Goal: Complete application form

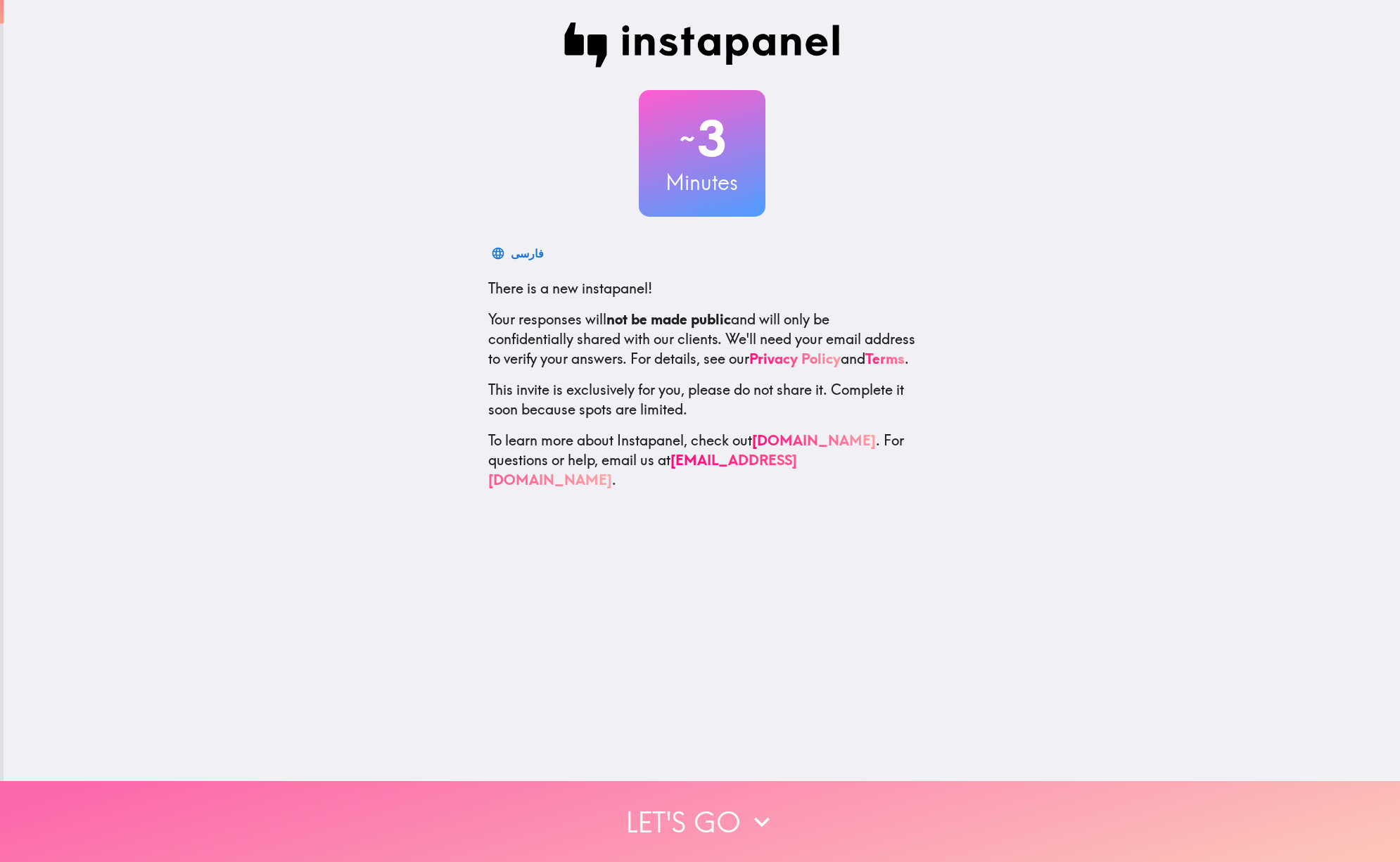
click at [695, 815] on button "Let's go" at bounding box center [700, 820] width 1400 height 81
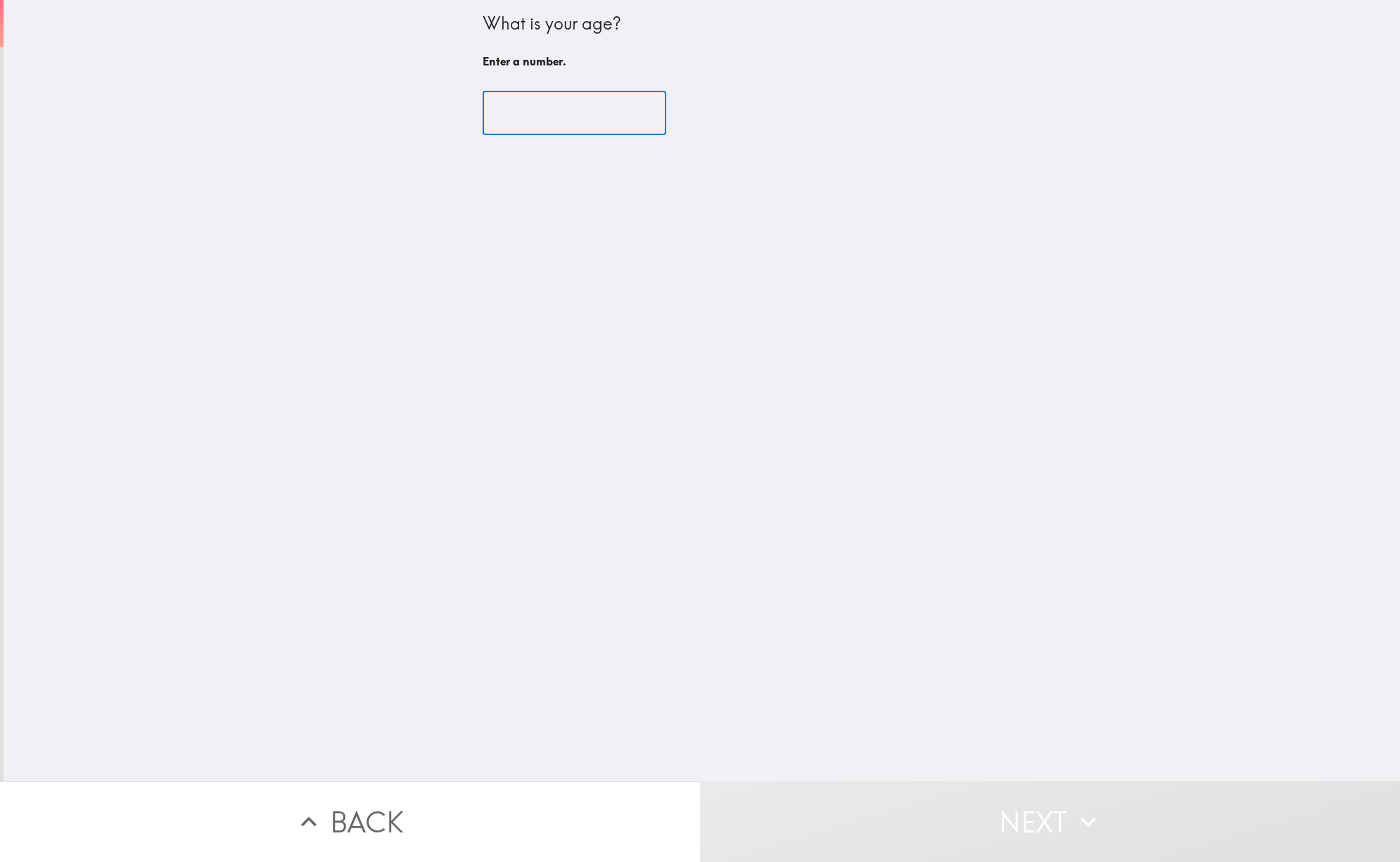
click at [551, 115] on input "number" at bounding box center [575, 113] width 184 height 44
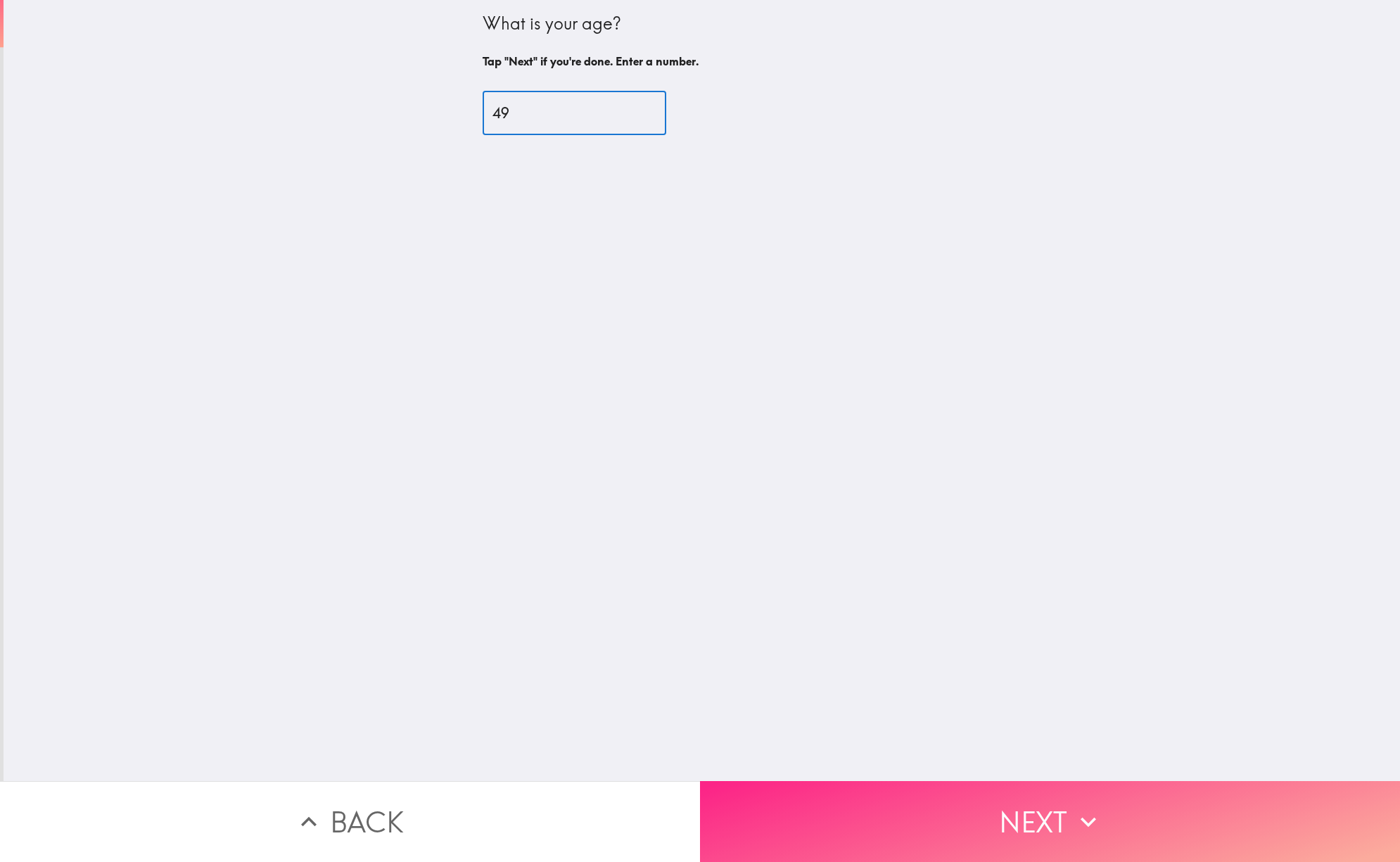
type input "49"
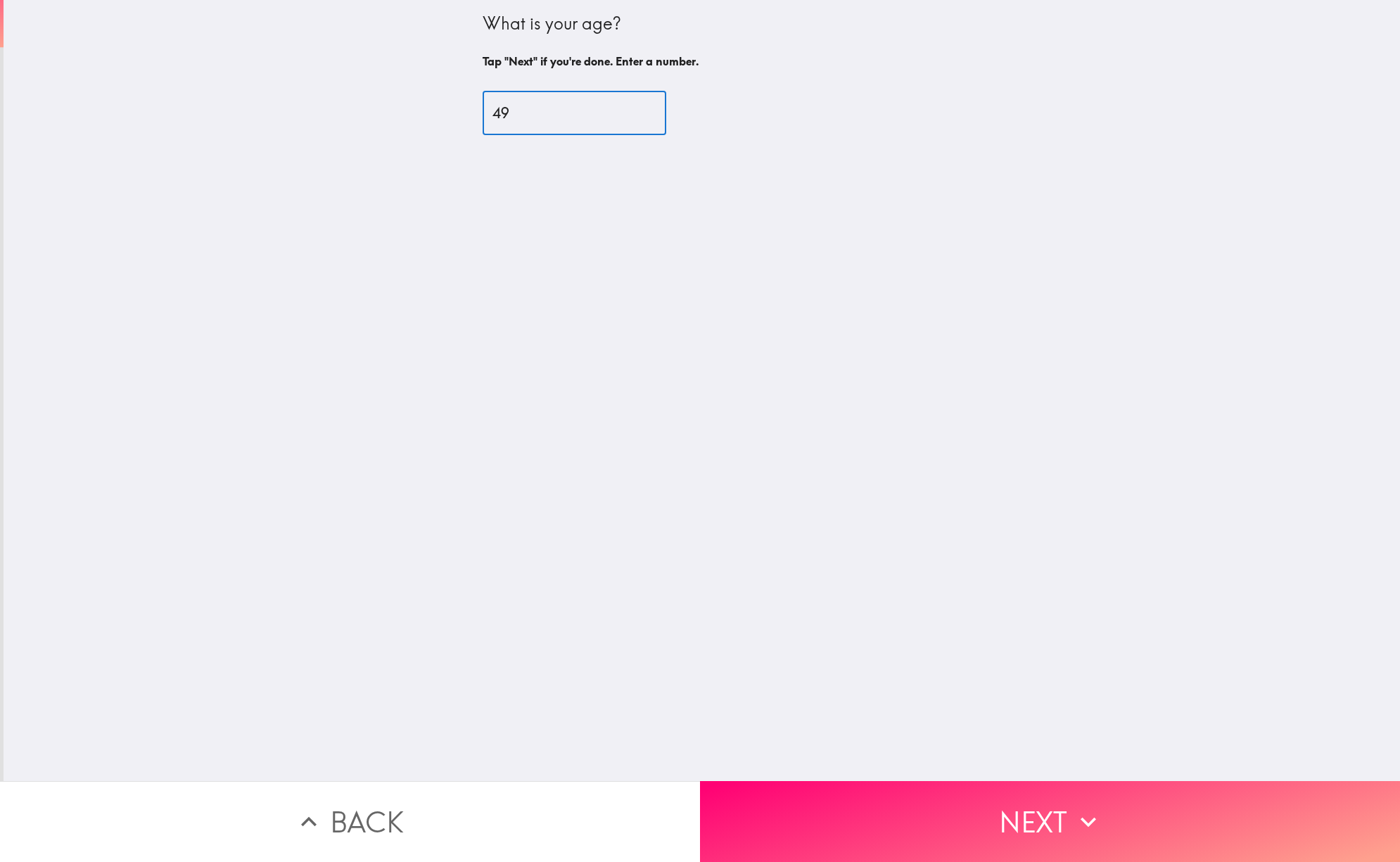
click at [1028, 804] on button "Next" at bounding box center [1050, 820] width 700 height 81
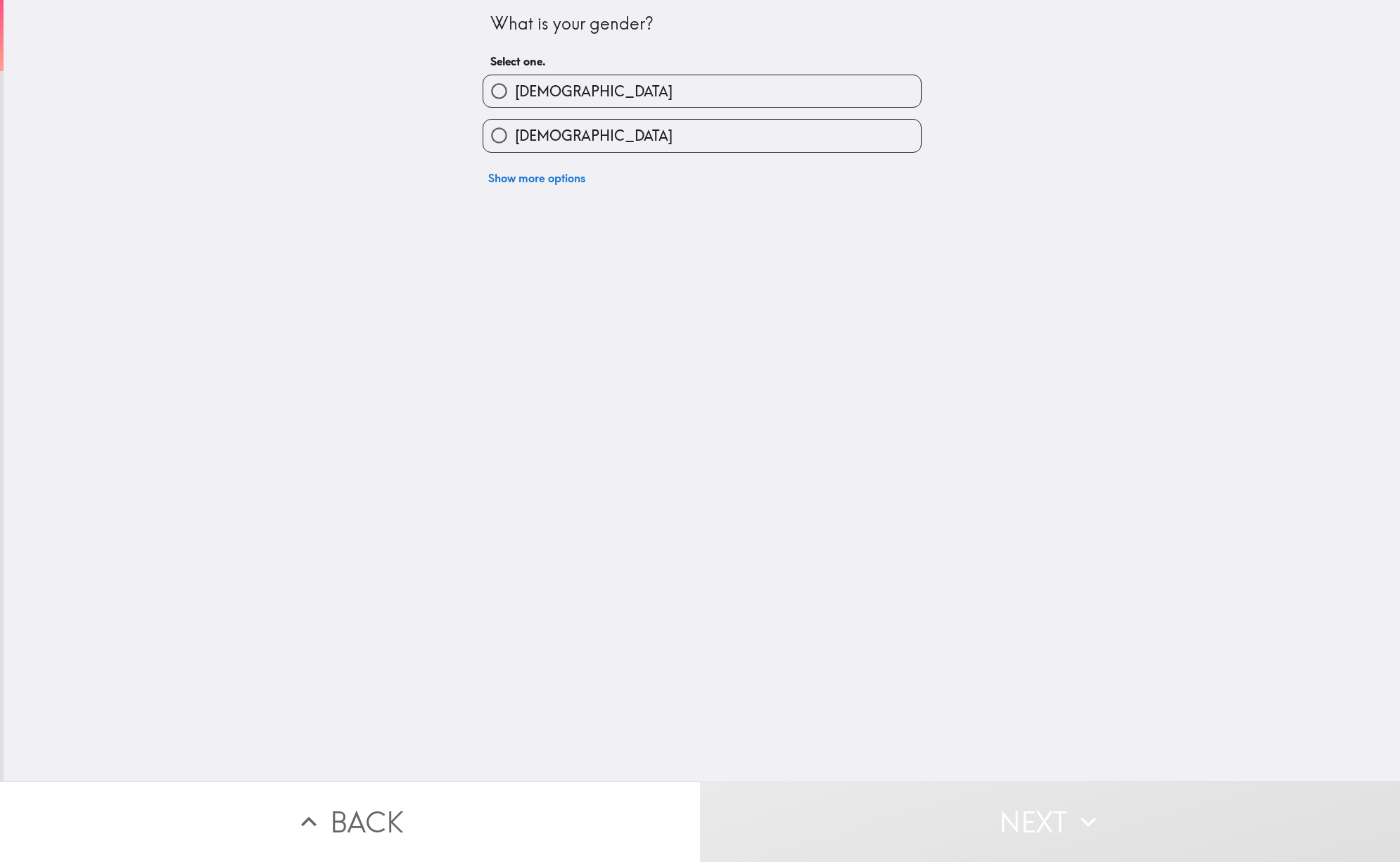
click at [536, 134] on span "[DEMOGRAPHIC_DATA]" at bounding box center [594, 136] width 157 height 20
click at [515, 134] on input "[DEMOGRAPHIC_DATA]" at bounding box center [499, 136] width 32 height 32
radio input "true"
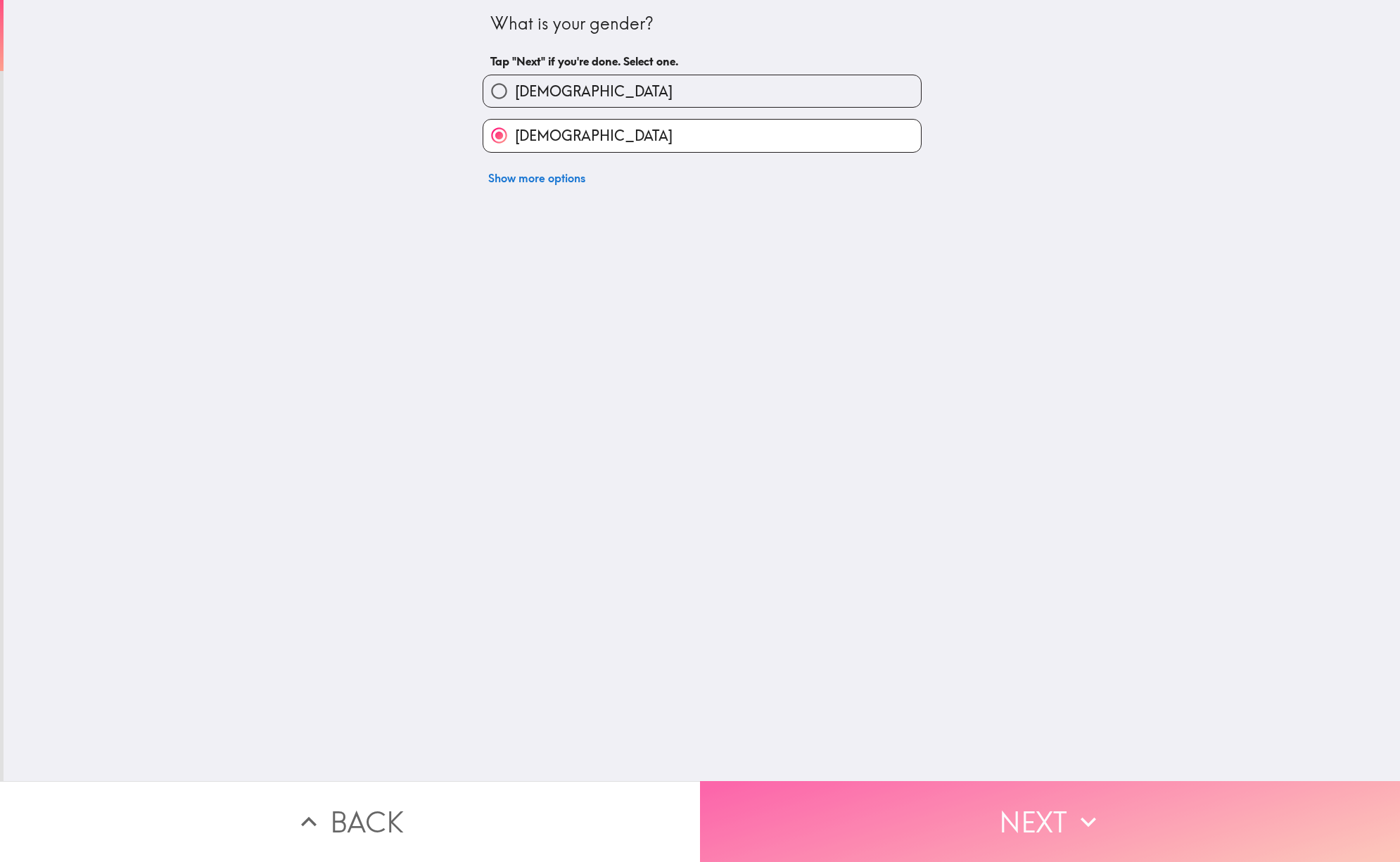
click at [1031, 814] on button "Next" at bounding box center [1050, 820] width 700 height 81
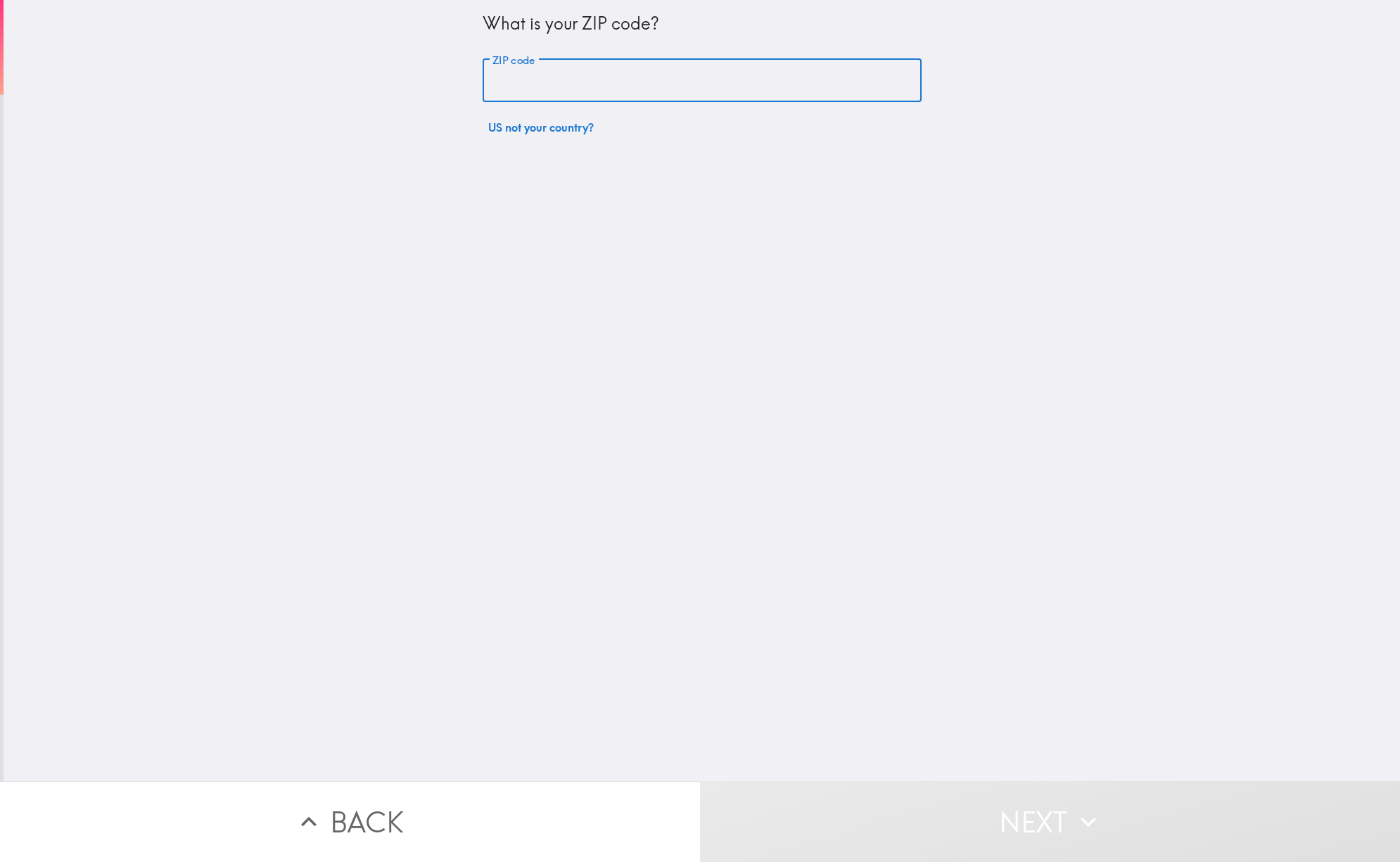
click at [610, 72] on input "ZIP code" at bounding box center [702, 81] width 439 height 44
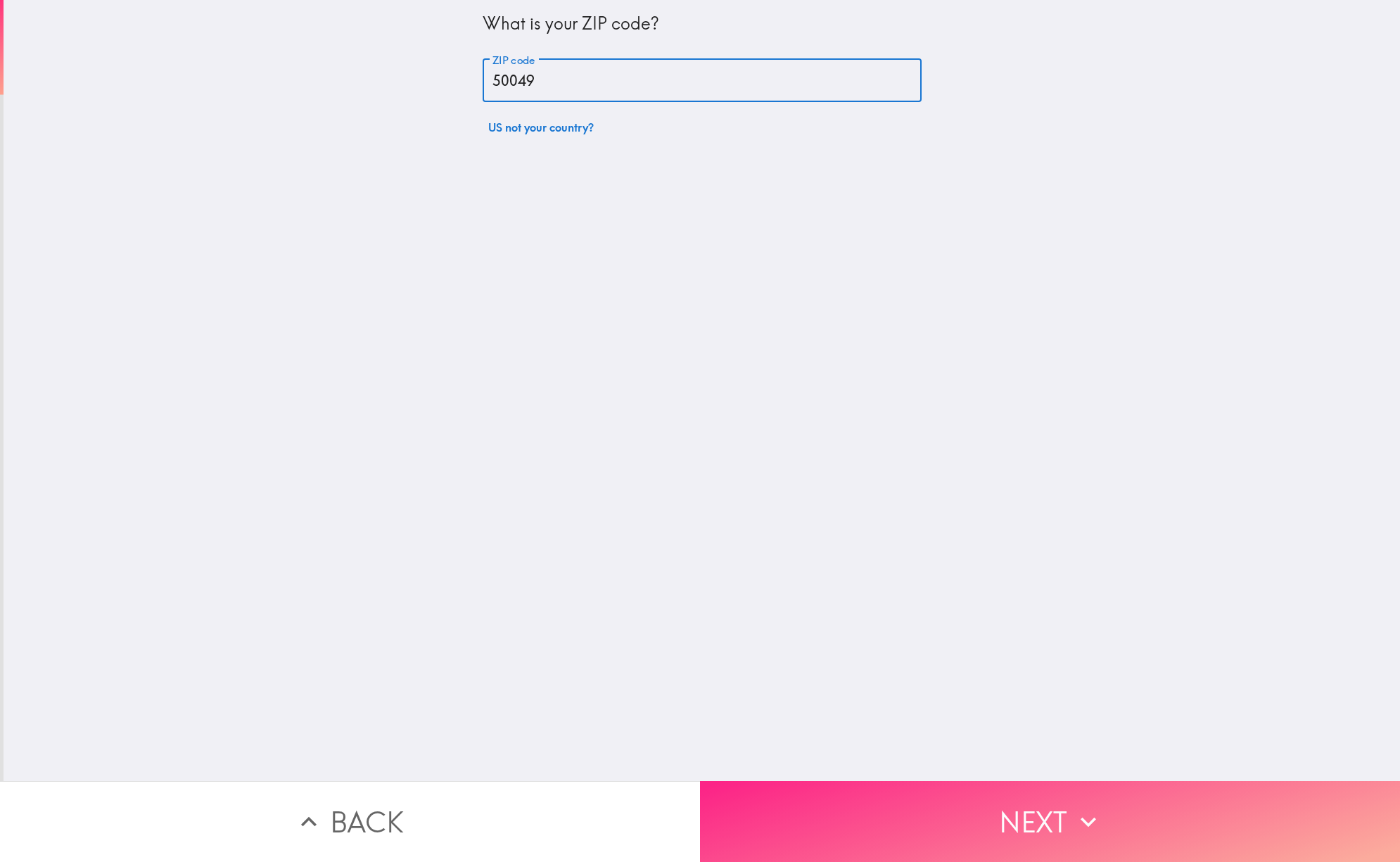
type input "50049"
click at [1073, 824] on icon "button" at bounding box center [1088, 821] width 31 height 31
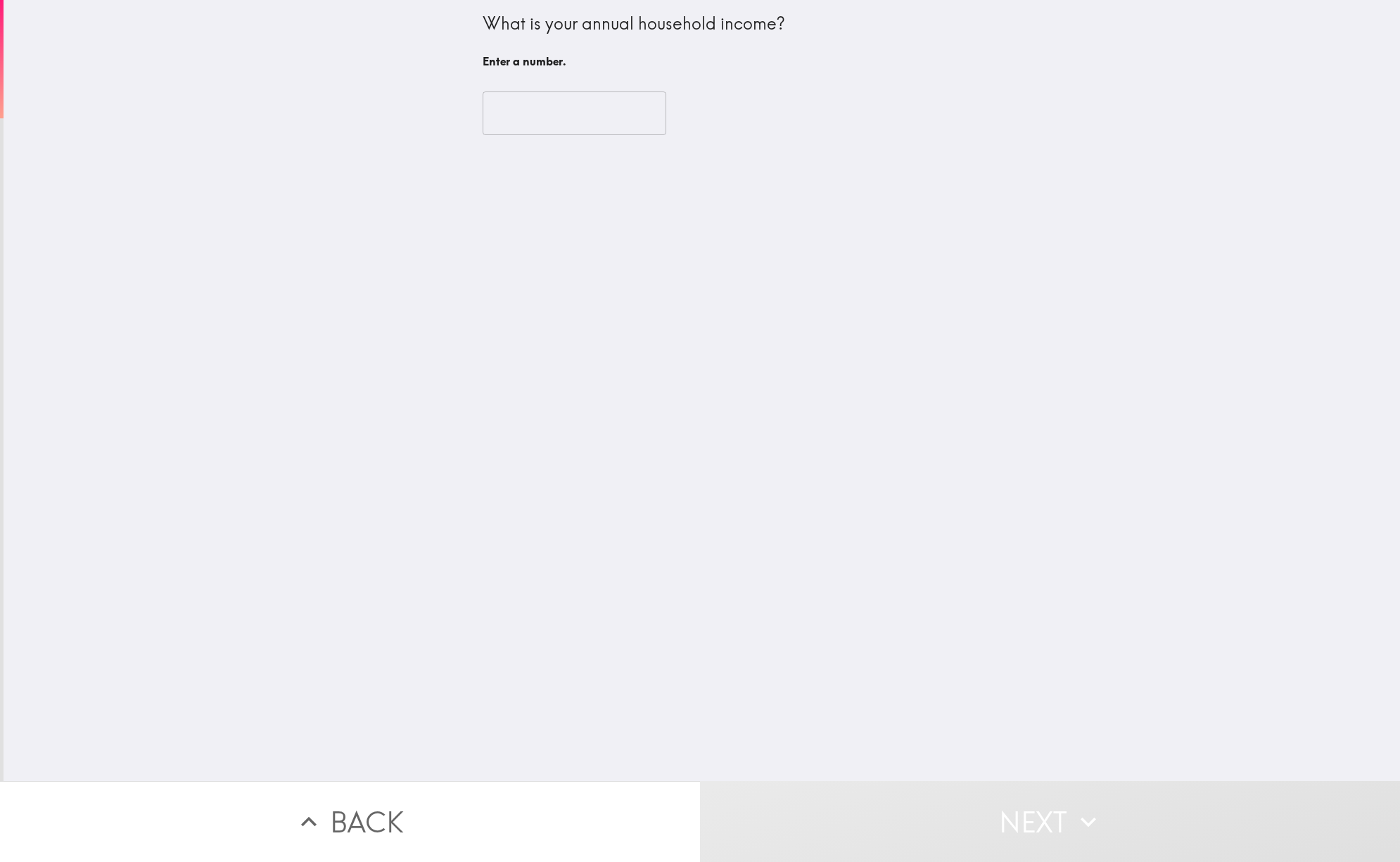
click at [523, 113] on input "number" at bounding box center [575, 113] width 184 height 44
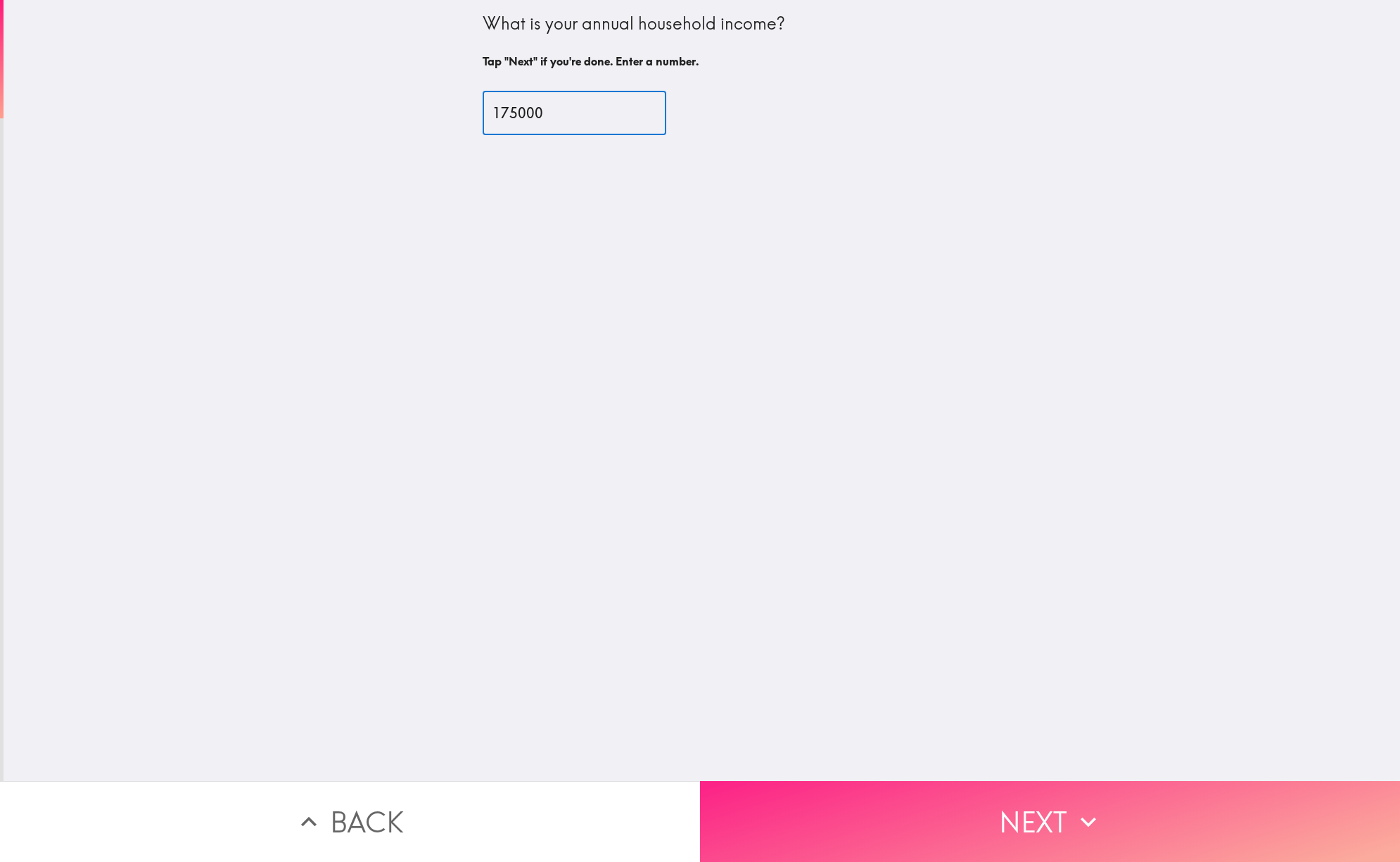
type input "175000"
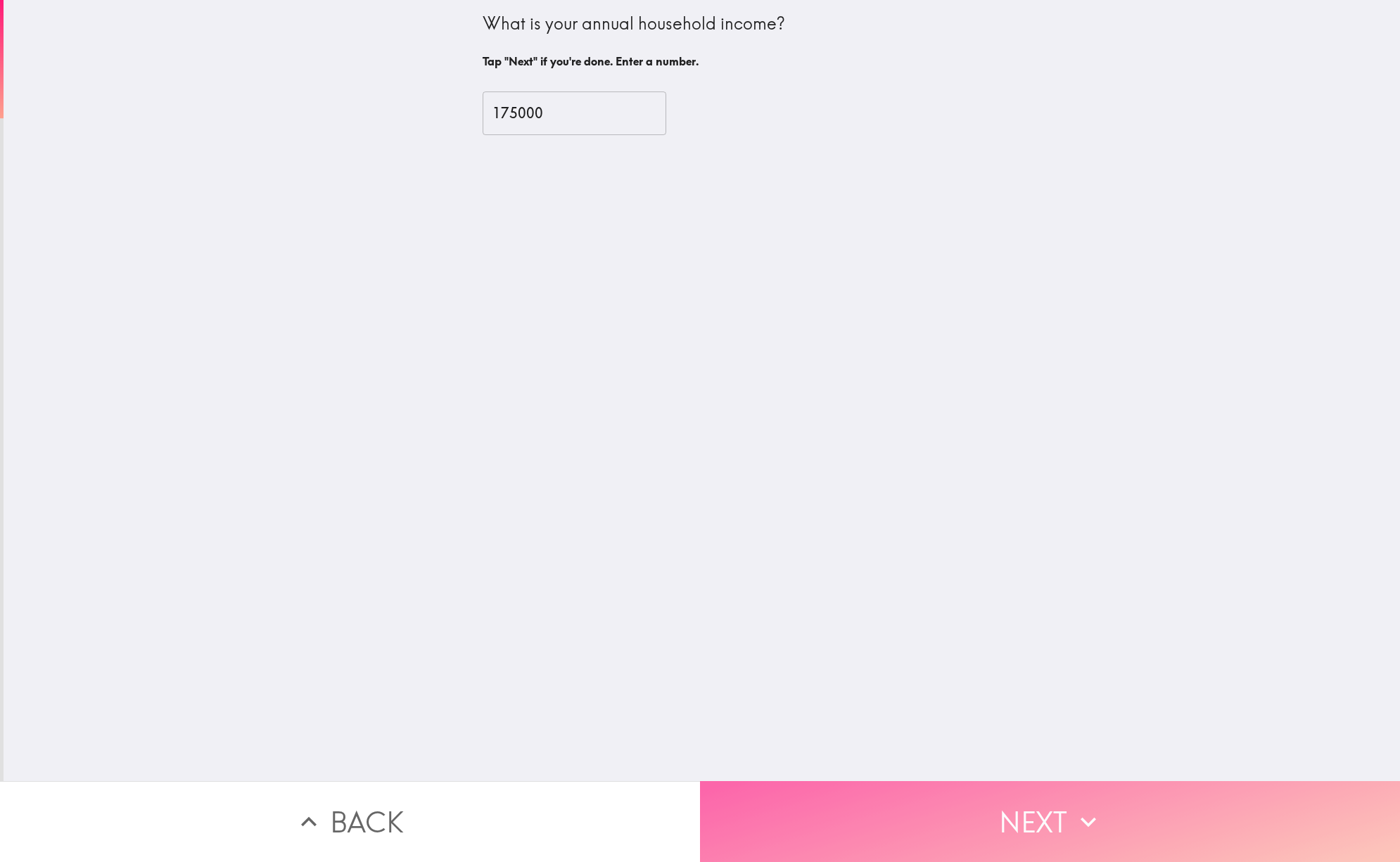
click at [1059, 805] on button "Next" at bounding box center [1050, 820] width 700 height 81
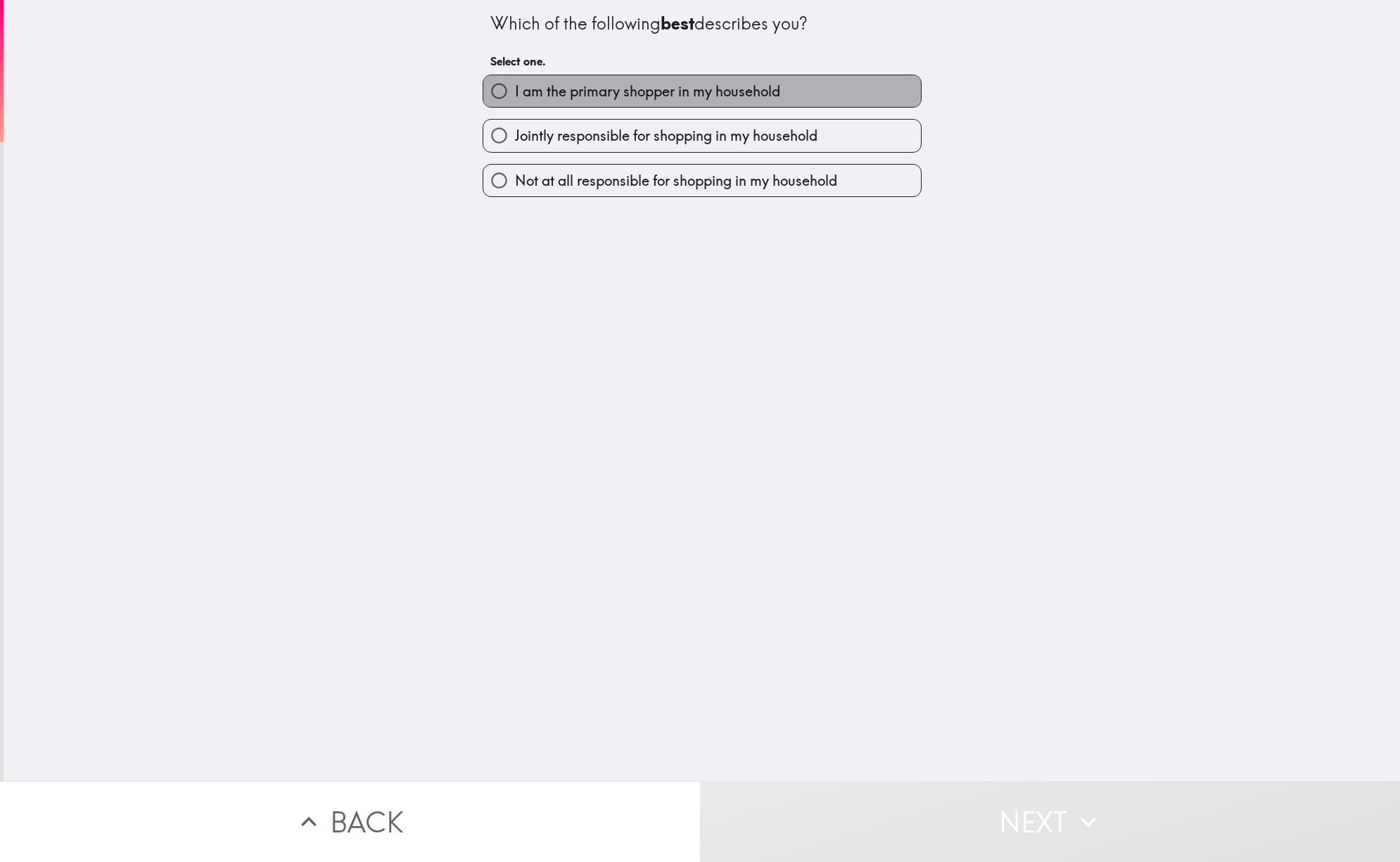
click at [657, 93] on span "I am the primary shopper in my household" at bounding box center [648, 91] width 265 height 20
click at [515, 93] on input "I am the primary shopper in my household" at bounding box center [499, 91] width 32 height 32
radio input "true"
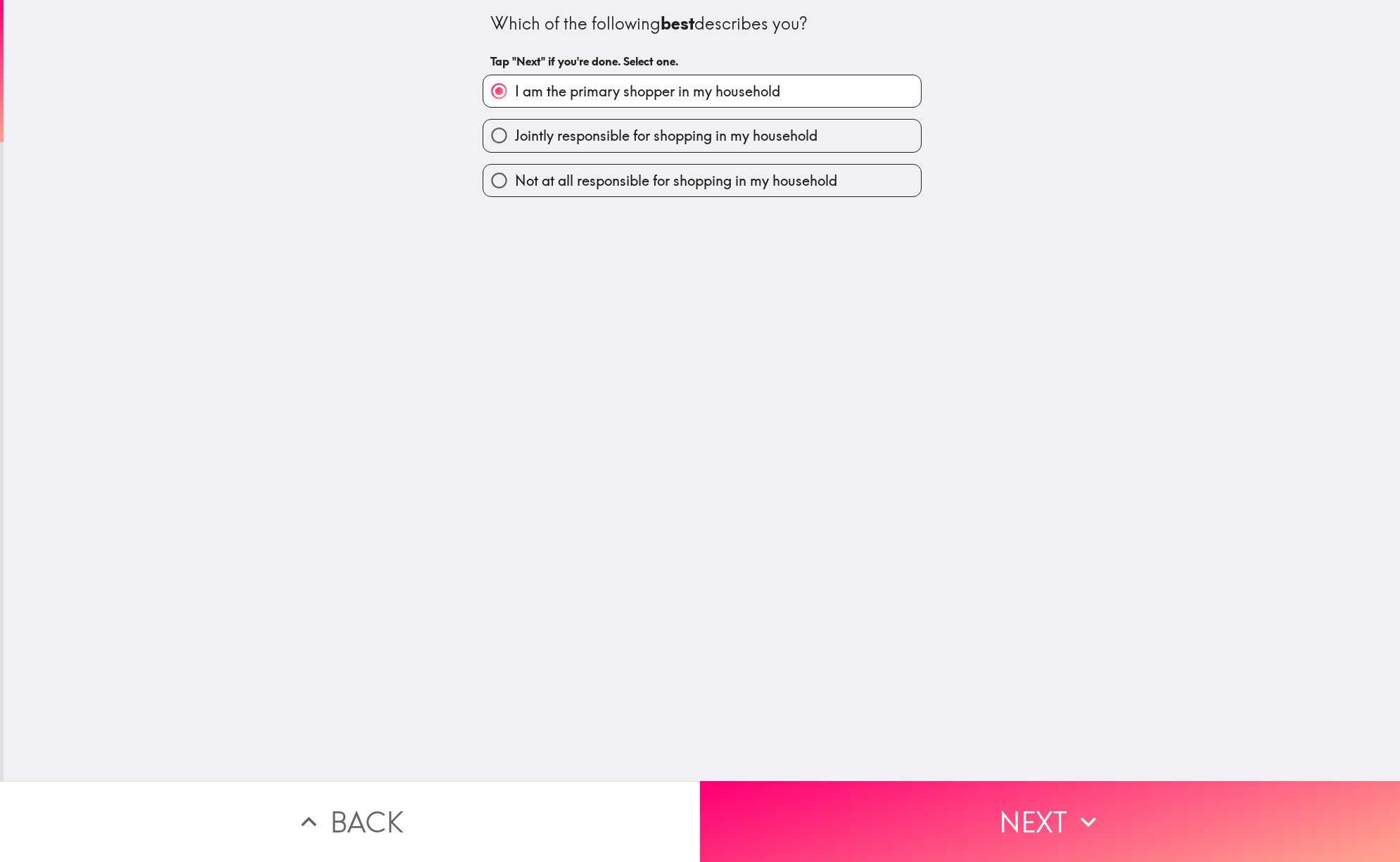
click at [957, 795] on button "Next" at bounding box center [1050, 820] width 700 height 81
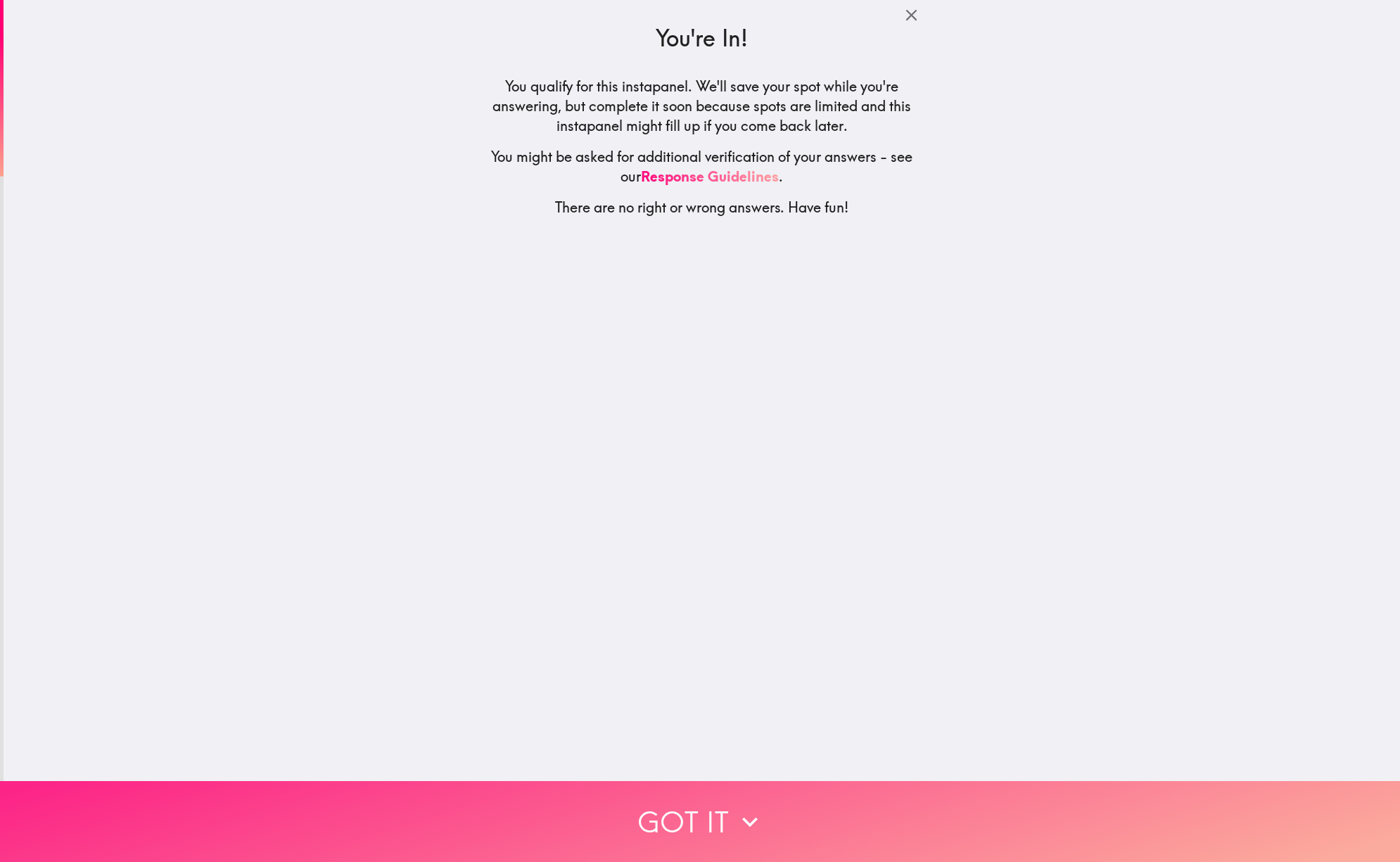
click at [865, 808] on button "Got it" at bounding box center [700, 820] width 1400 height 81
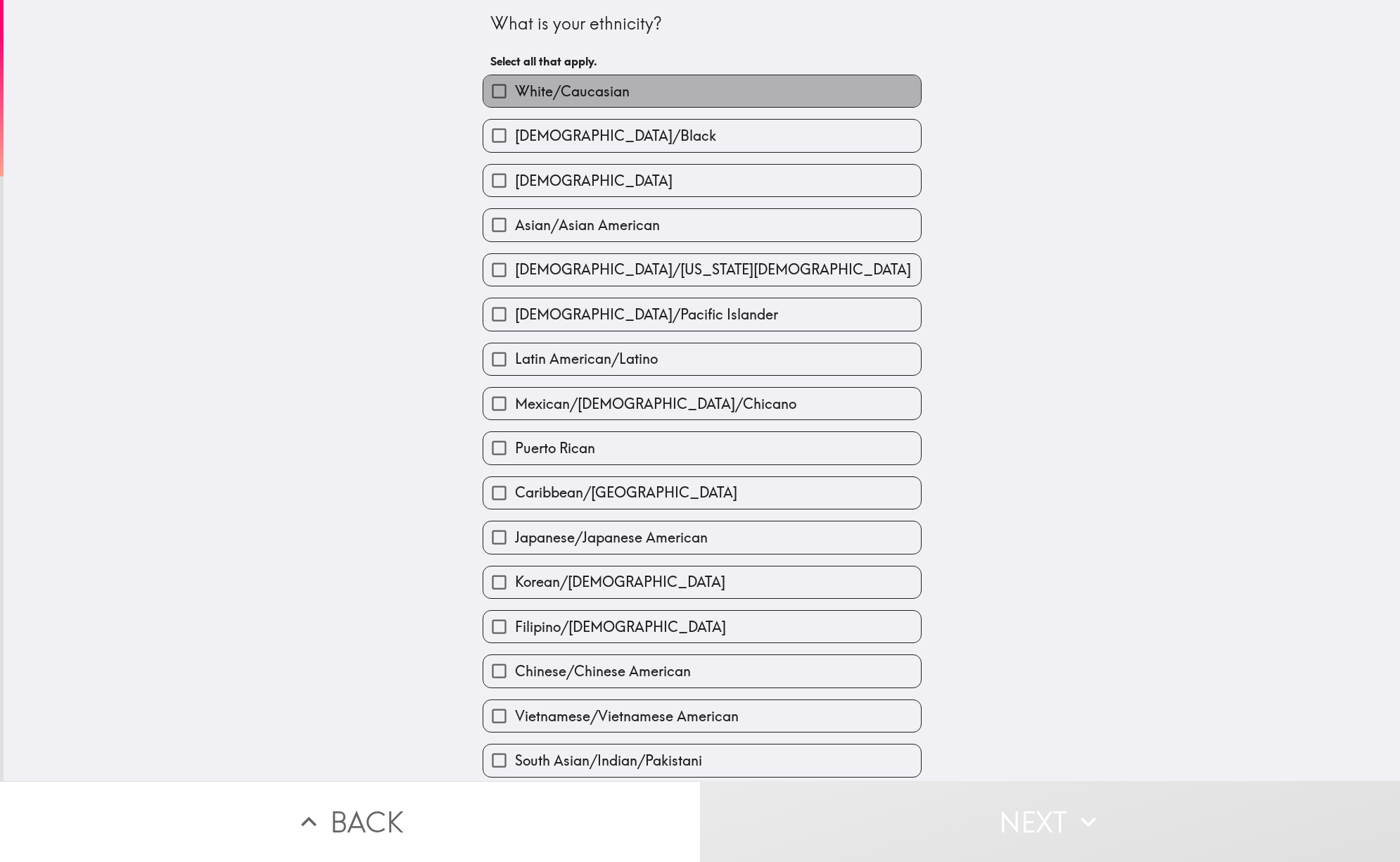
drag, startPoint x: 551, startPoint y: 93, endPoint x: 579, endPoint y: 129, distance: 45.6
click at [552, 93] on span "White/Caucasian" at bounding box center [573, 91] width 115 height 20
click at [515, 93] on input "White/Caucasian" at bounding box center [499, 91] width 32 height 32
checkbox input "true"
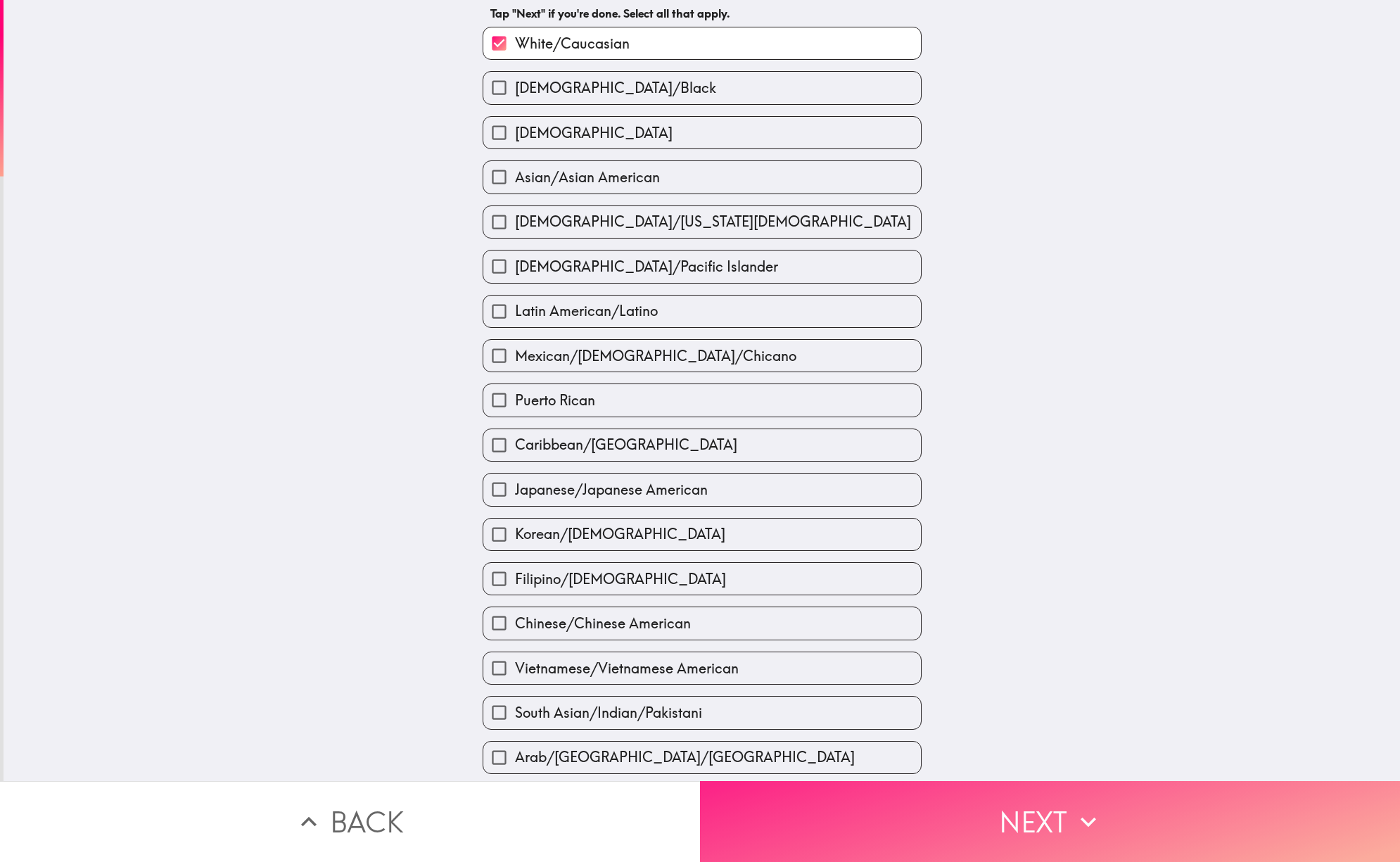
scroll to position [70, 0]
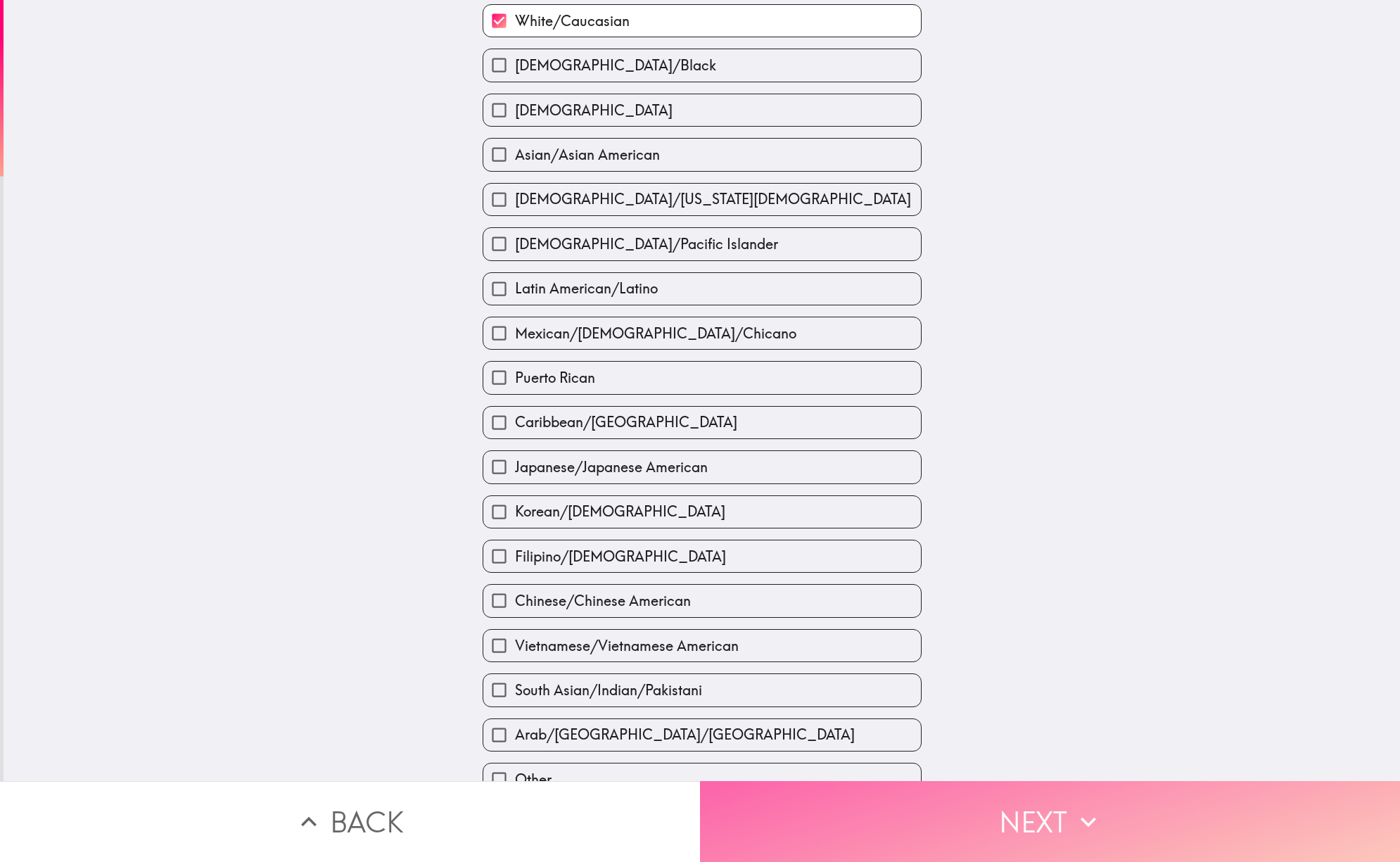
click at [935, 811] on button "Next" at bounding box center [1050, 820] width 700 height 81
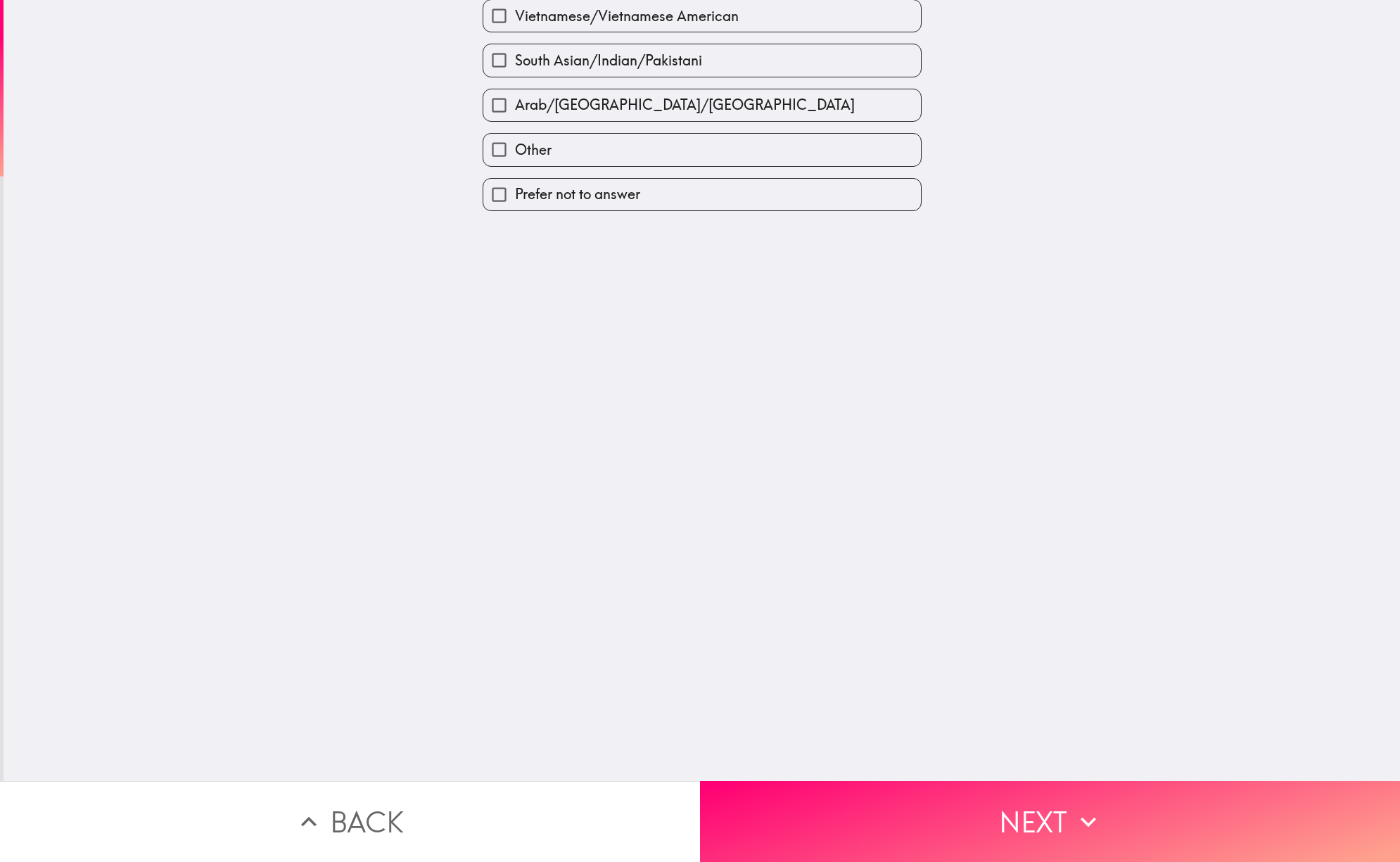
scroll to position [0, 0]
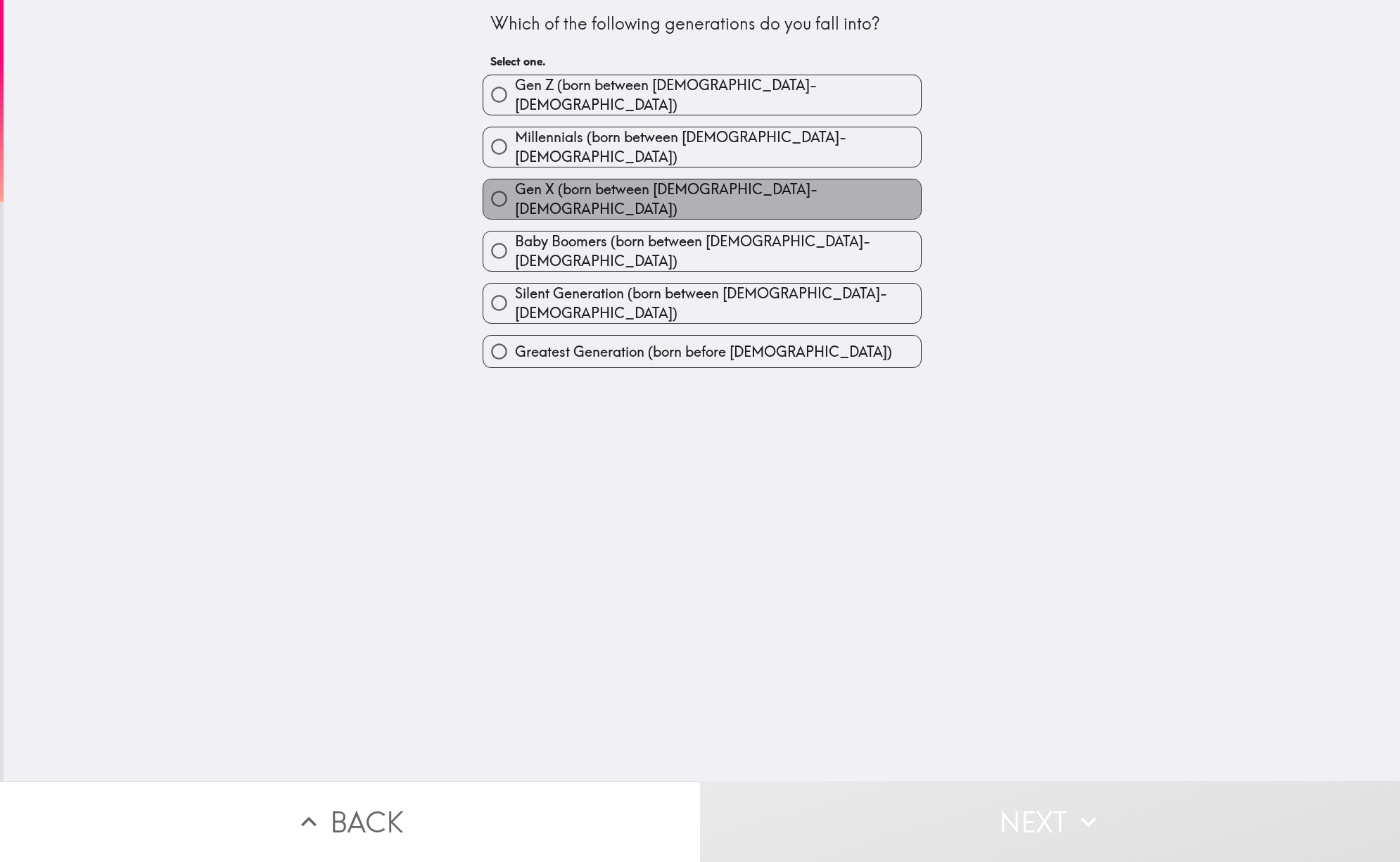
click at [610, 180] on span "Gen X (born between [DEMOGRAPHIC_DATA]-[DEMOGRAPHIC_DATA])" at bounding box center [718, 199] width 406 height 39
click at [515, 183] on input "Gen X (born between [DEMOGRAPHIC_DATA]-[DEMOGRAPHIC_DATA])" at bounding box center [499, 199] width 32 height 32
radio input "true"
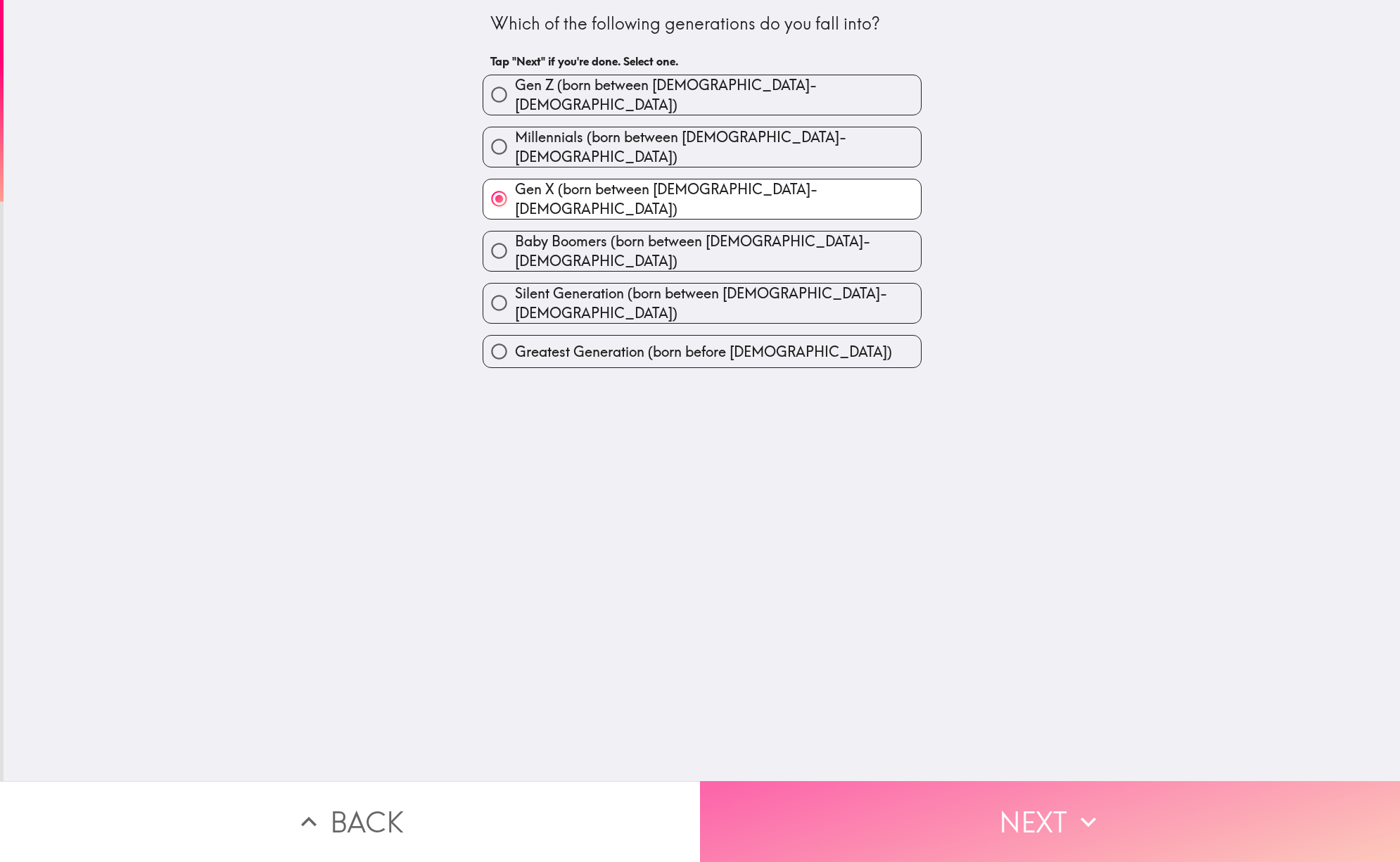
click at [1053, 816] on button "Next" at bounding box center [1050, 820] width 700 height 81
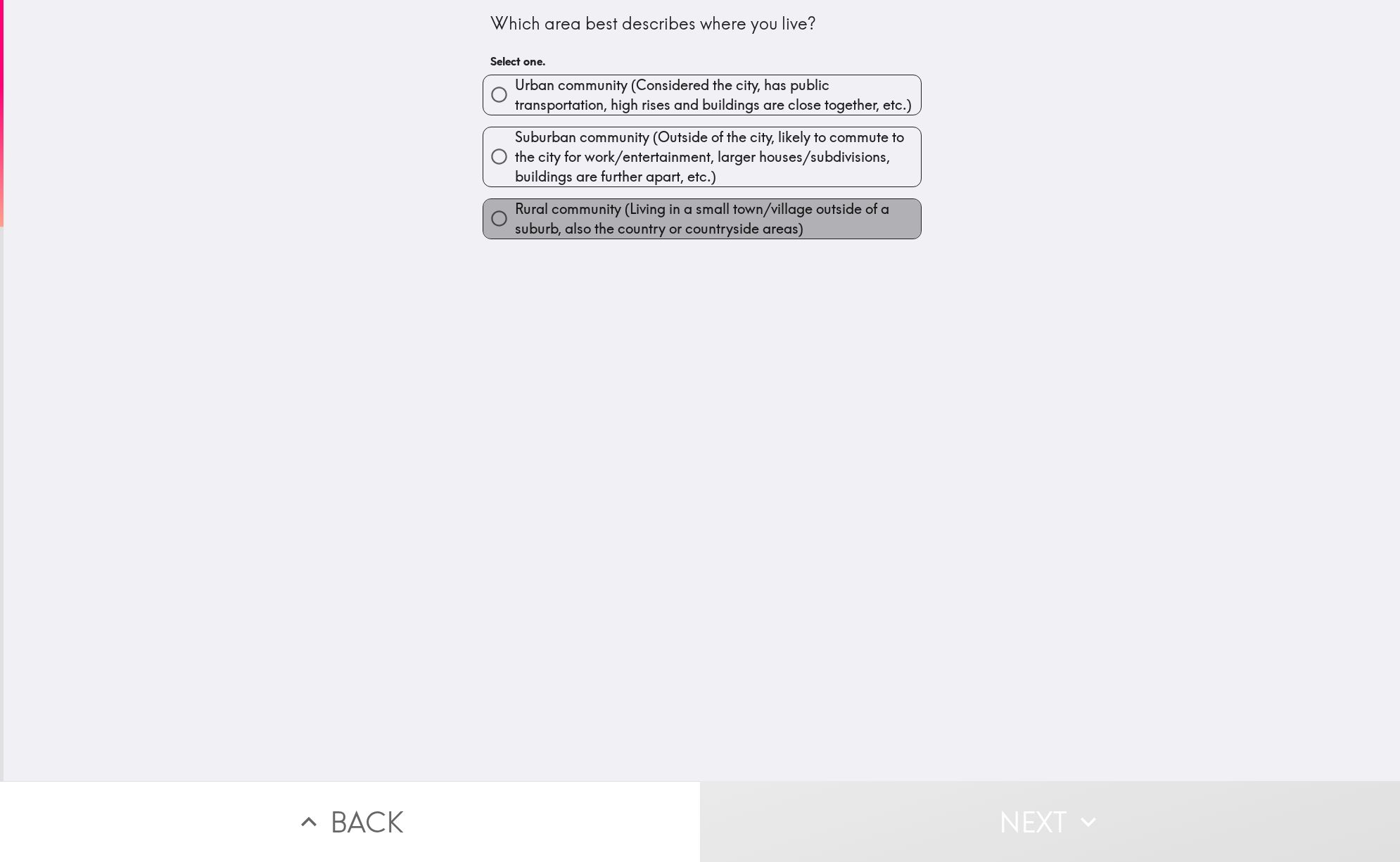
click at [575, 216] on span "Rural community (Living in a small town/village outside of a suburb, also the c…" at bounding box center [718, 218] width 406 height 39
click at [515, 216] on input "Rural community (Living in a small town/village outside of a suburb, also the c…" at bounding box center [499, 219] width 32 height 32
radio input "true"
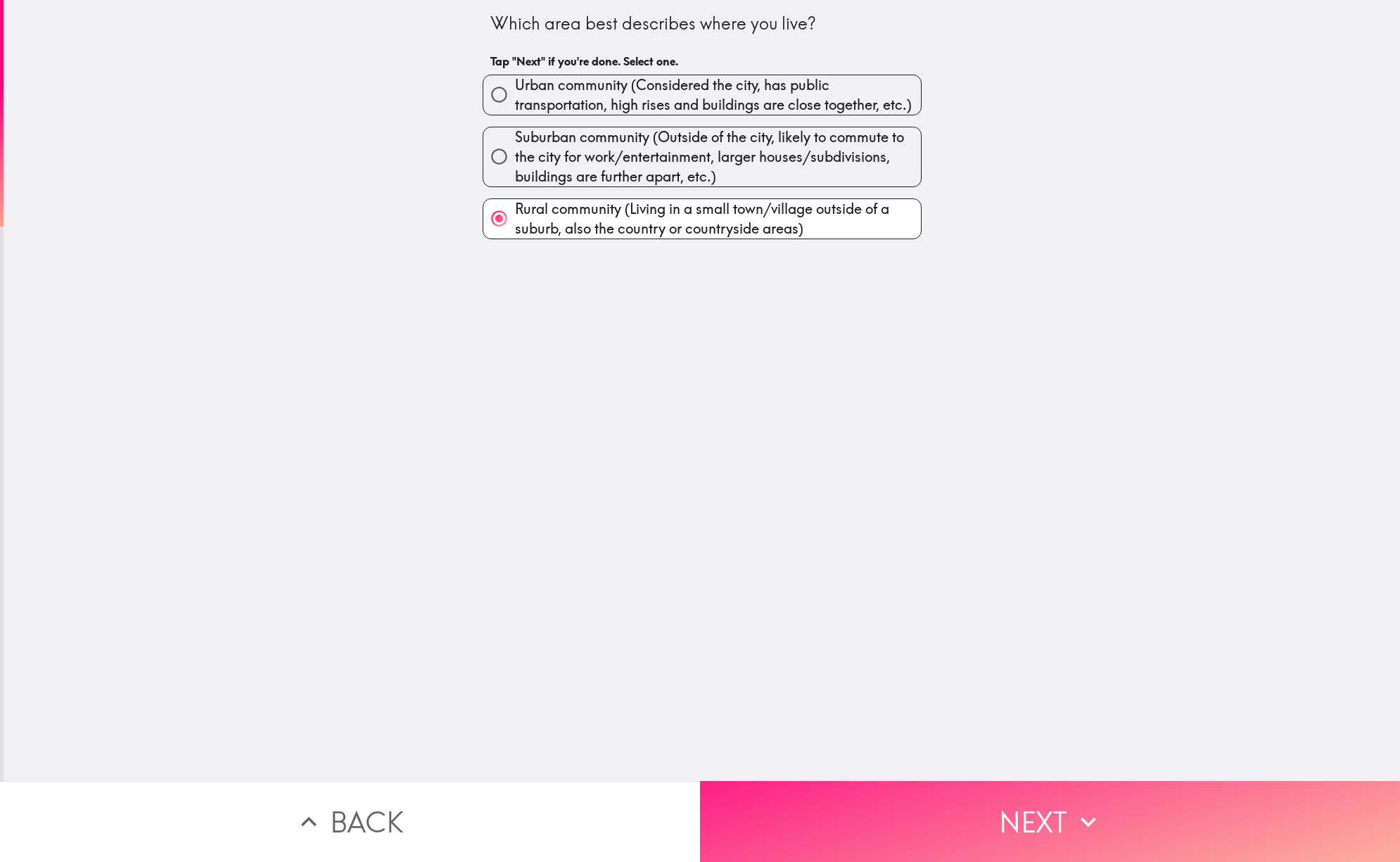
click at [1042, 809] on button "Next" at bounding box center [1050, 820] width 700 height 81
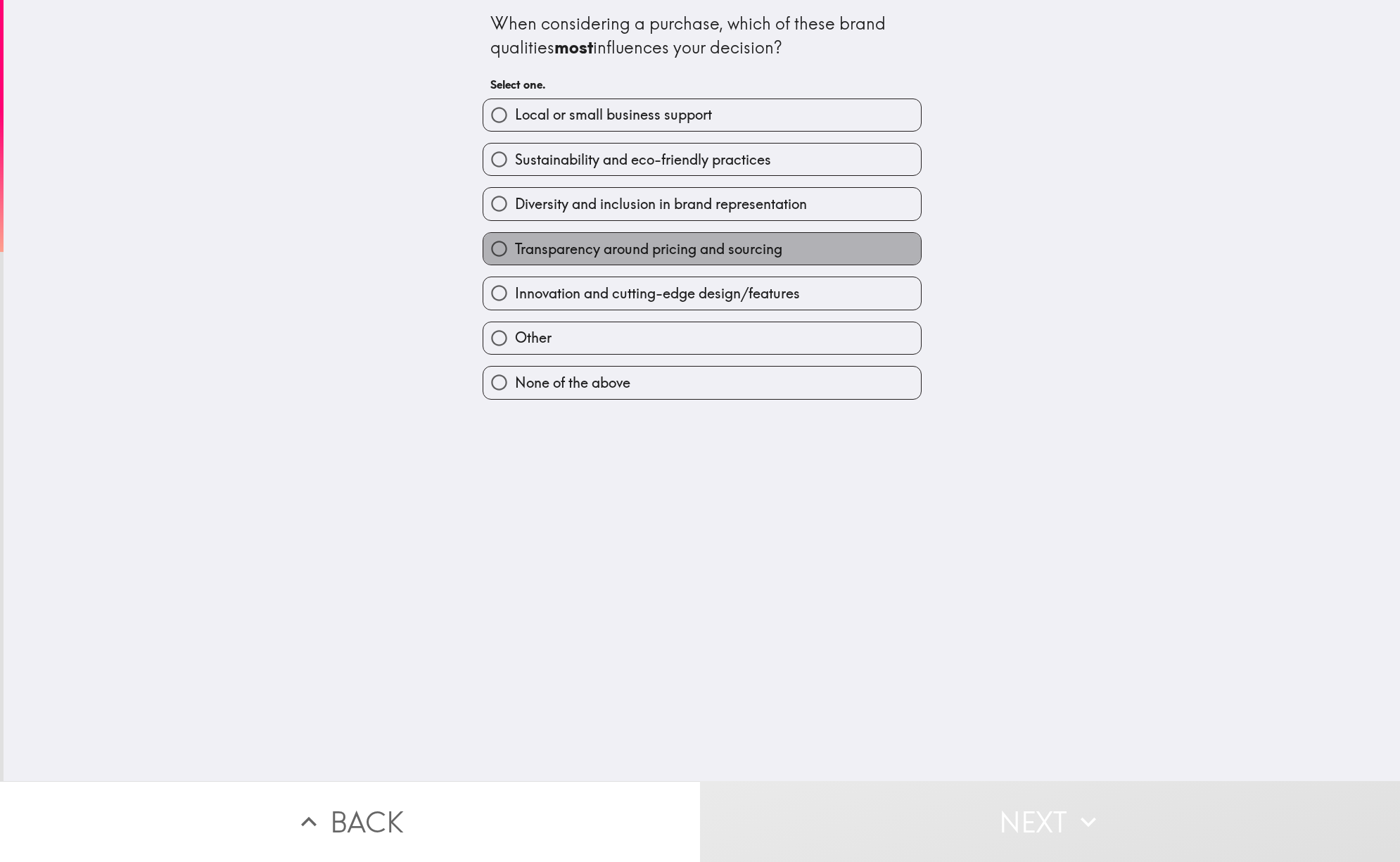
click at [690, 244] on span "Transparency around pricing and sourcing" at bounding box center [649, 248] width 268 height 20
click at [515, 244] on input "Transparency around pricing and sourcing" at bounding box center [499, 248] width 32 height 32
radio input "true"
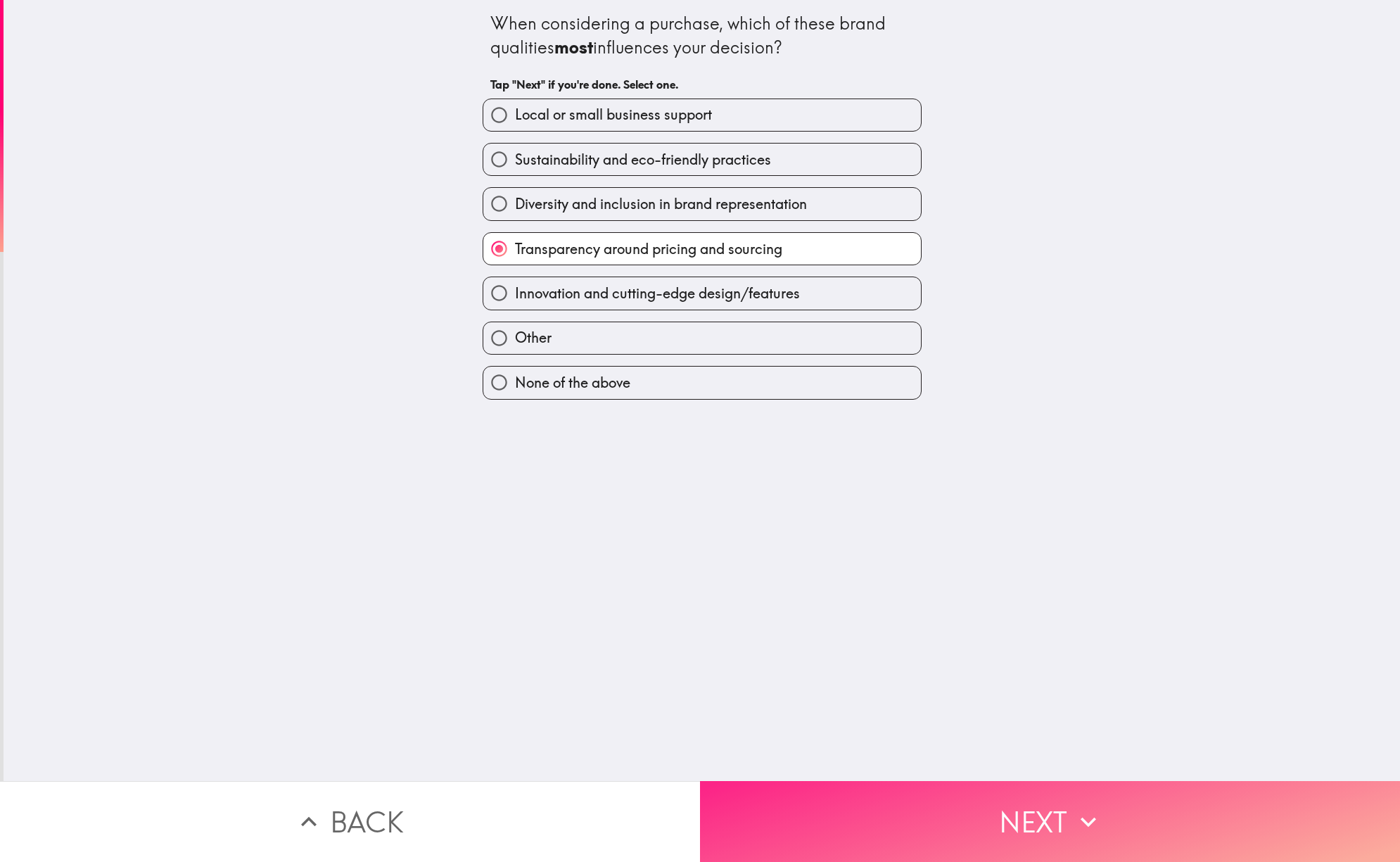
click at [992, 793] on button "Next" at bounding box center [1050, 820] width 700 height 81
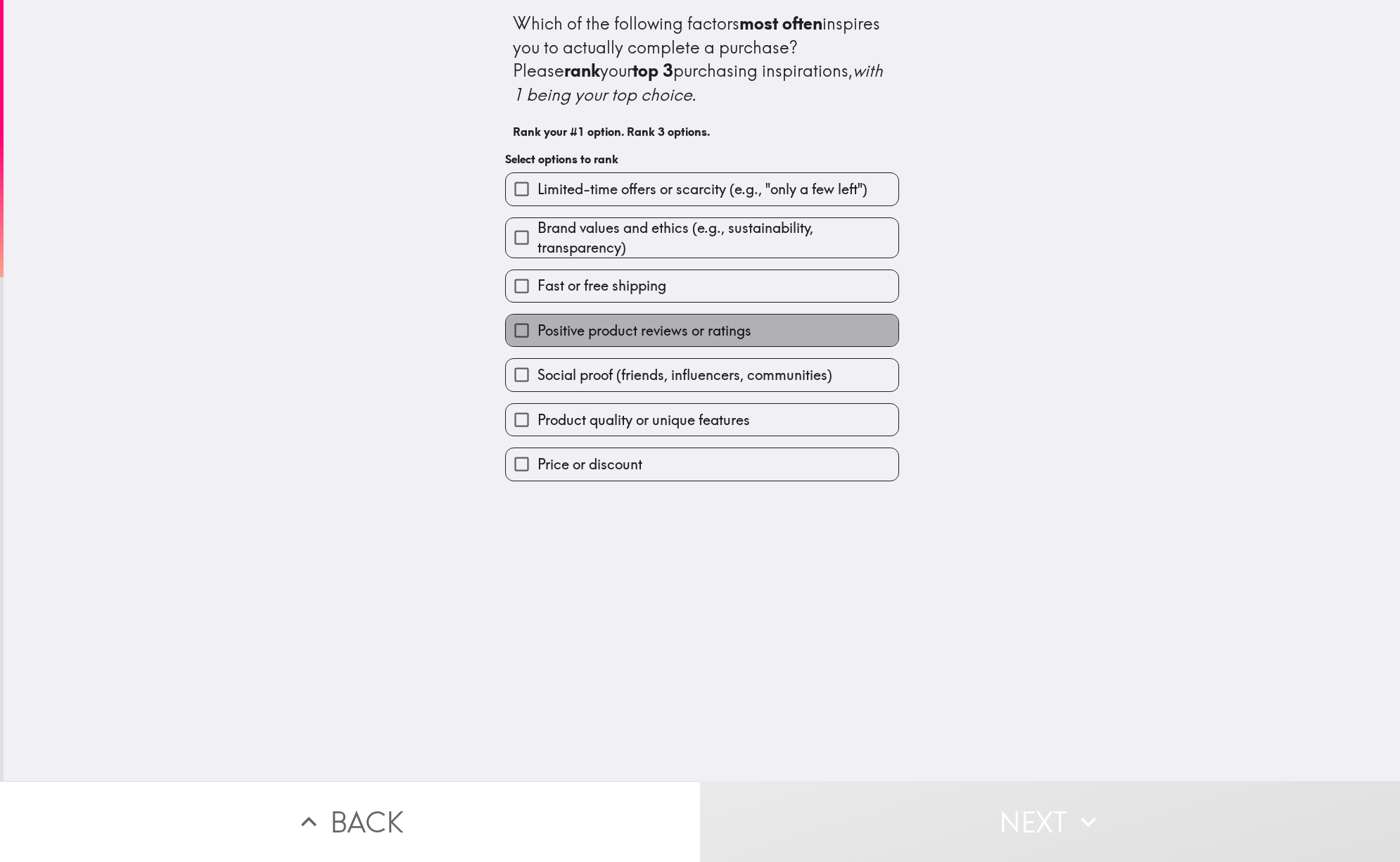
click at [641, 328] on span "Positive product reviews or ratings" at bounding box center [645, 331] width 214 height 20
click at [538, 328] on input "Positive product reviews or ratings" at bounding box center [522, 331] width 32 height 32
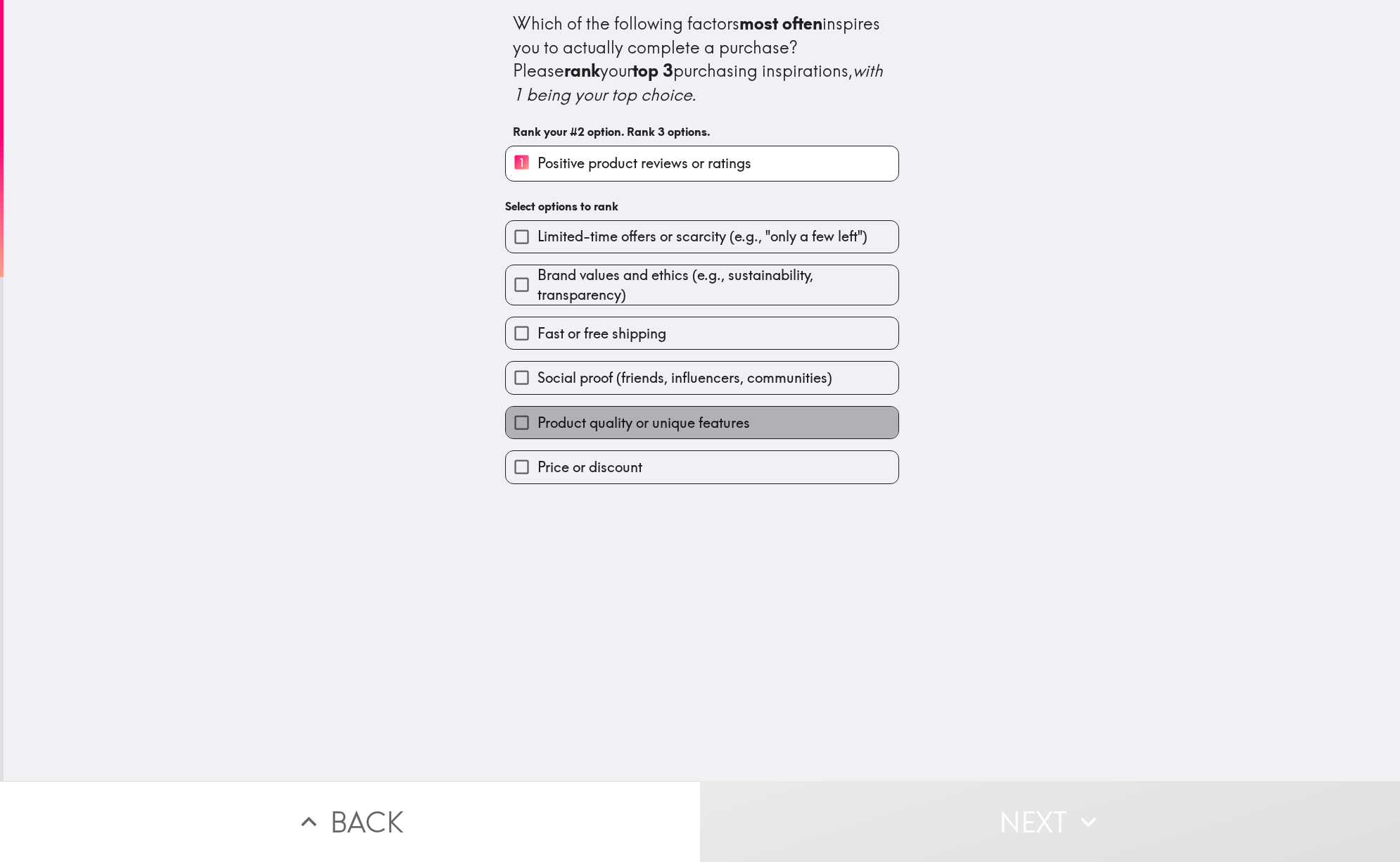
click at [655, 423] on span "Product quality or unique features" at bounding box center [644, 423] width 213 height 20
click at [538, 423] on input "Product quality or unique features" at bounding box center [522, 423] width 32 height 32
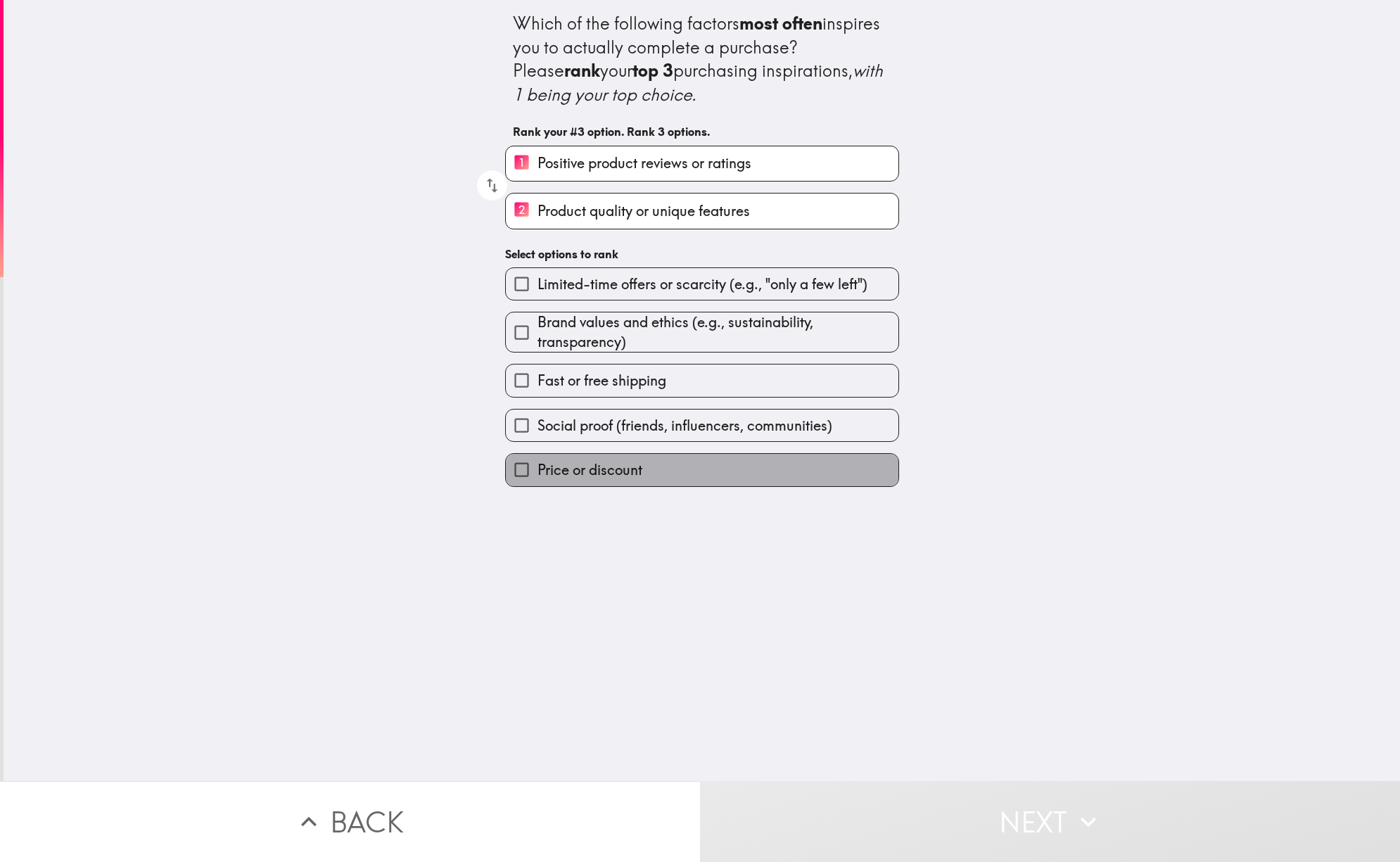
click at [609, 473] on span "Price or discount" at bounding box center [590, 470] width 105 height 20
click at [538, 473] on input "Price or discount" at bounding box center [522, 470] width 32 height 32
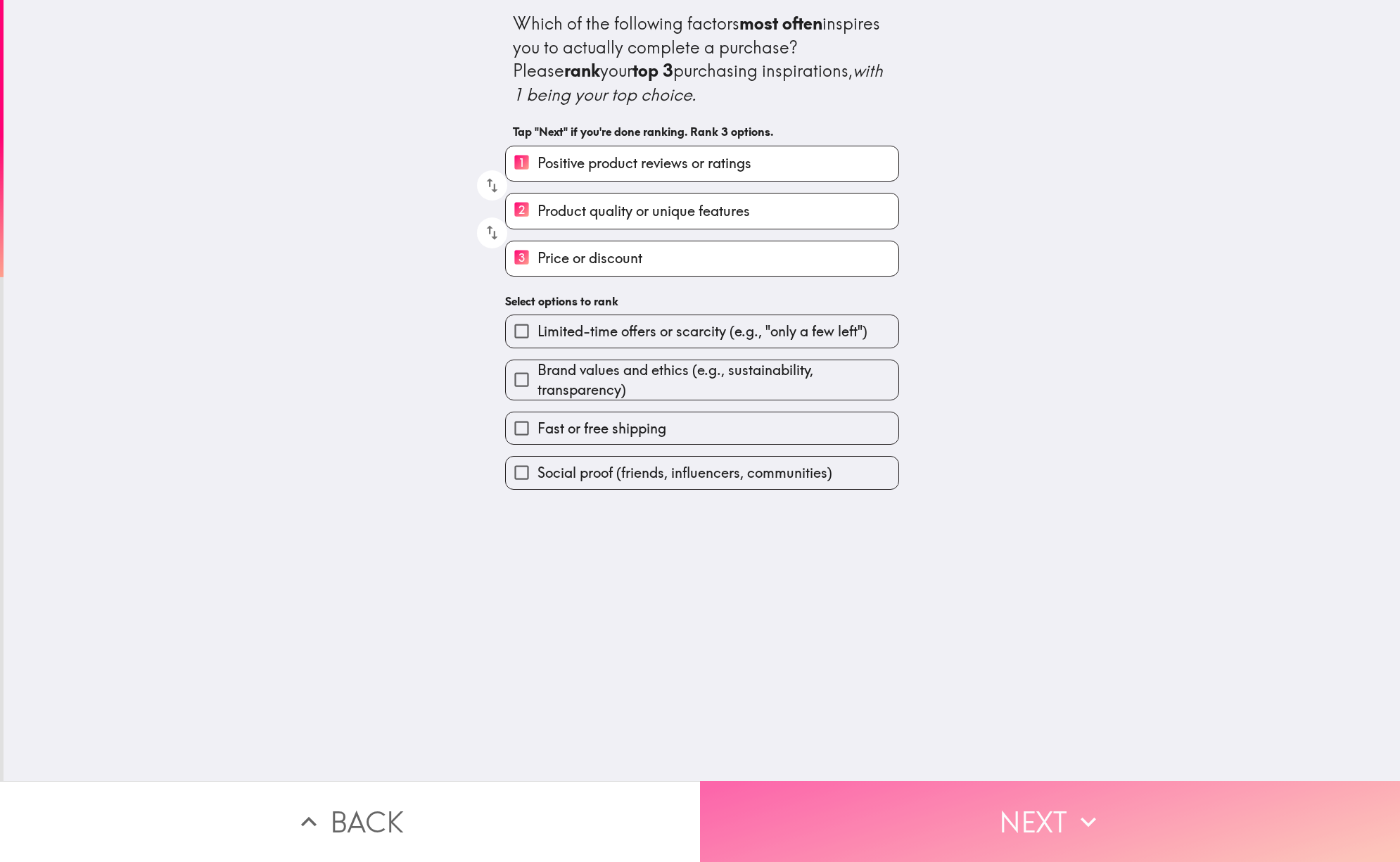
drag, startPoint x: 1022, startPoint y: 818, endPoint x: 1005, endPoint y: 778, distance: 43.5
click at [1021, 818] on button "Next" at bounding box center [1050, 820] width 700 height 81
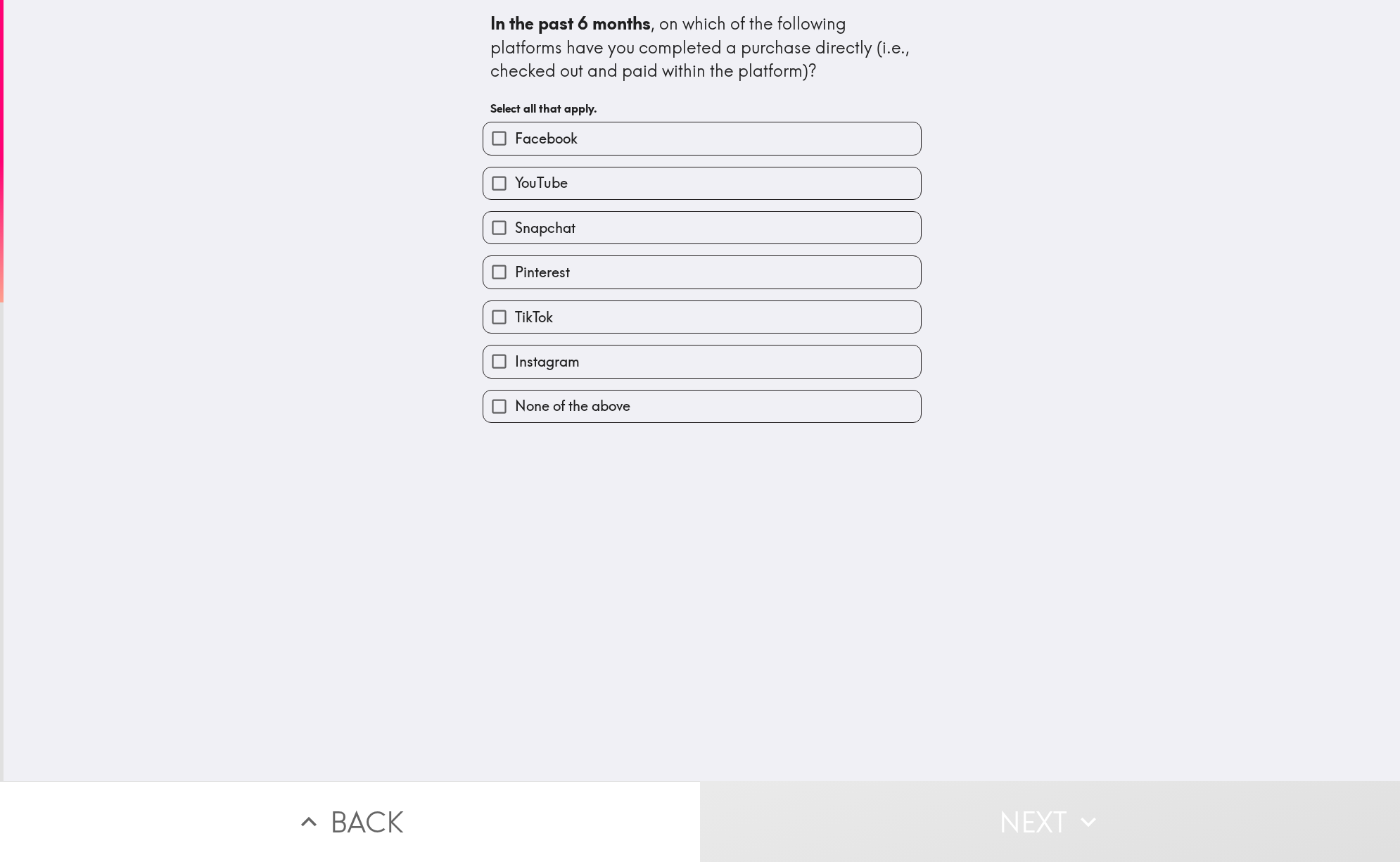
click at [557, 399] on span "None of the above" at bounding box center [573, 406] width 115 height 20
click at [515, 399] on input "None of the above" at bounding box center [499, 407] width 32 height 32
checkbox input "true"
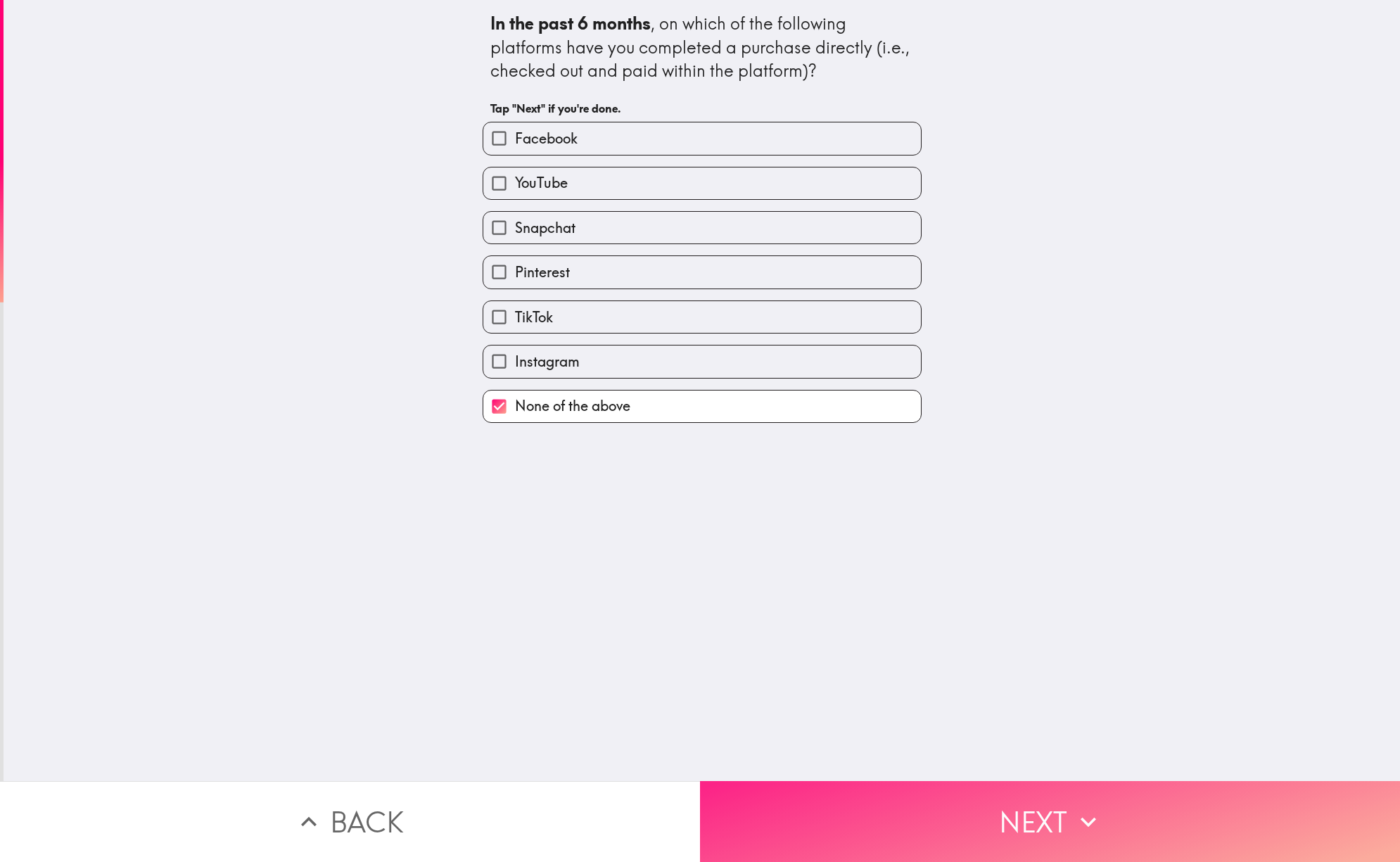
click at [999, 808] on button "Next" at bounding box center [1050, 820] width 700 height 81
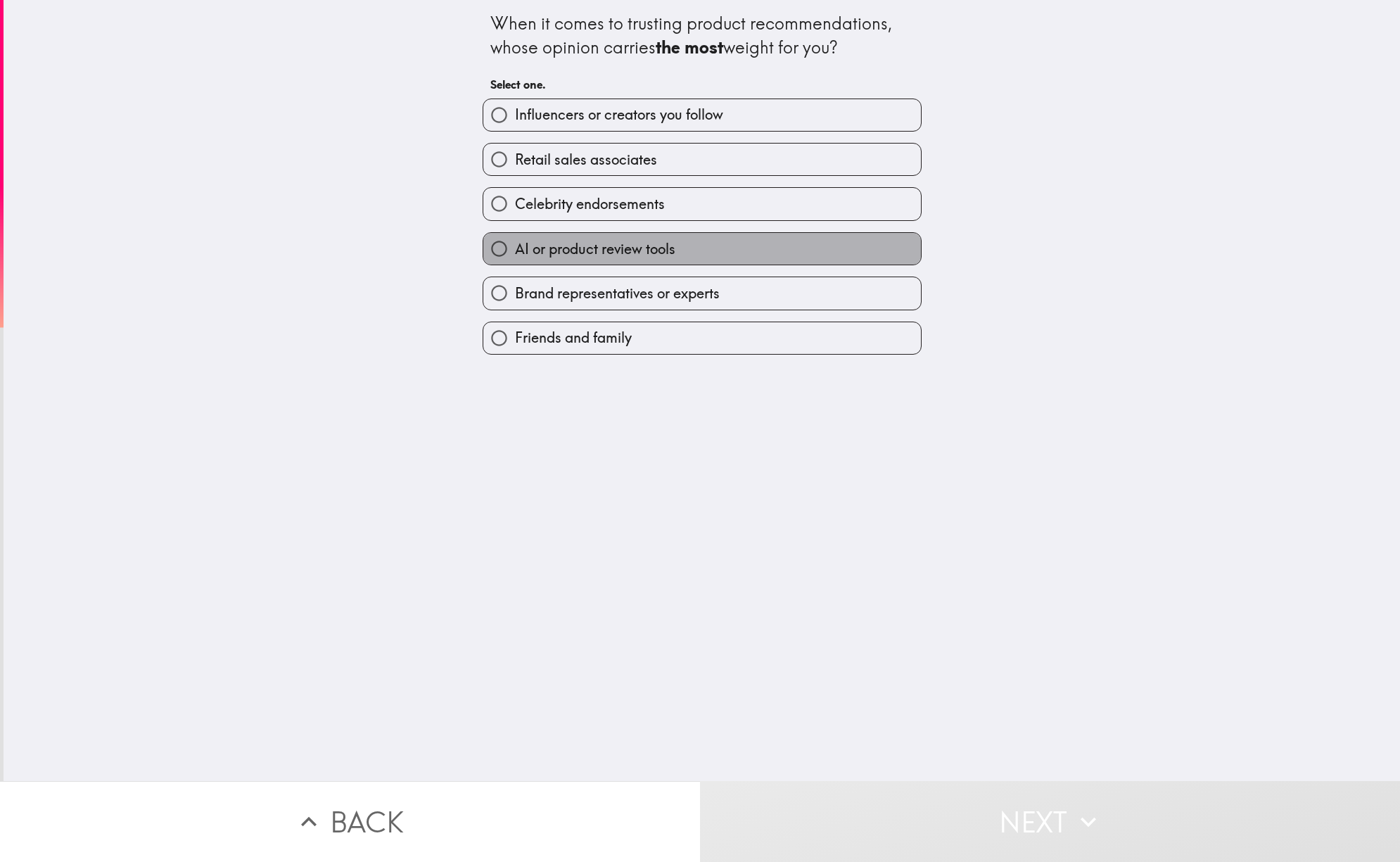
click at [554, 247] on span "AI or product review tools" at bounding box center [595, 248] width 161 height 20
click at [515, 247] on input "AI or product review tools" at bounding box center [499, 248] width 32 height 32
radio input "true"
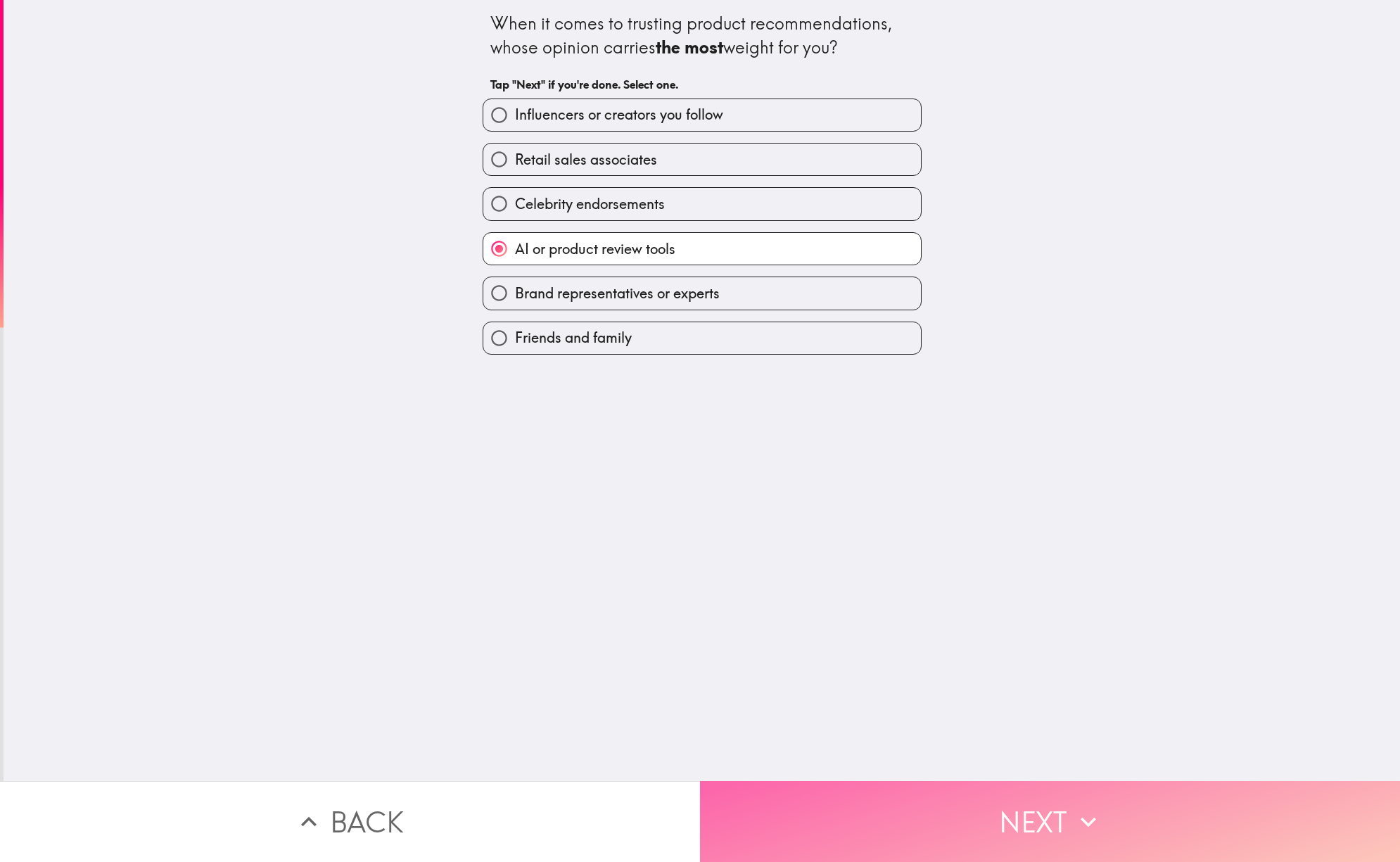
drag, startPoint x: 972, startPoint y: 815, endPoint x: 971, endPoint y: 806, distance: 9.1
click at [972, 813] on button "Next" at bounding box center [1050, 820] width 700 height 81
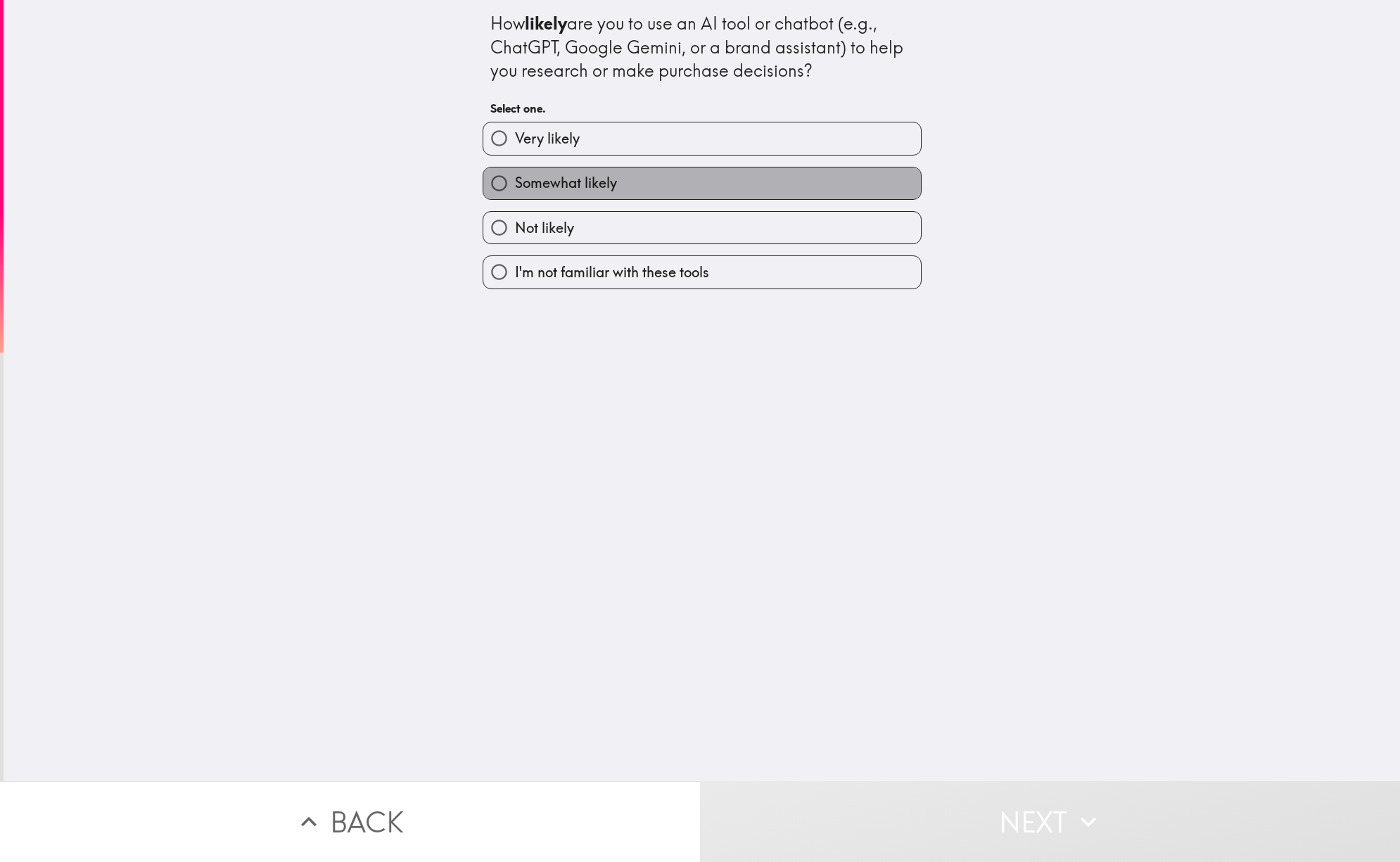
click at [627, 189] on label "Somewhat likely" at bounding box center [702, 184] width 438 height 32
click at [515, 189] on input "Somewhat likely" at bounding box center [499, 184] width 32 height 32
radio input "true"
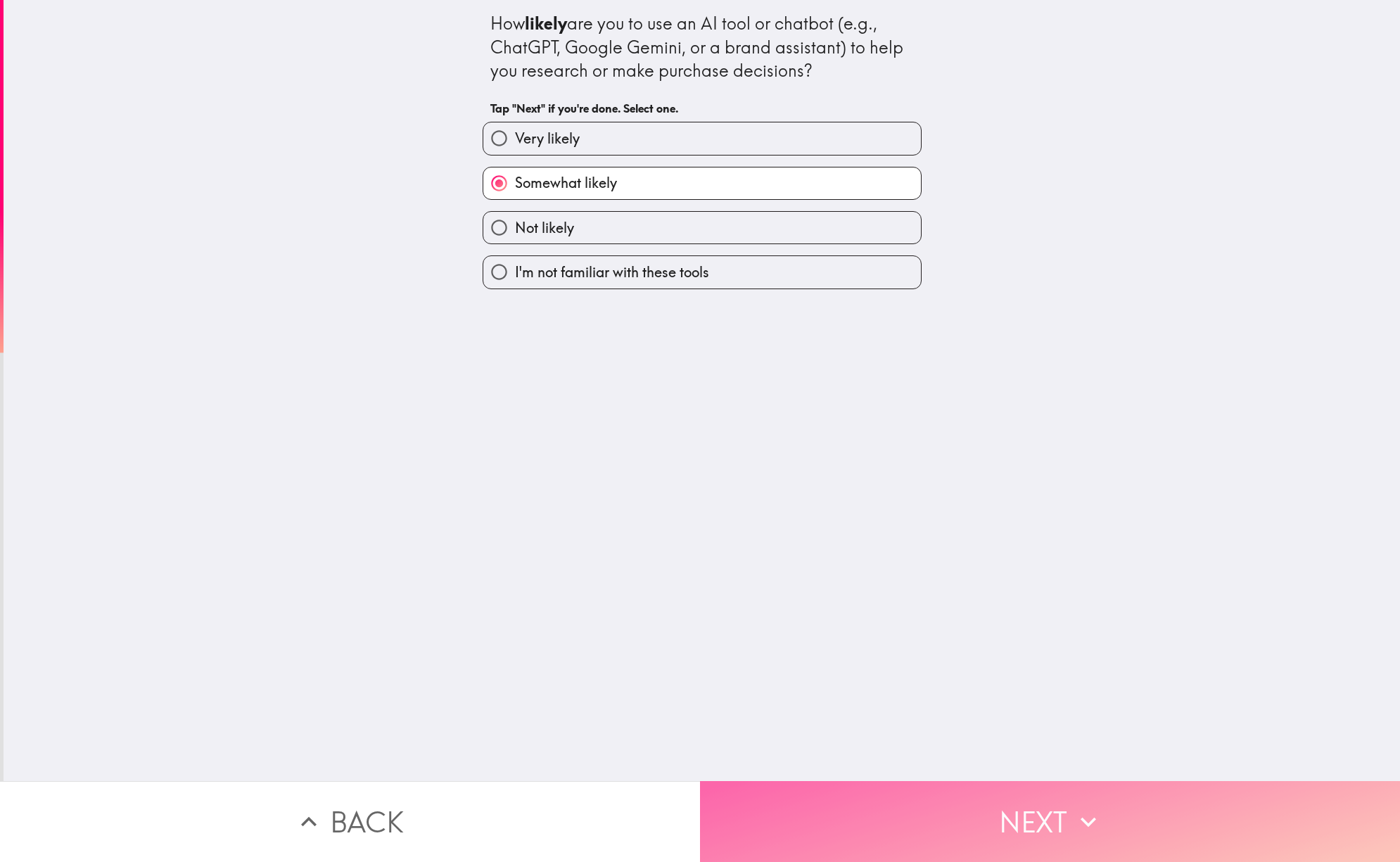
click at [1046, 812] on button "Next" at bounding box center [1050, 820] width 700 height 81
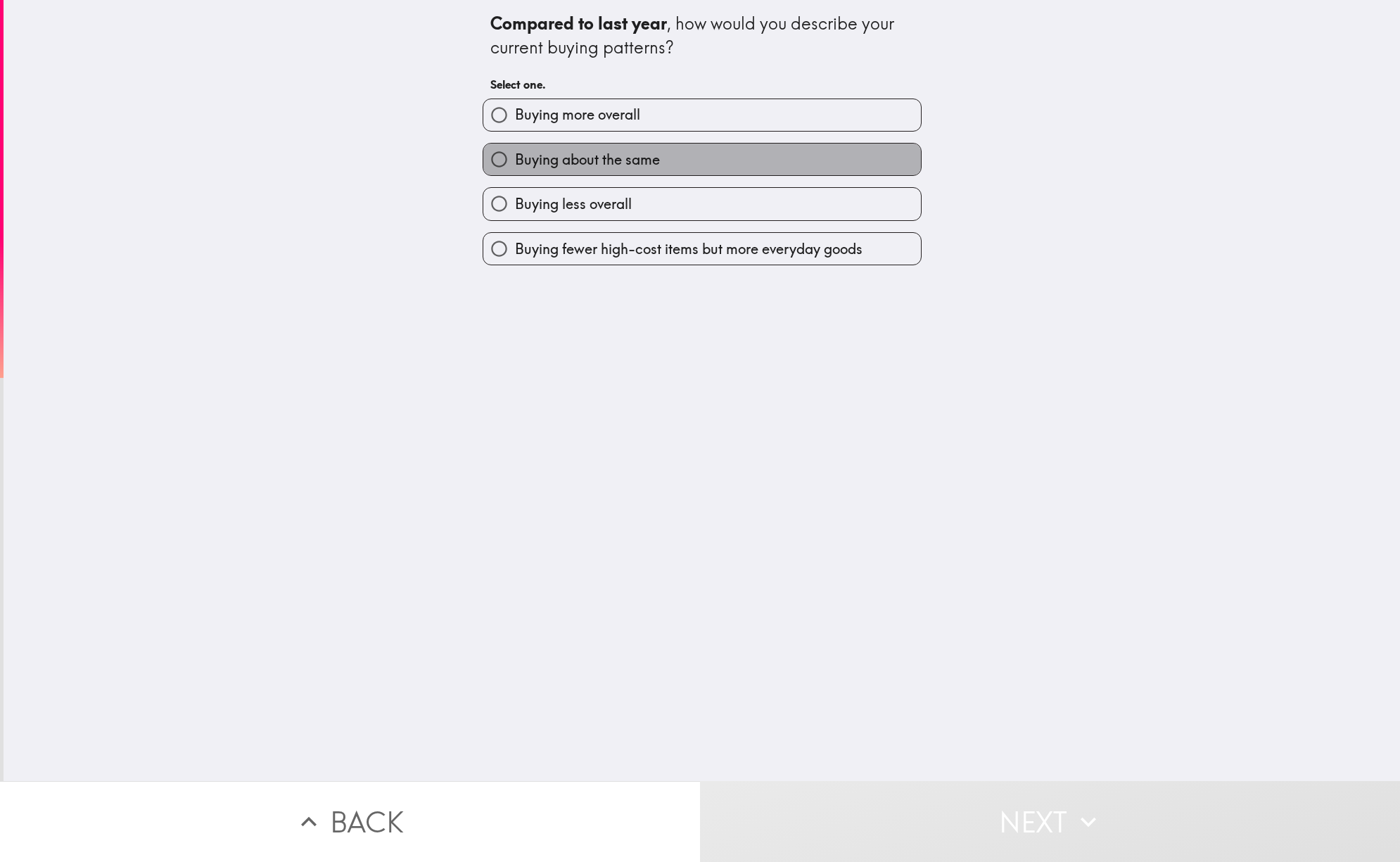
click at [612, 157] on span "Buying about the same" at bounding box center [587, 160] width 145 height 20
click at [515, 157] on input "Buying about the same" at bounding box center [499, 160] width 32 height 32
radio input "true"
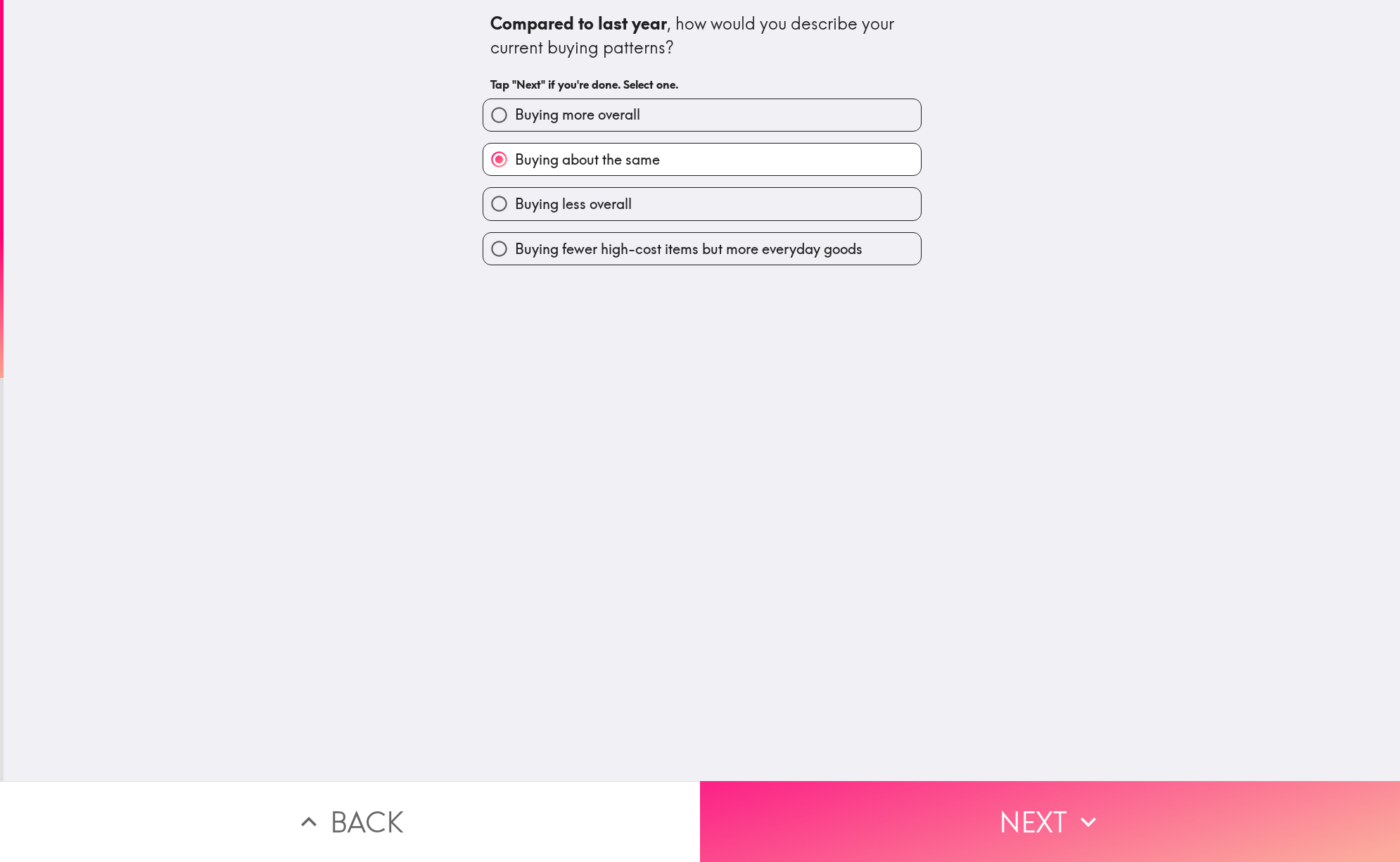
click at [1060, 810] on button "Next" at bounding box center [1050, 820] width 700 height 81
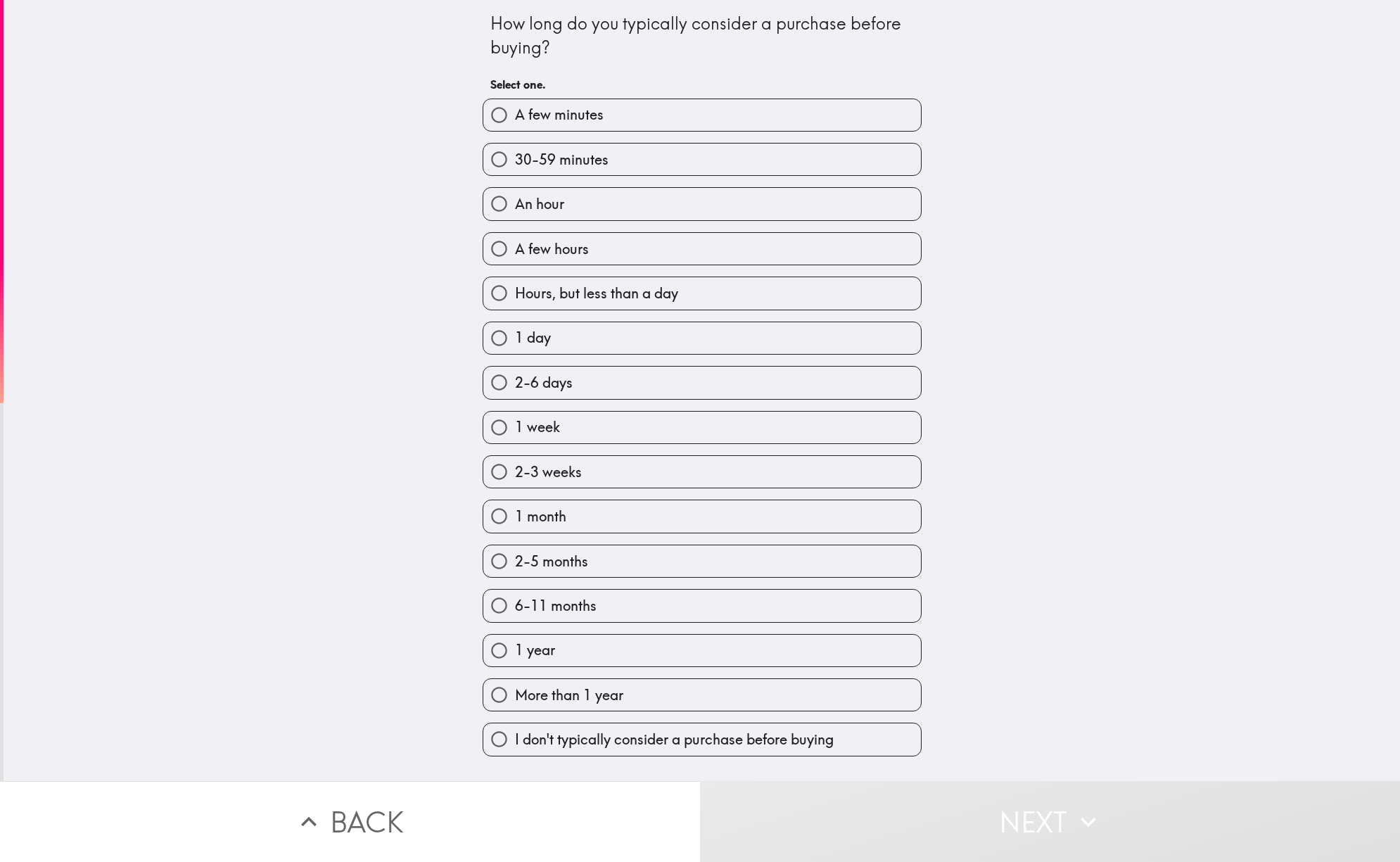
click at [603, 112] on label "A few minutes" at bounding box center [702, 115] width 438 height 32
click at [515, 112] on input "A few minutes" at bounding box center [499, 115] width 32 height 32
radio input "true"
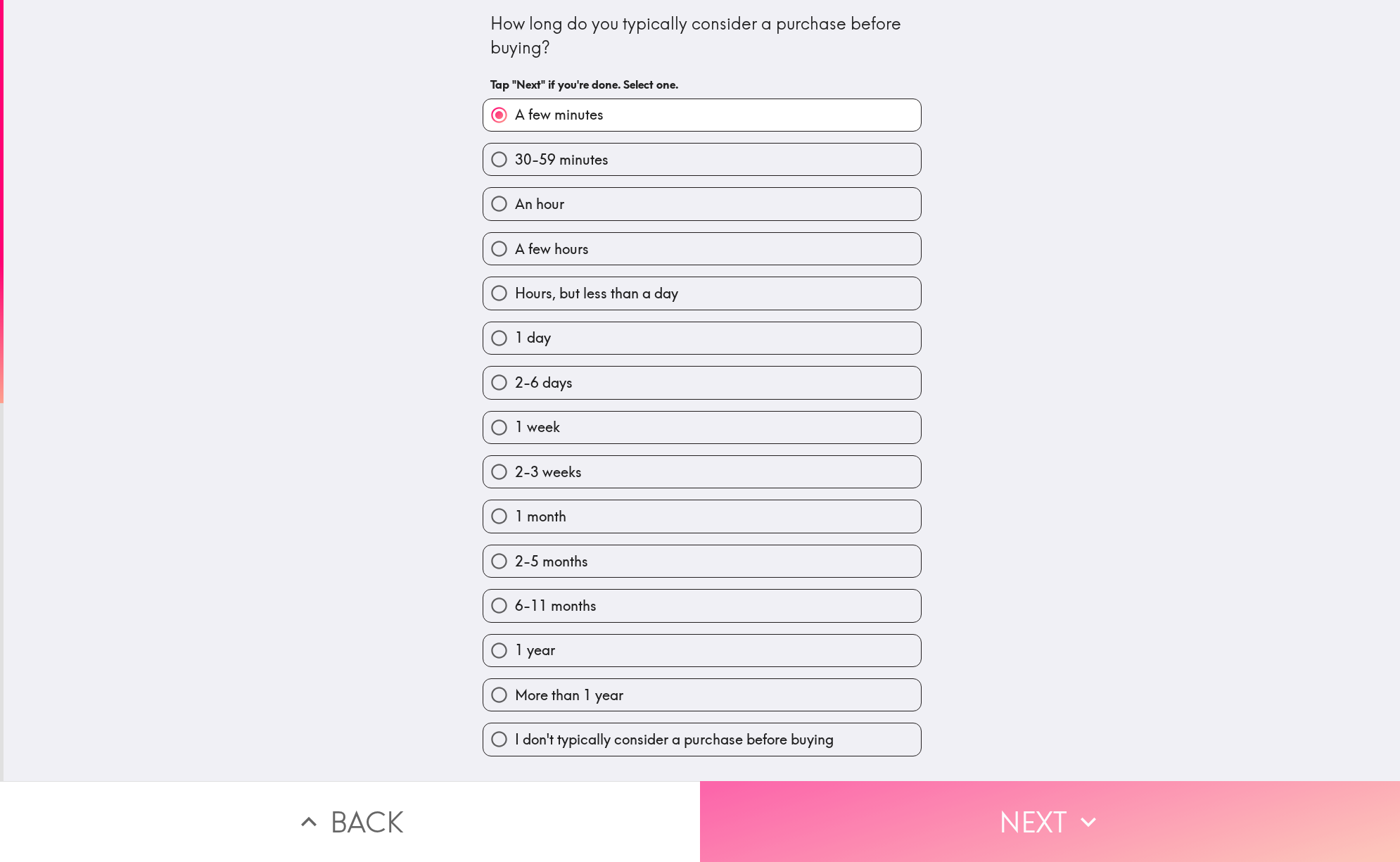
drag, startPoint x: 1028, startPoint y: 802, endPoint x: 1036, endPoint y: 796, distance: 10.0
click at [1031, 800] on button "Next" at bounding box center [1050, 820] width 700 height 81
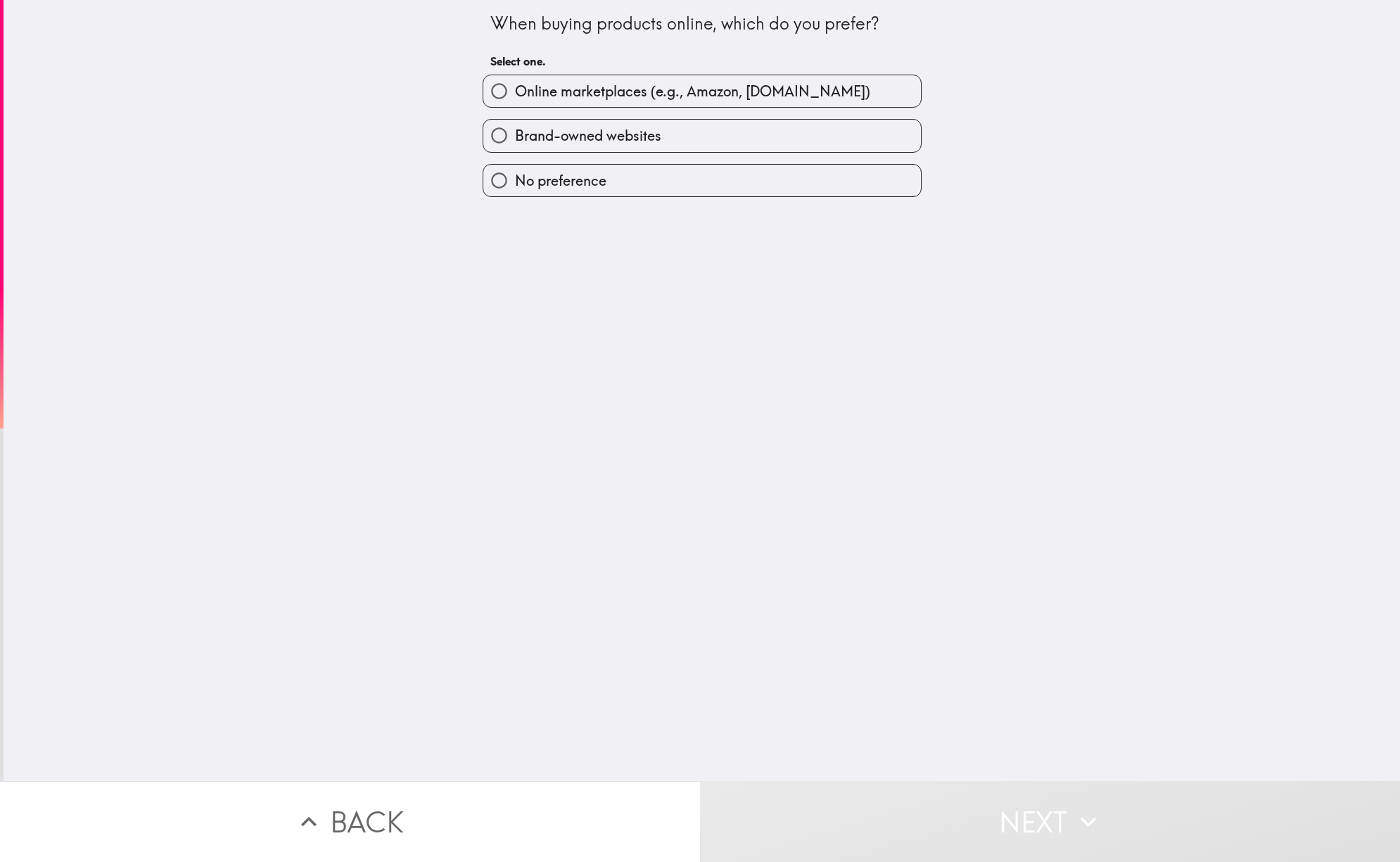
click at [738, 93] on span "Online marketplaces (e.g., Amazon, [DOMAIN_NAME])" at bounding box center [693, 91] width 356 height 20
click at [515, 93] on input "Online marketplaces (e.g., Amazon, [DOMAIN_NAME])" at bounding box center [499, 91] width 32 height 32
radio input "true"
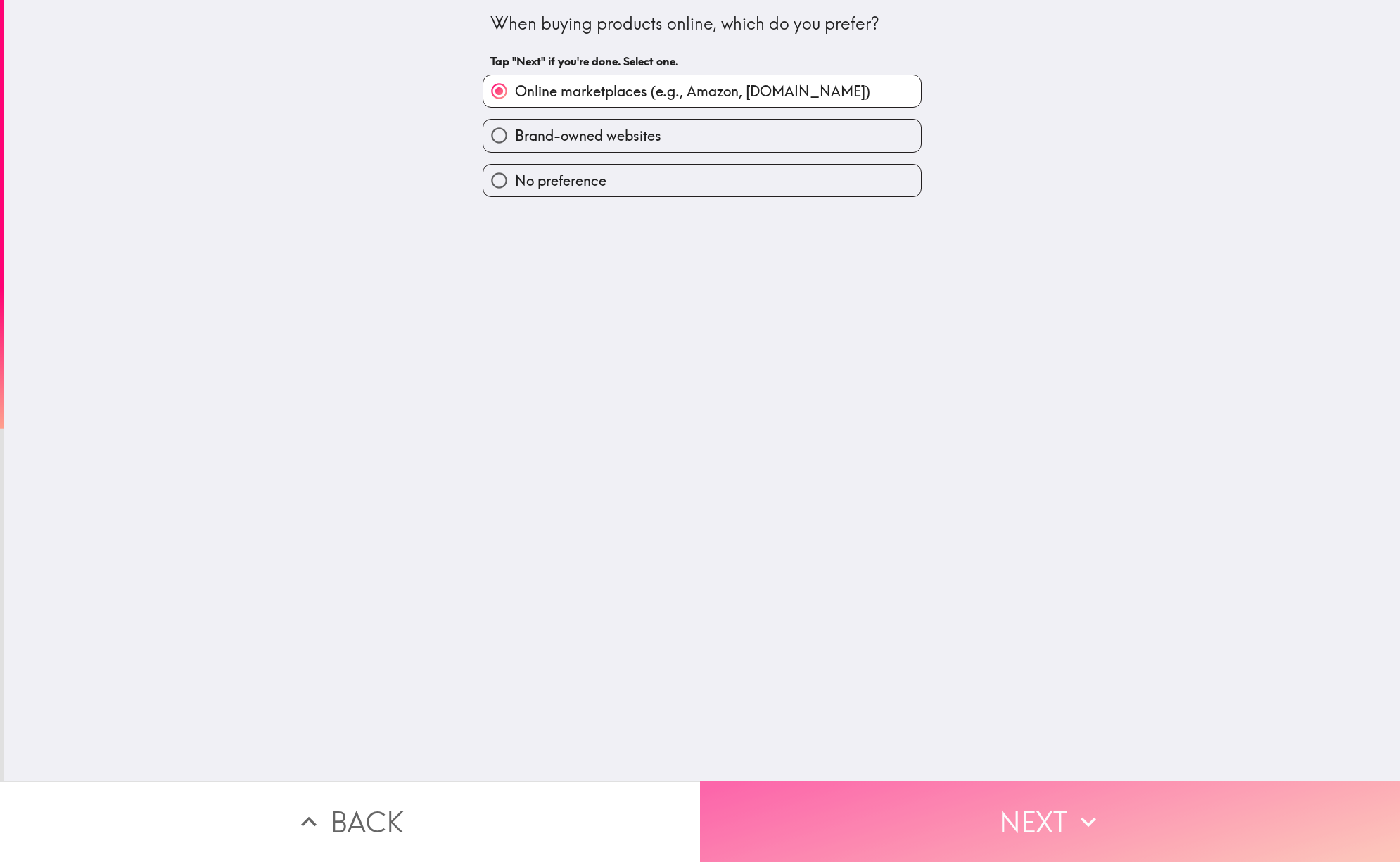
click at [1034, 812] on button "Next" at bounding box center [1050, 820] width 700 height 81
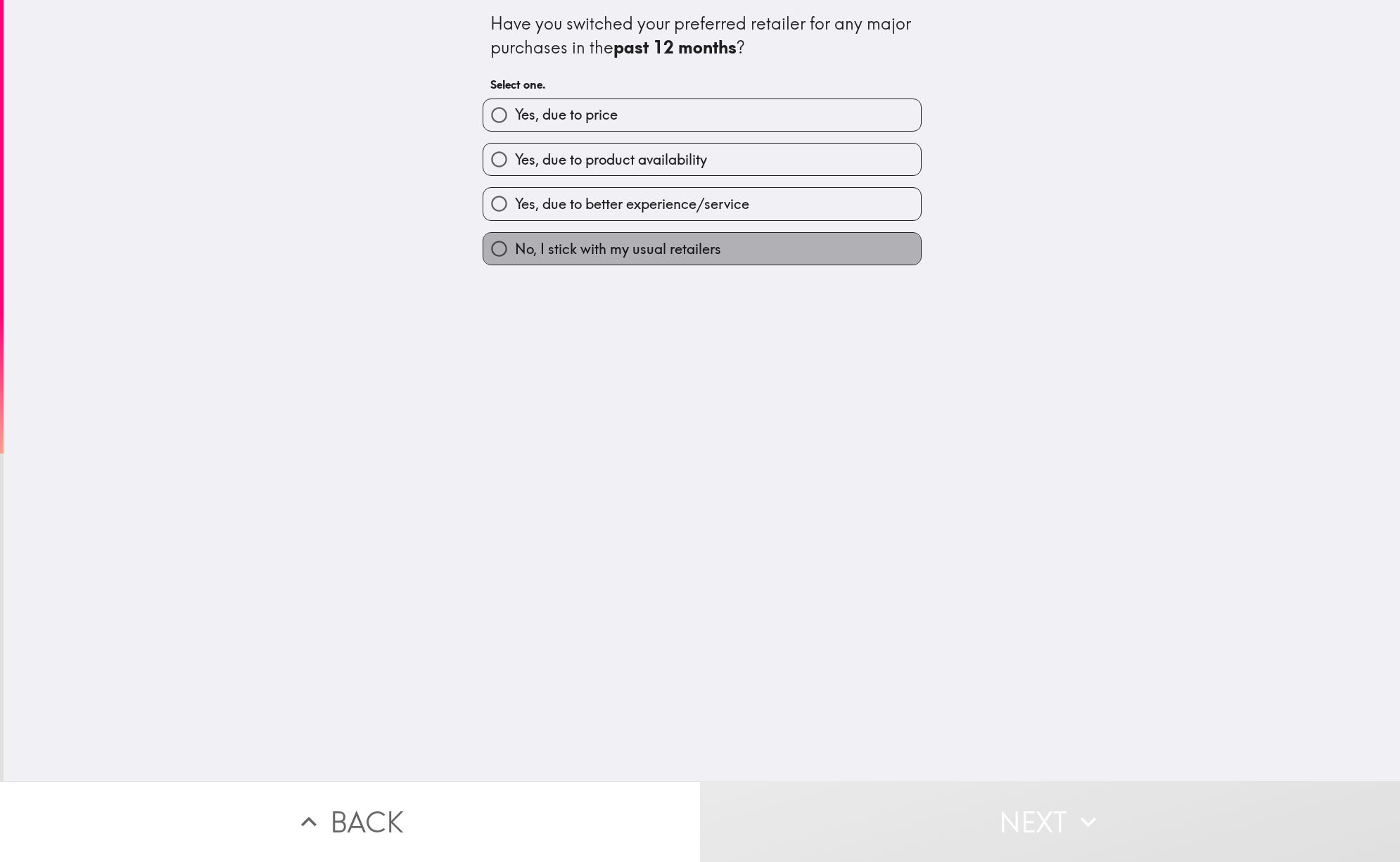
click at [607, 248] on span "No, I stick with my usual retailers" at bounding box center [618, 248] width 206 height 20
click at [515, 248] on input "No, I stick with my usual retailers" at bounding box center [499, 248] width 32 height 32
radio input "true"
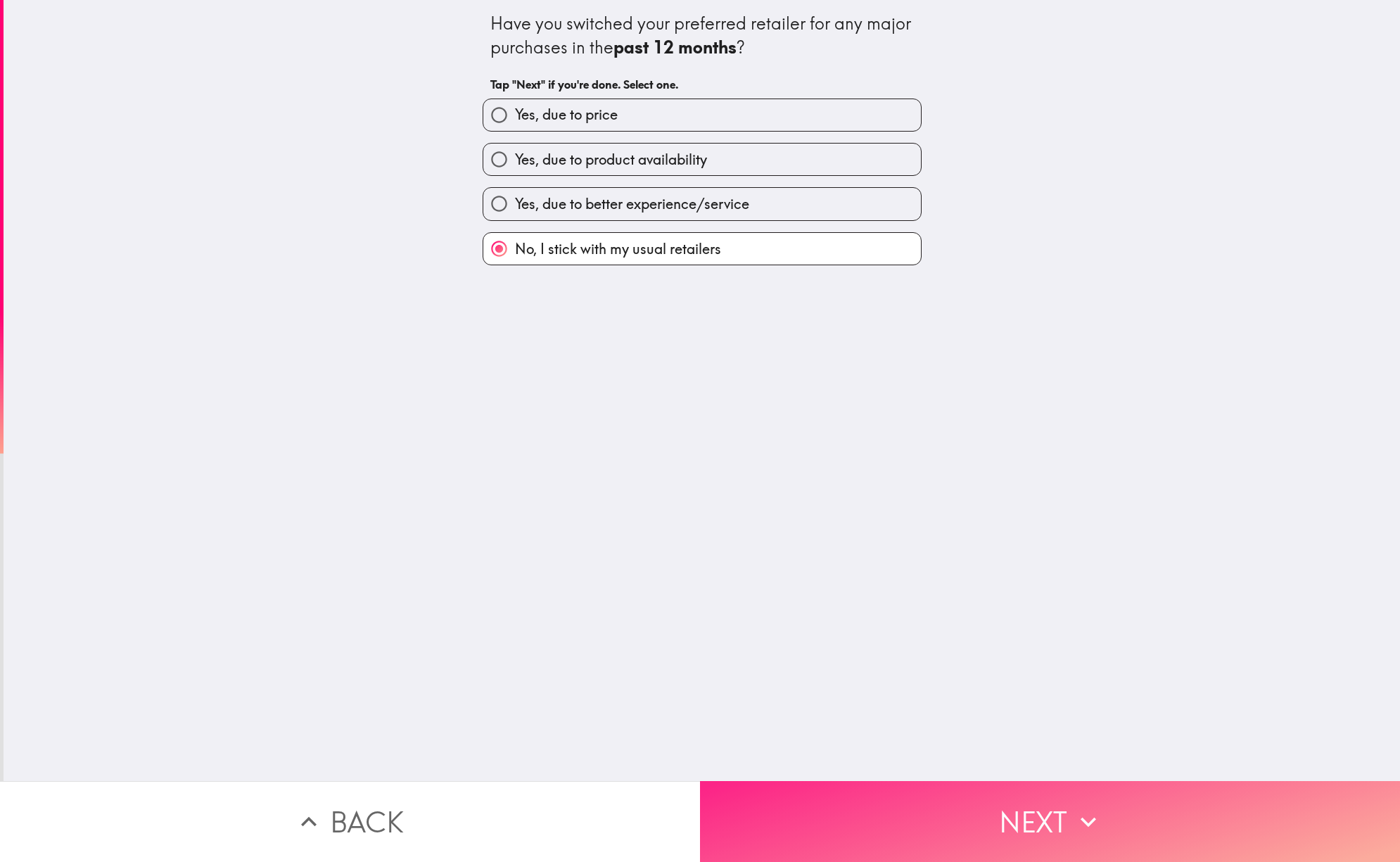
click at [1035, 804] on button "Next" at bounding box center [1050, 820] width 700 height 81
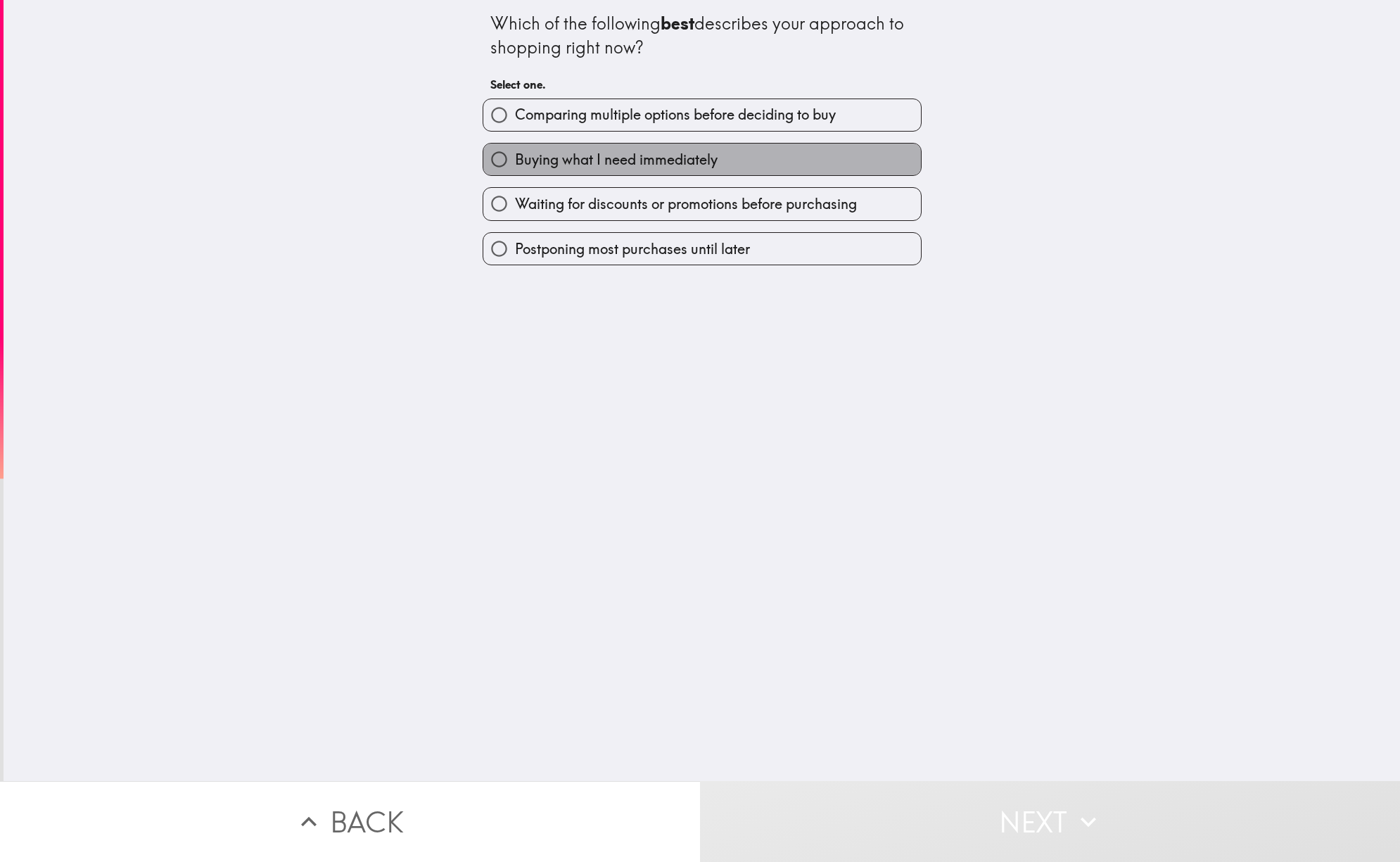
click at [634, 156] on span "Buying what I need immediately" at bounding box center [617, 160] width 203 height 20
click at [515, 156] on input "Buying what I need immediately" at bounding box center [499, 160] width 32 height 32
radio input "true"
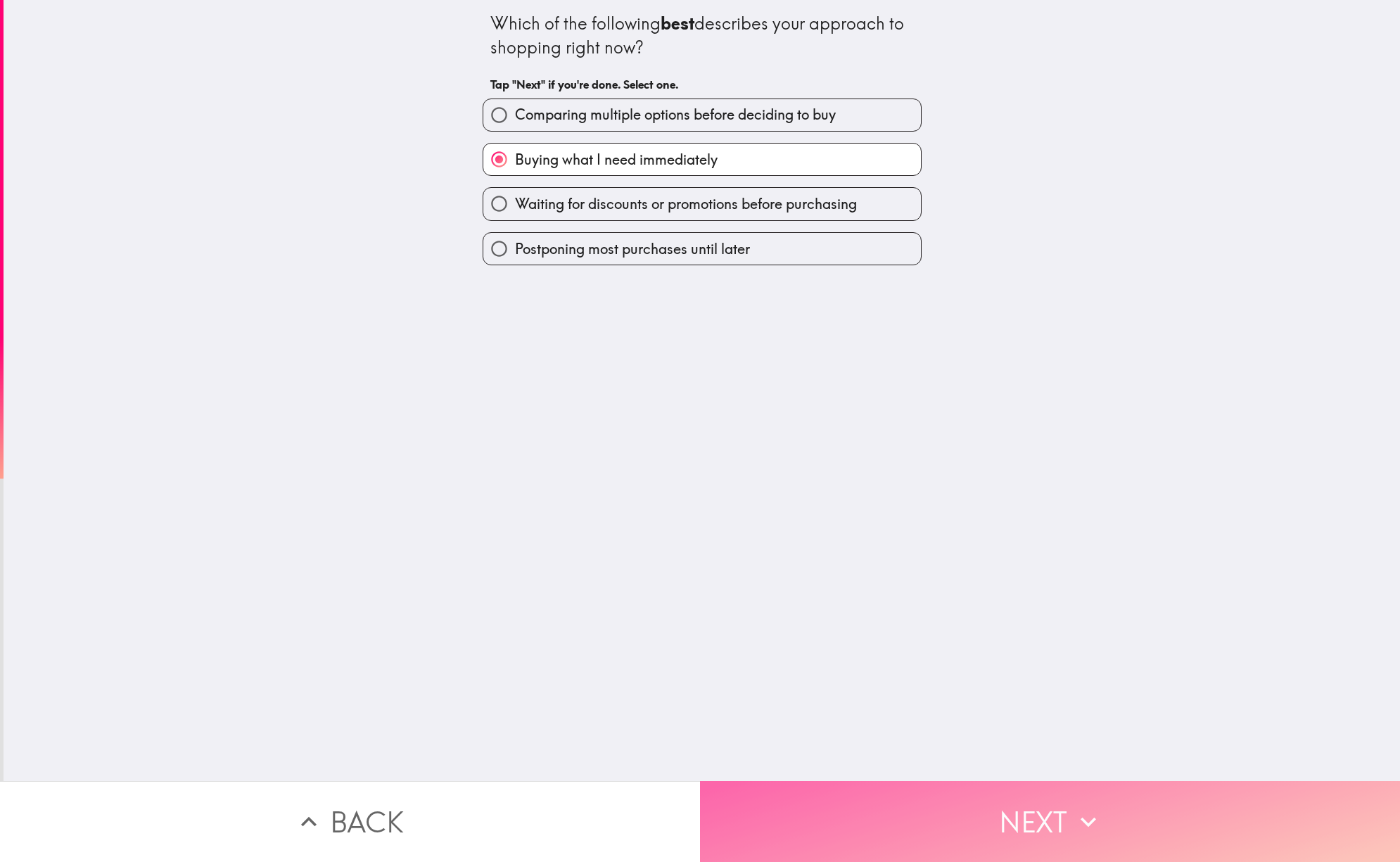
click at [1020, 793] on button "Next" at bounding box center [1050, 820] width 700 height 81
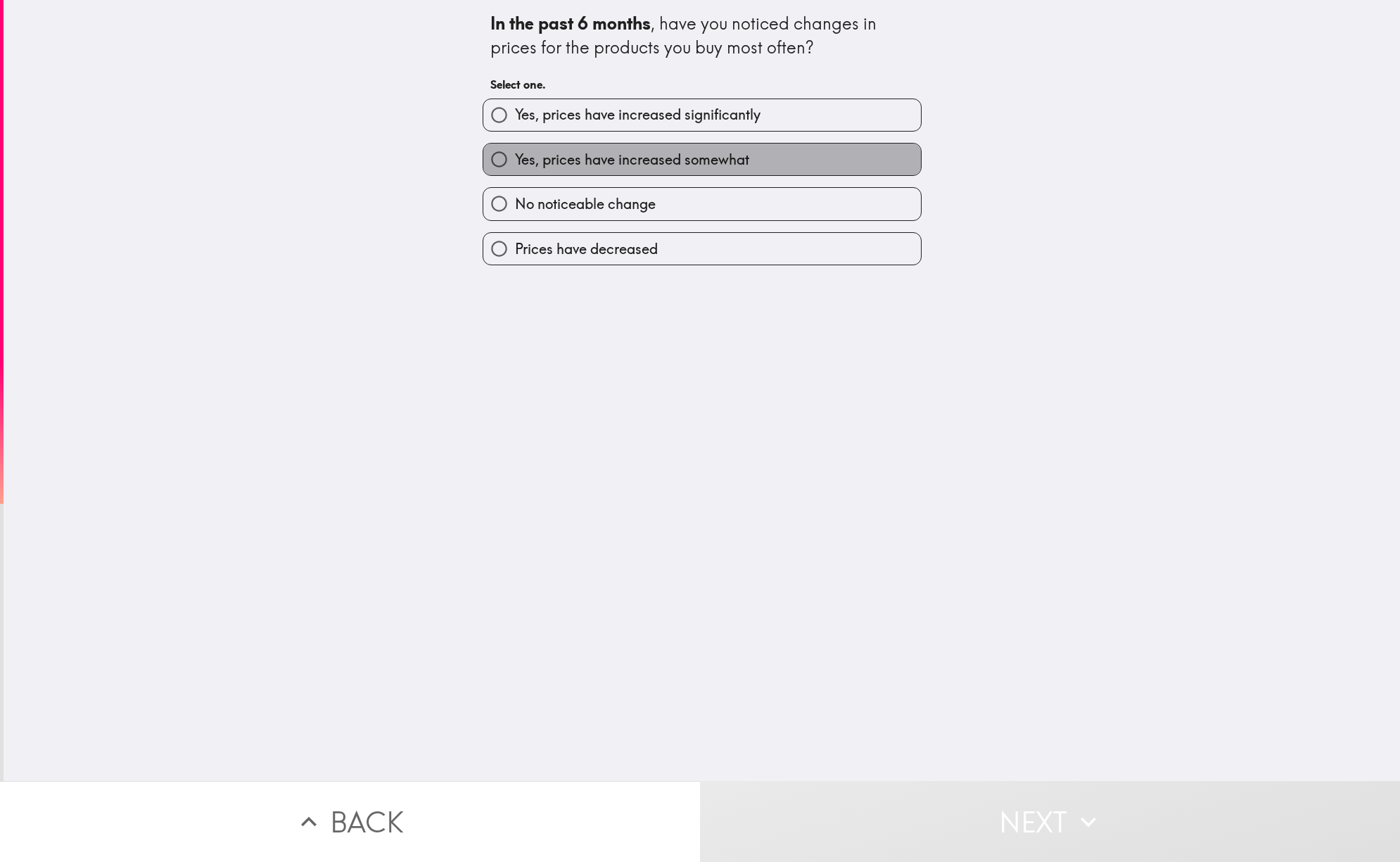
click at [660, 153] on span "Yes, prices have increased somewhat" at bounding box center [632, 160] width 234 height 20
click at [515, 153] on input "Yes, prices have increased somewhat" at bounding box center [499, 160] width 32 height 32
radio input "true"
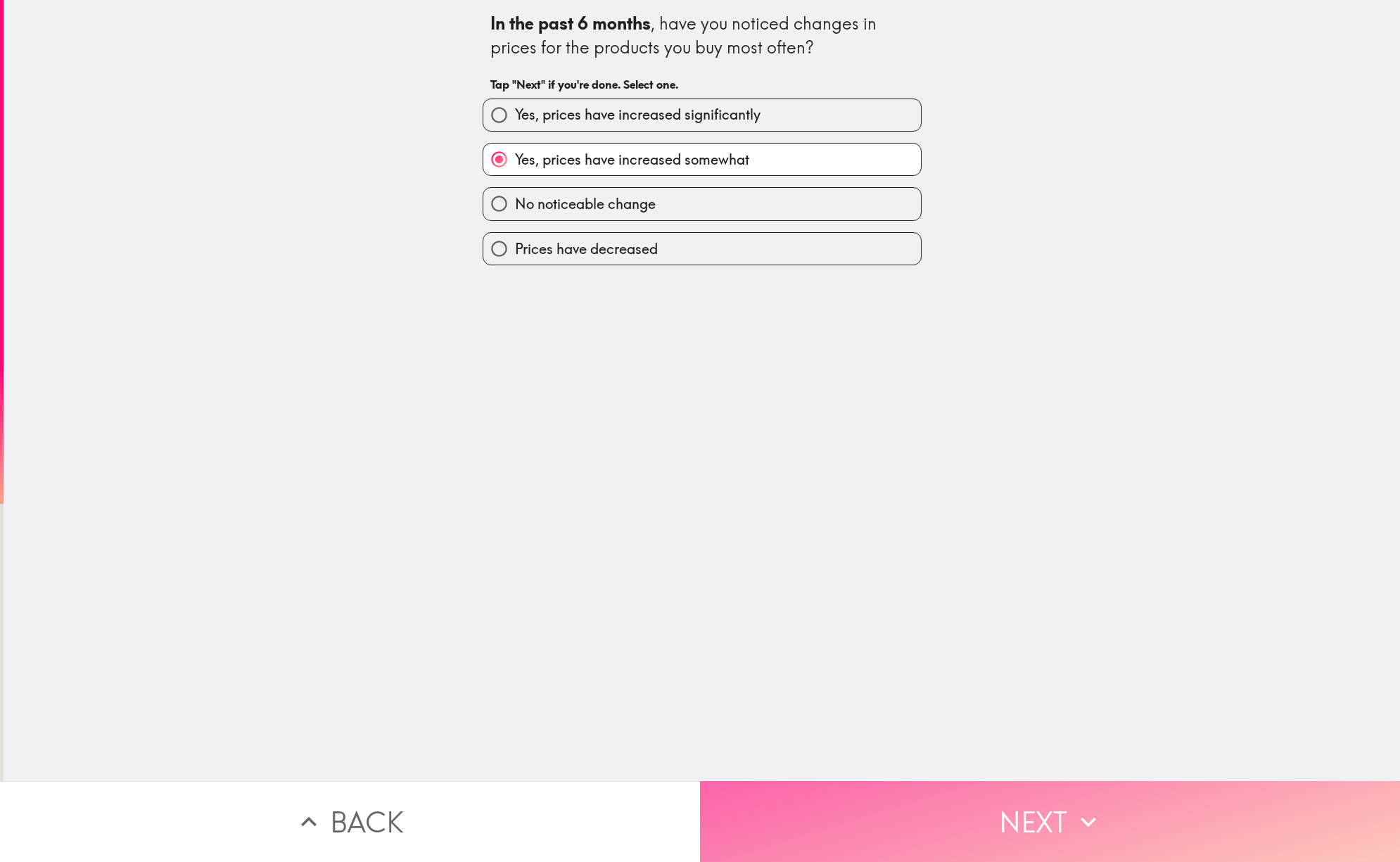
click at [1029, 810] on button "Next" at bounding box center [1050, 820] width 700 height 81
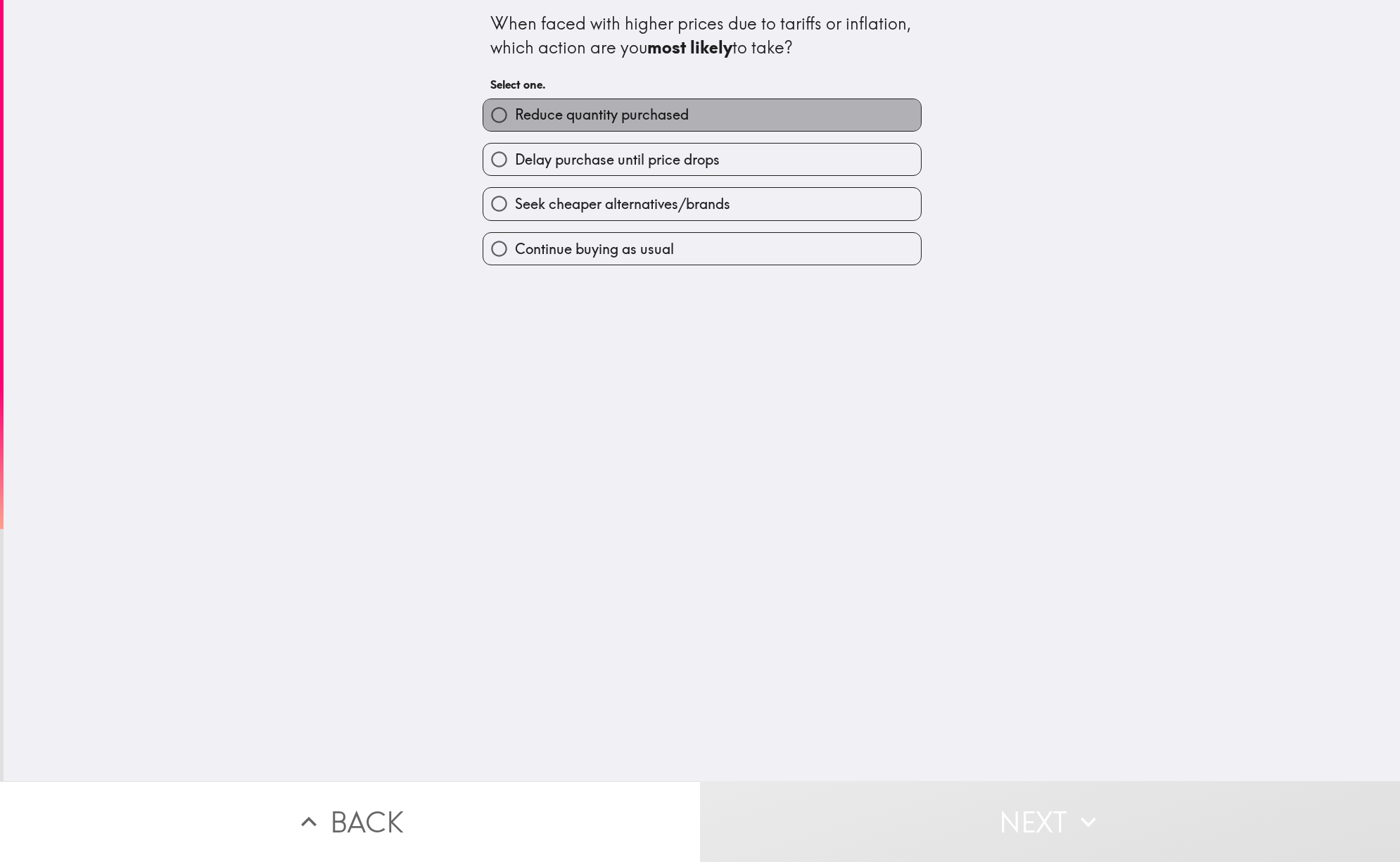
click at [602, 116] on span "Reduce quantity purchased" at bounding box center [602, 114] width 173 height 20
click at [515, 116] on input "Reduce quantity purchased" at bounding box center [499, 115] width 32 height 32
radio input "true"
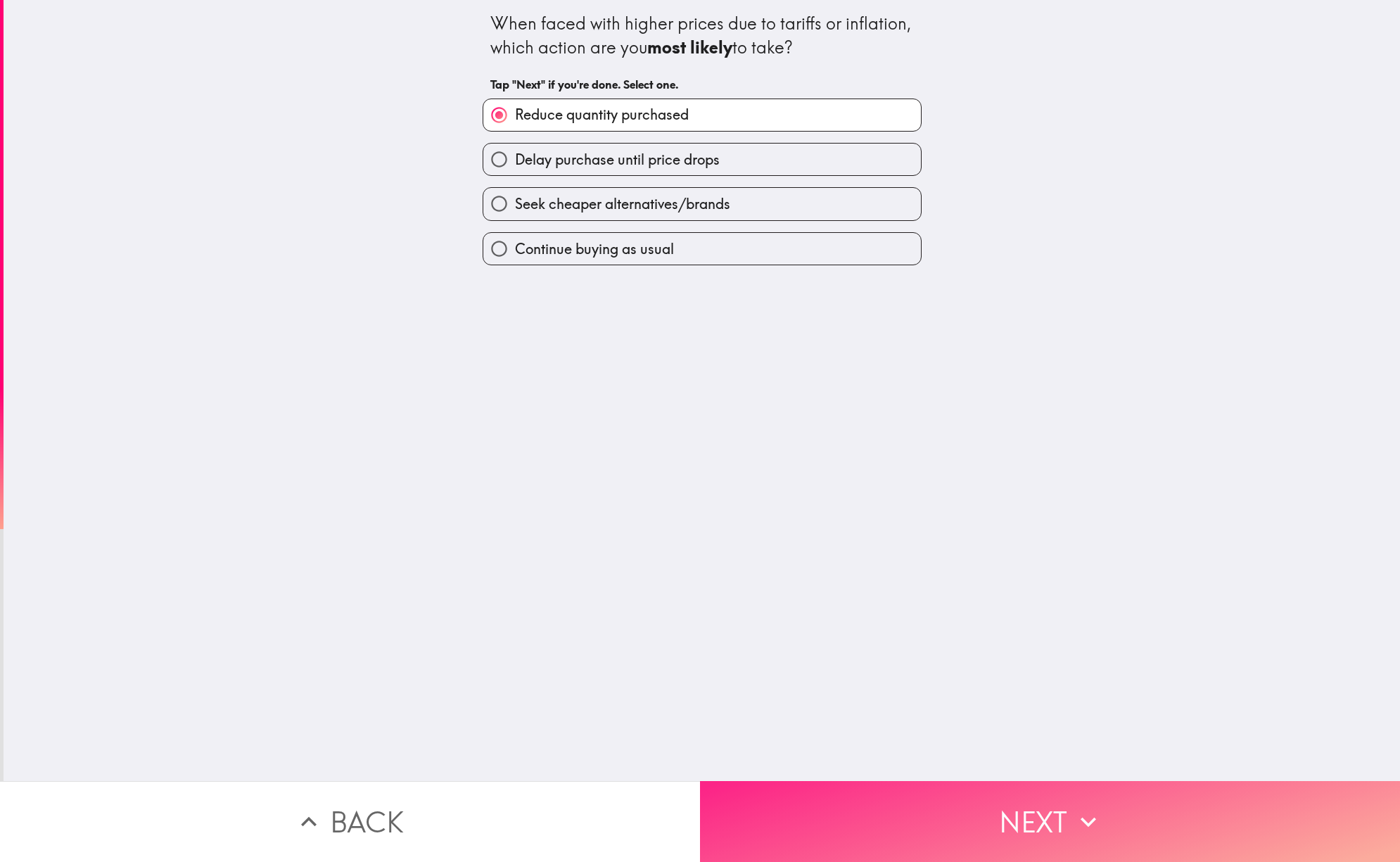
click at [1019, 812] on button "Next" at bounding box center [1050, 820] width 700 height 81
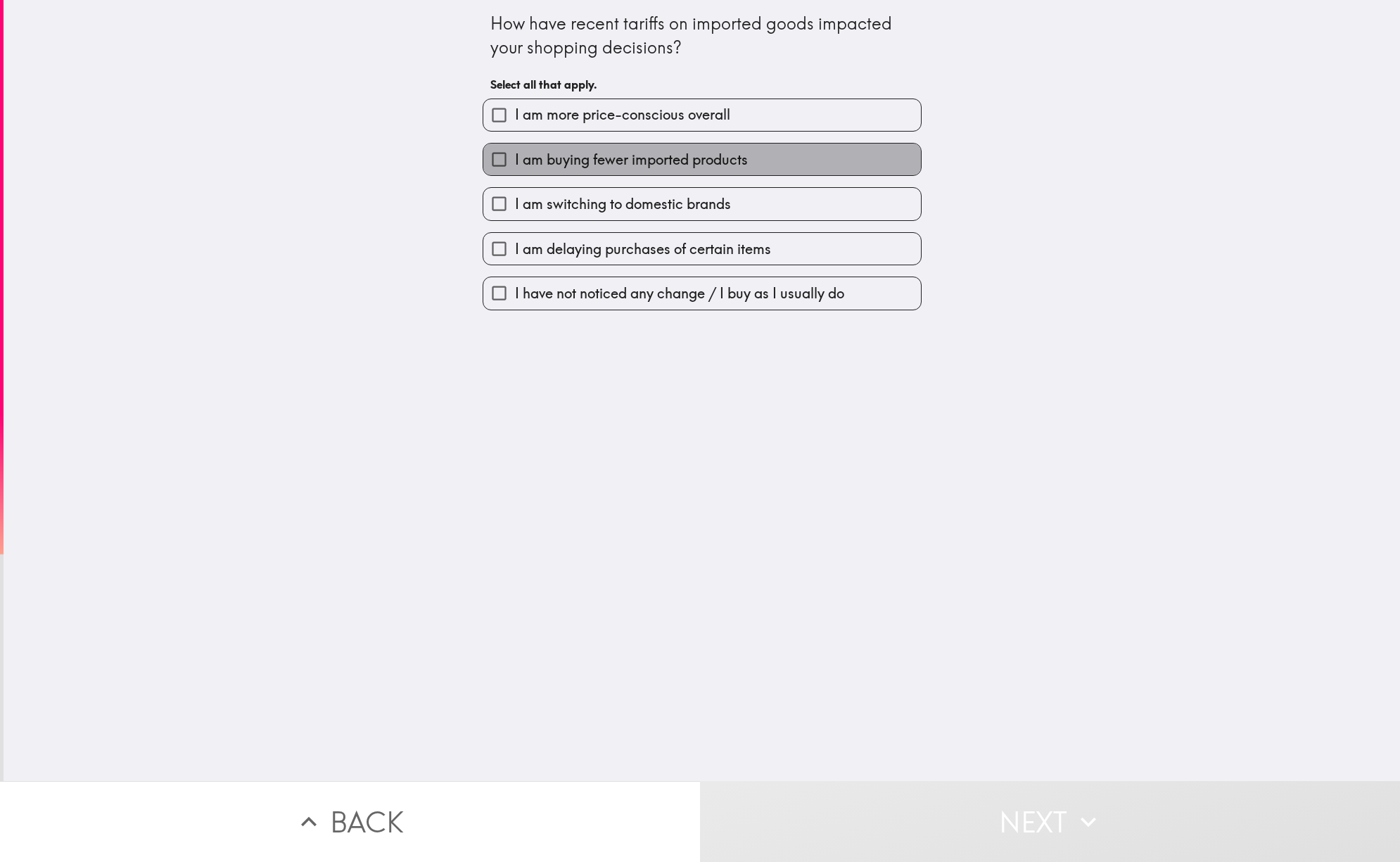
click at [651, 157] on span "I am buying fewer imported products" at bounding box center [631, 160] width 233 height 20
click at [515, 157] on input "I am buying fewer imported products" at bounding box center [499, 160] width 32 height 32
checkbox input "true"
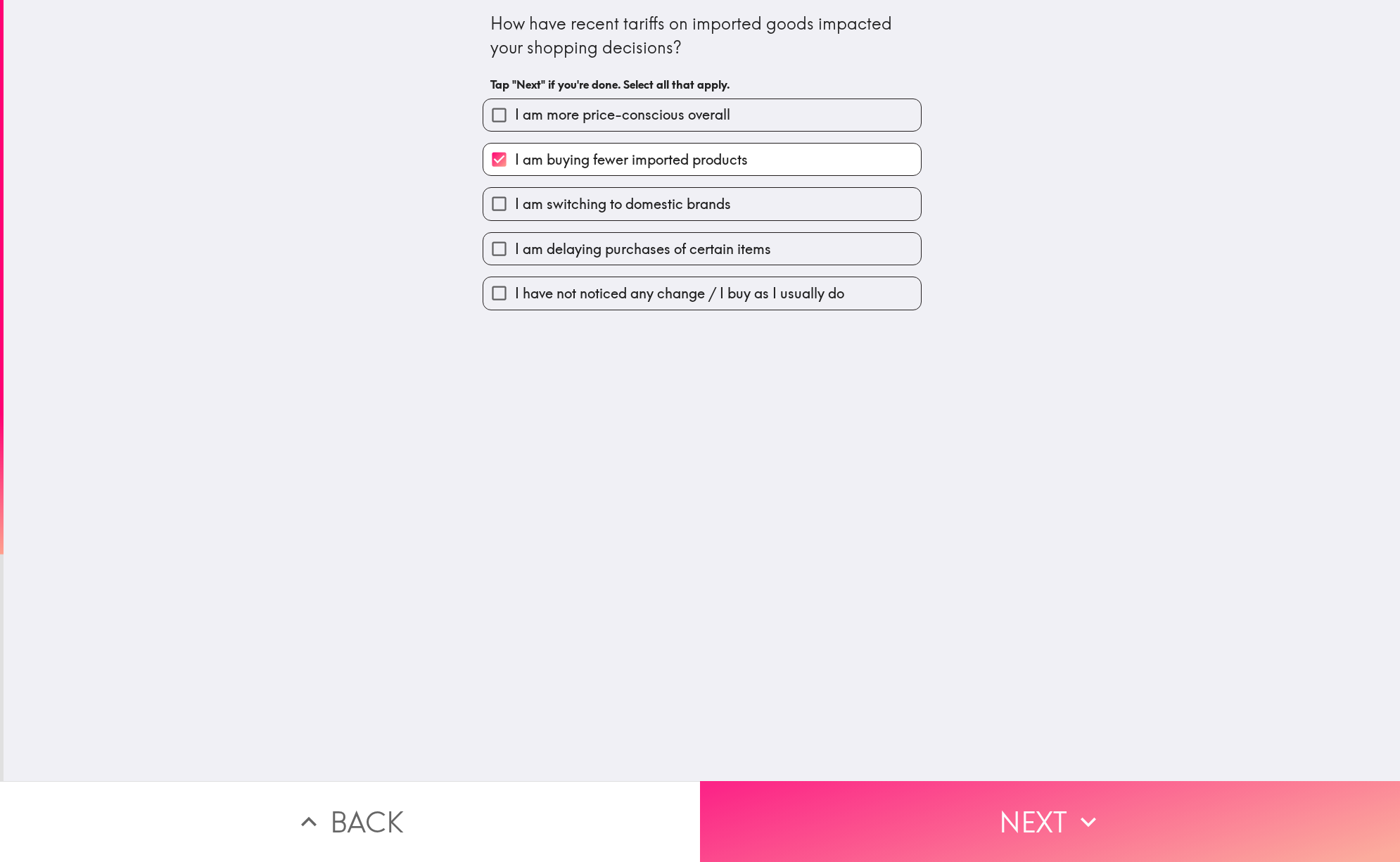
click at [965, 810] on button "Next" at bounding box center [1050, 820] width 700 height 81
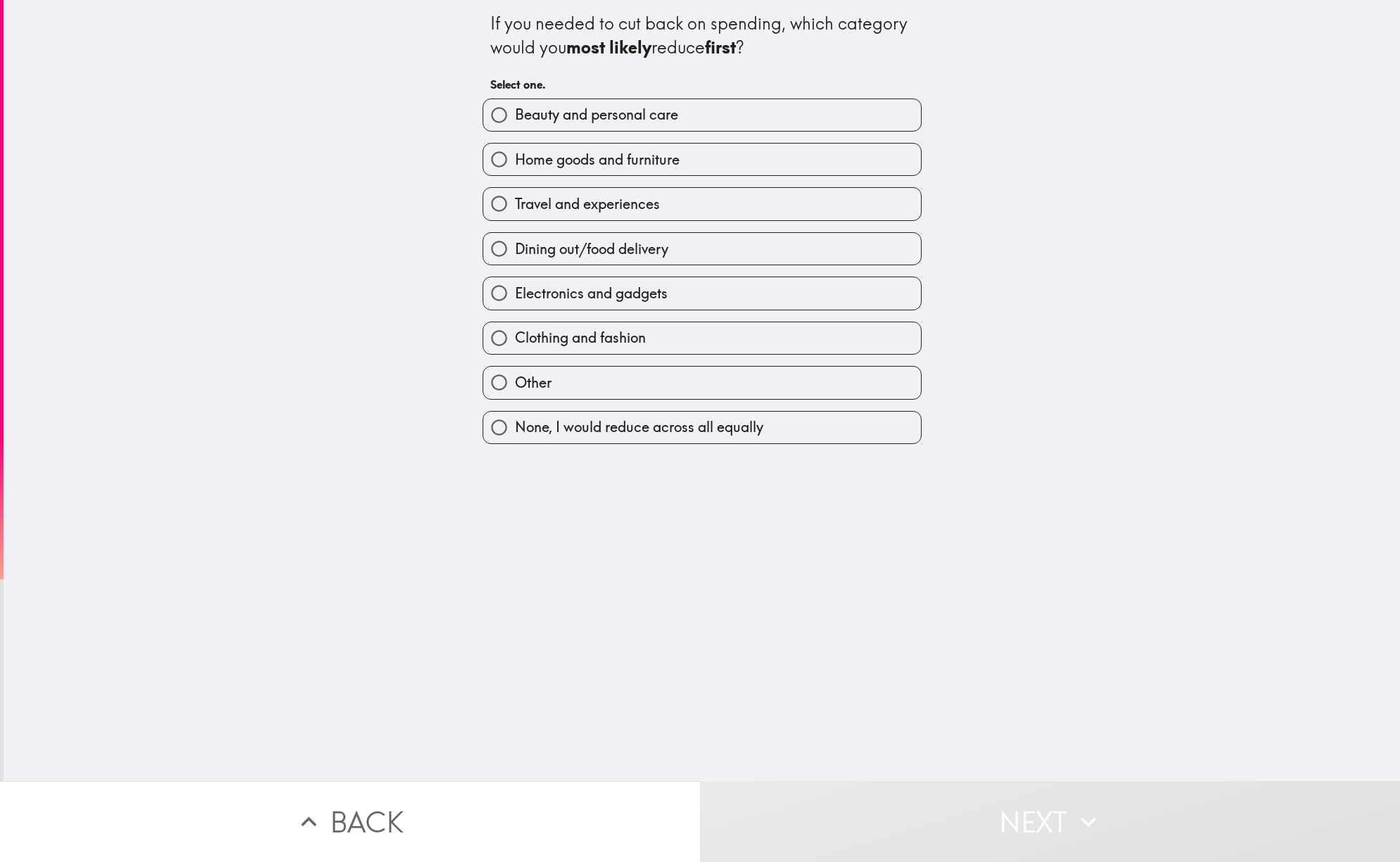
click at [715, 423] on span "None, I would reduce across all equally" at bounding box center [639, 427] width 249 height 20
click at [515, 423] on input "None, I would reduce across all equally" at bounding box center [499, 427] width 32 height 32
radio input "true"
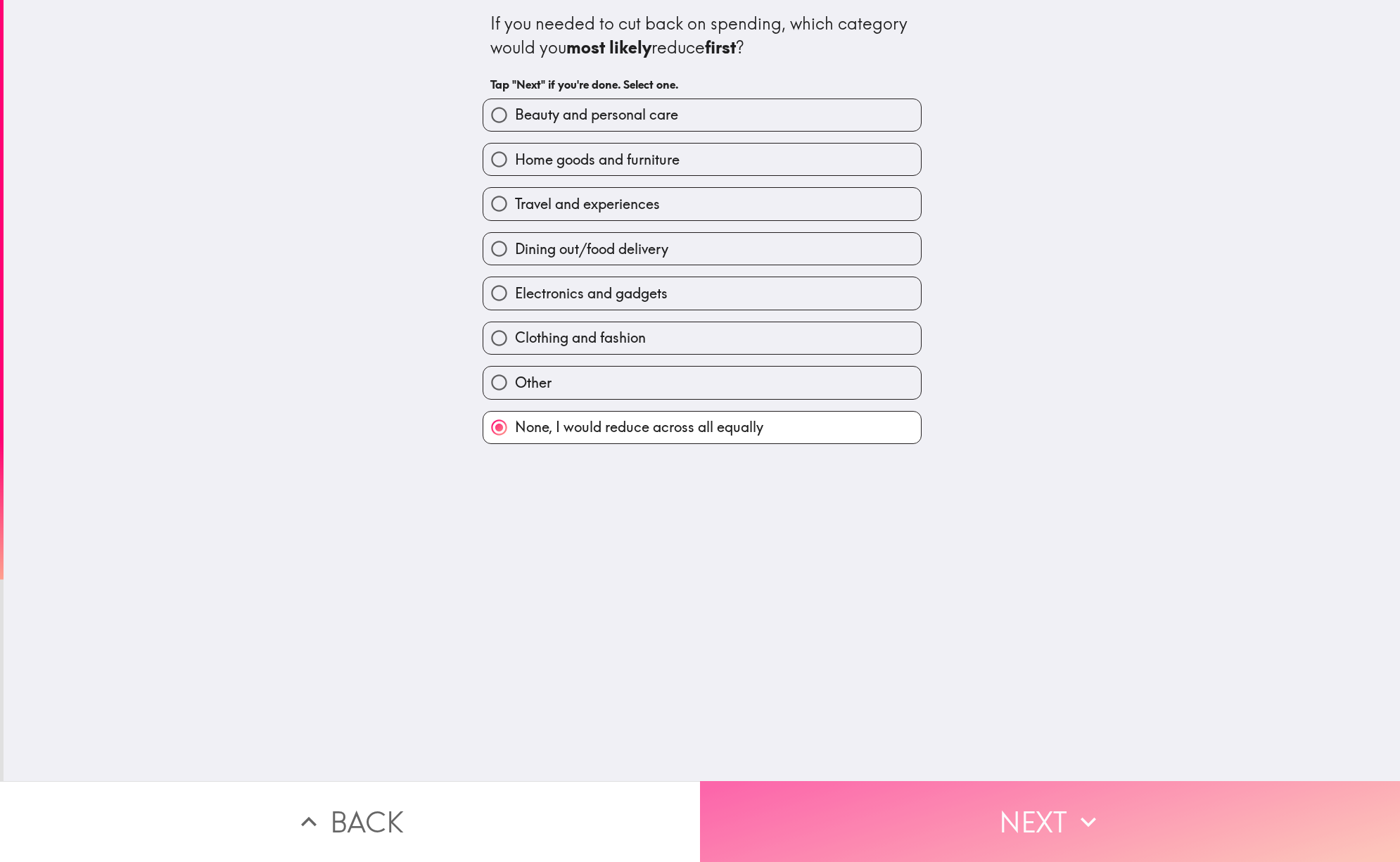
click at [959, 794] on button "Next" at bounding box center [1050, 820] width 700 height 81
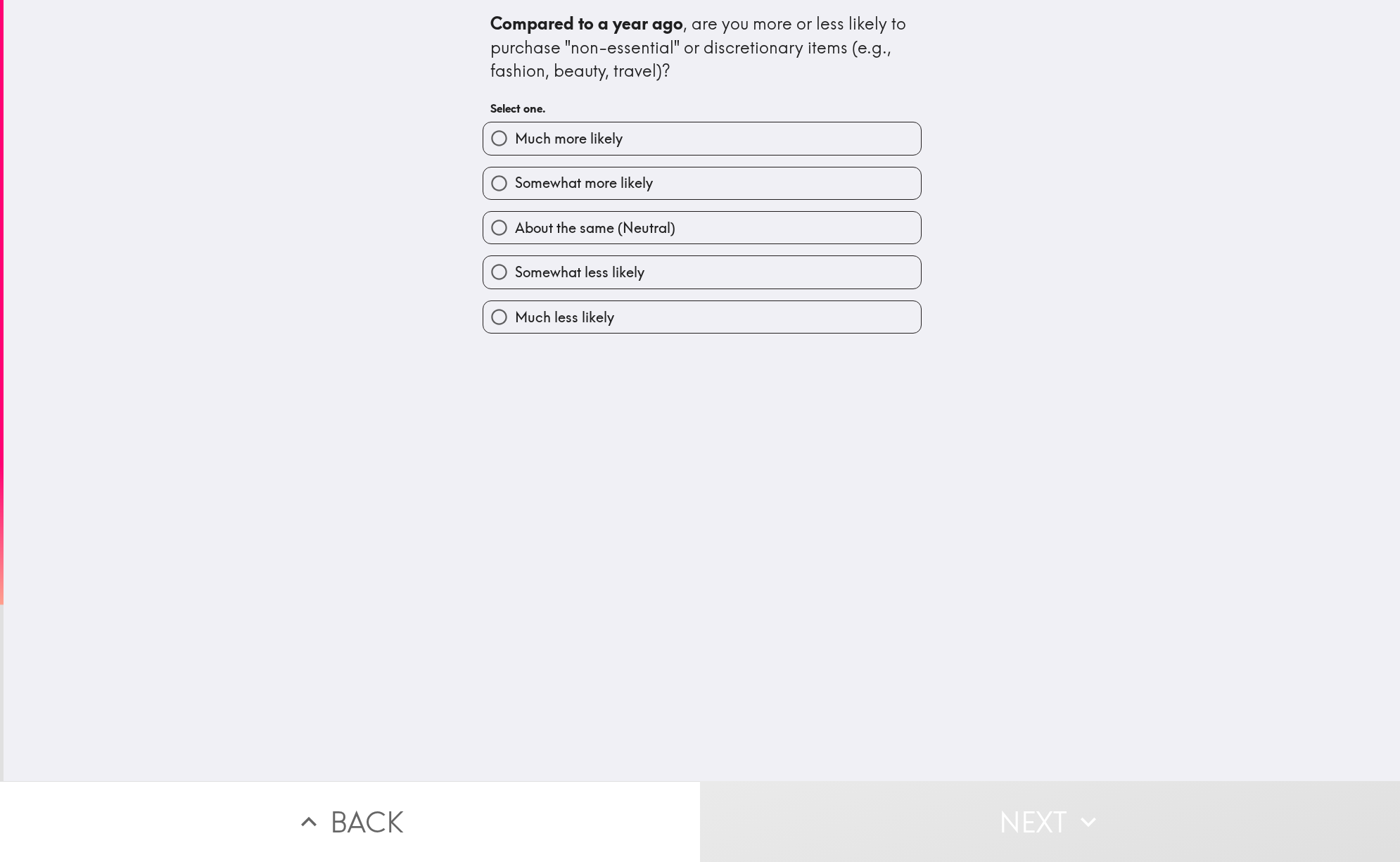
click at [618, 224] on span "About the same (Neutral)" at bounding box center [595, 228] width 161 height 20
click at [515, 224] on input "About the same (Neutral)" at bounding box center [499, 228] width 32 height 32
radio input "true"
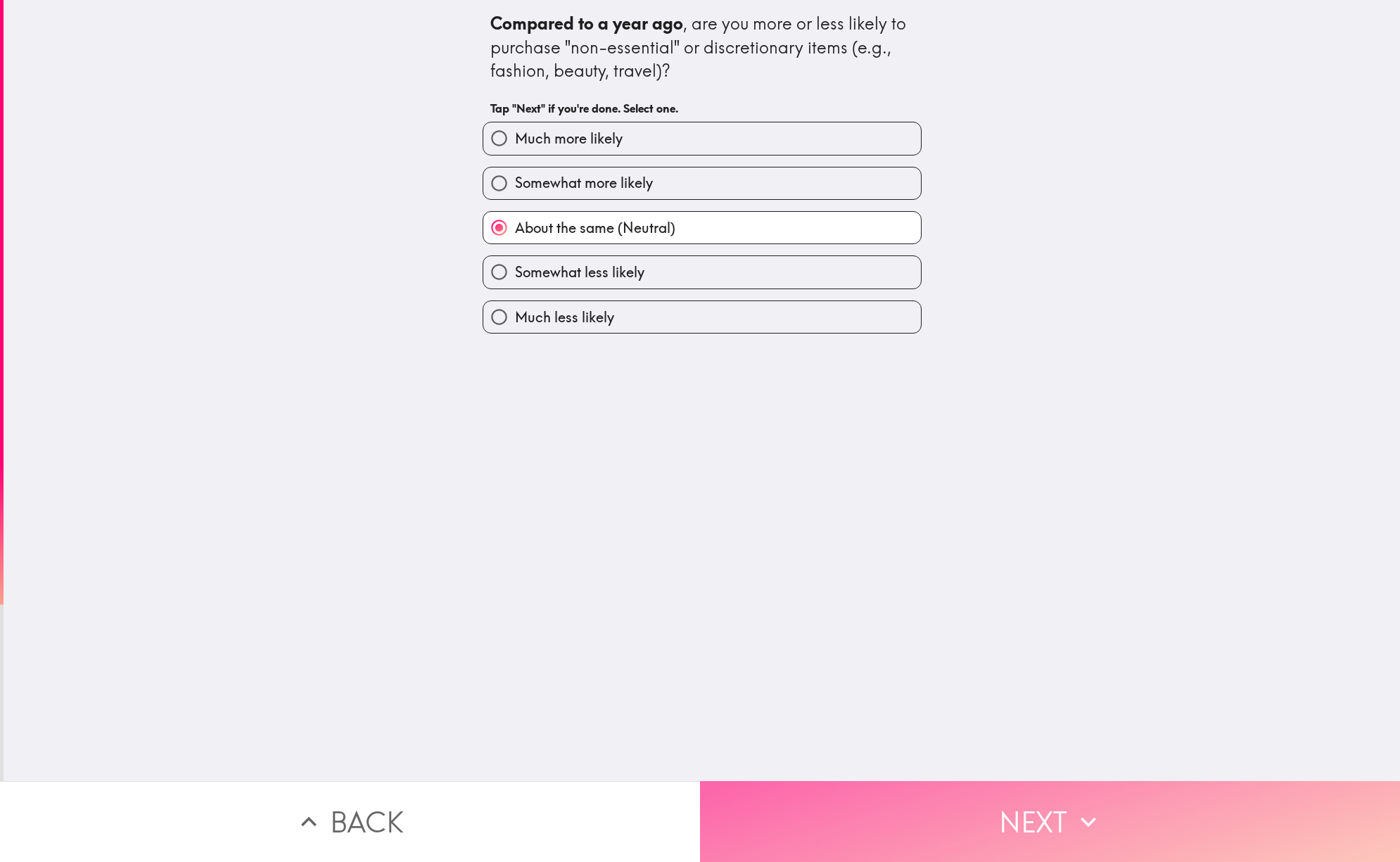
click at [972, 803] on button "Next" at bounding box center [1050, 820] width 700 height 81
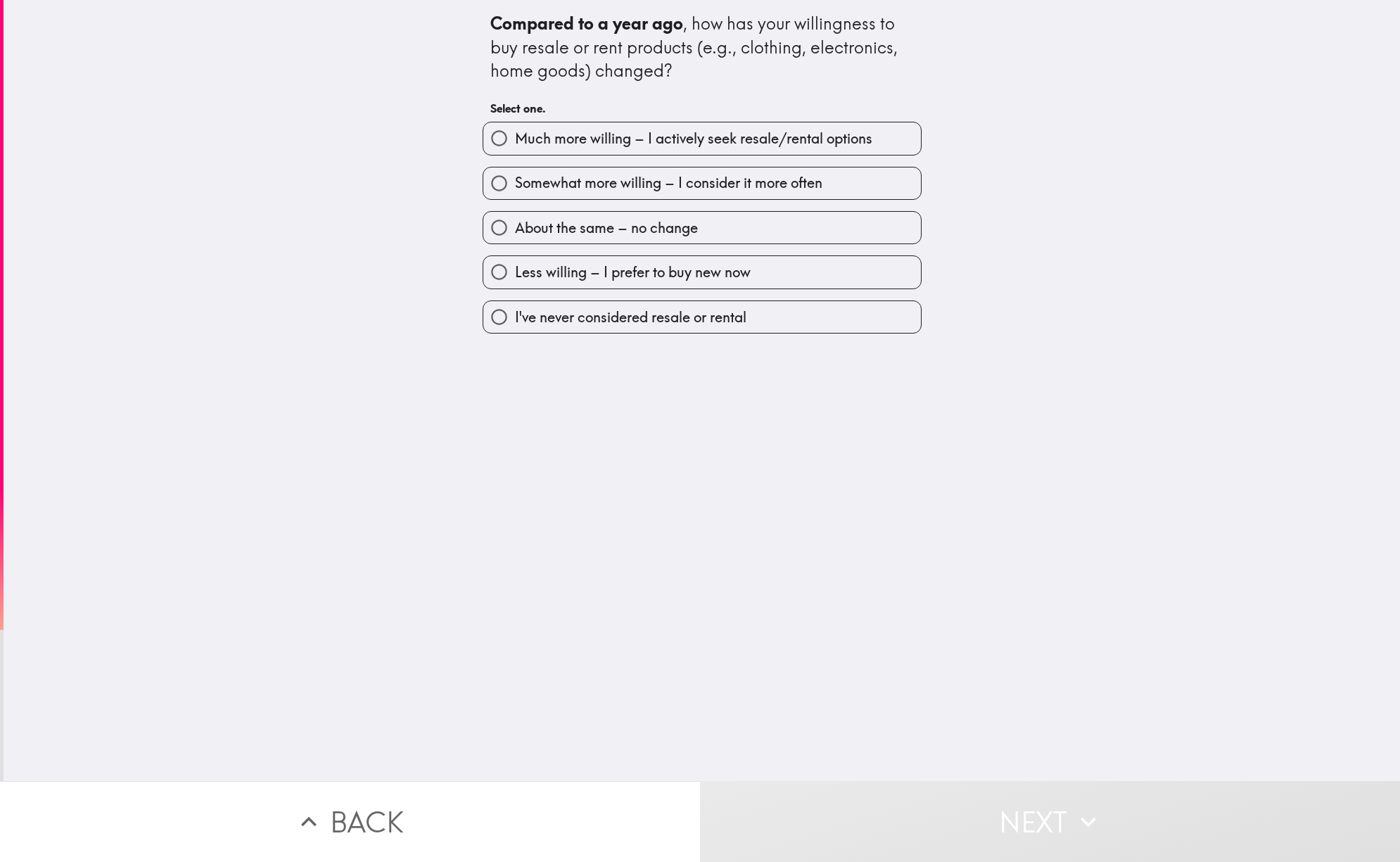
drag, startPoint x: 602, startPoint y: 226, endPoint x: 694, endPoint y: 341, distance: 147.3
click at [602, 227] on span "About the same – no change" at bounding box center [607, 228] width 183 height 20
click at [515, 227] on input "About the same – no change" at bounding box center [499, 228] width 32 height 32
radio input "true"
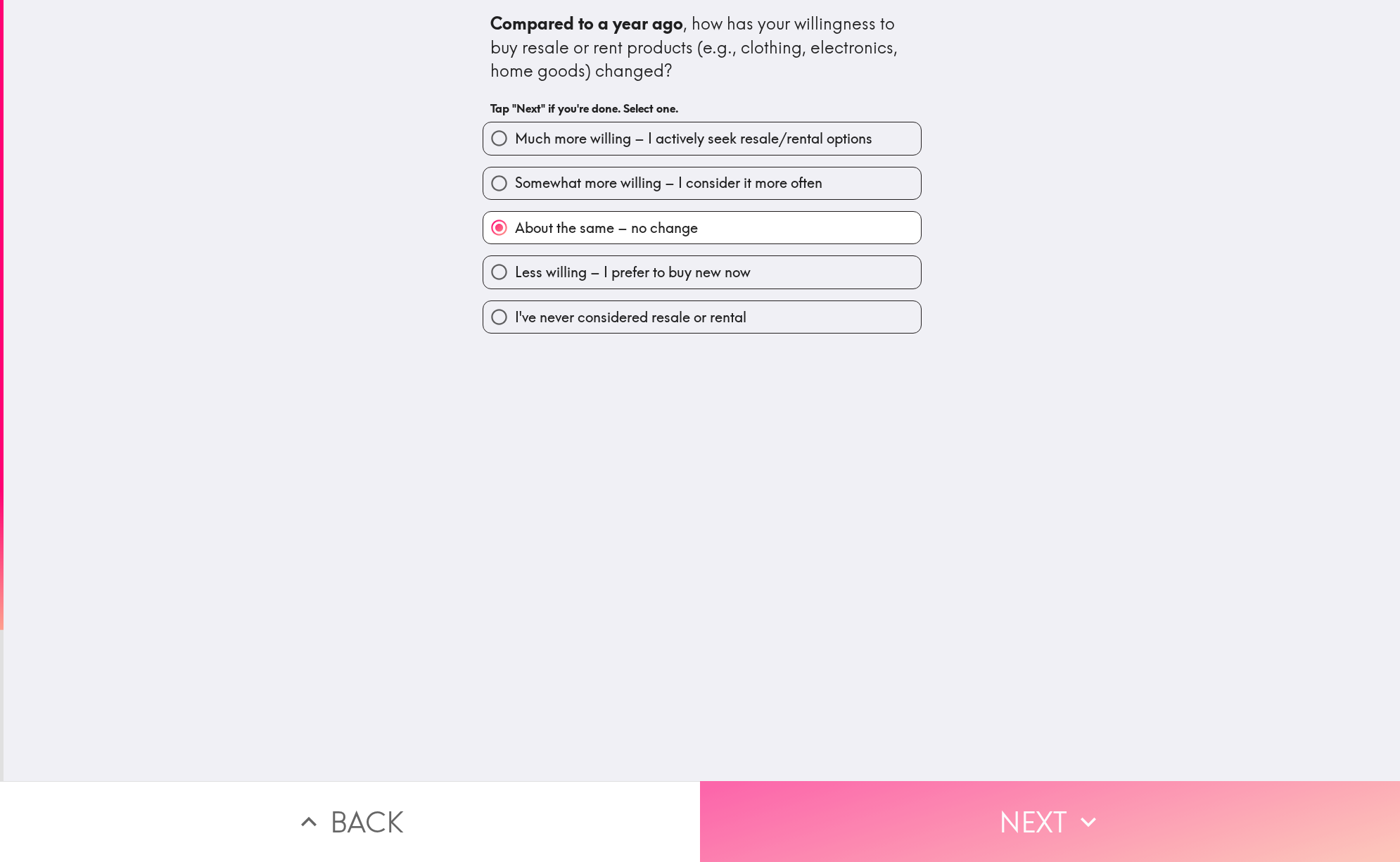
click at [1013, 818] on button "Next" at bounding box center [1050, 820] width 700 height 81
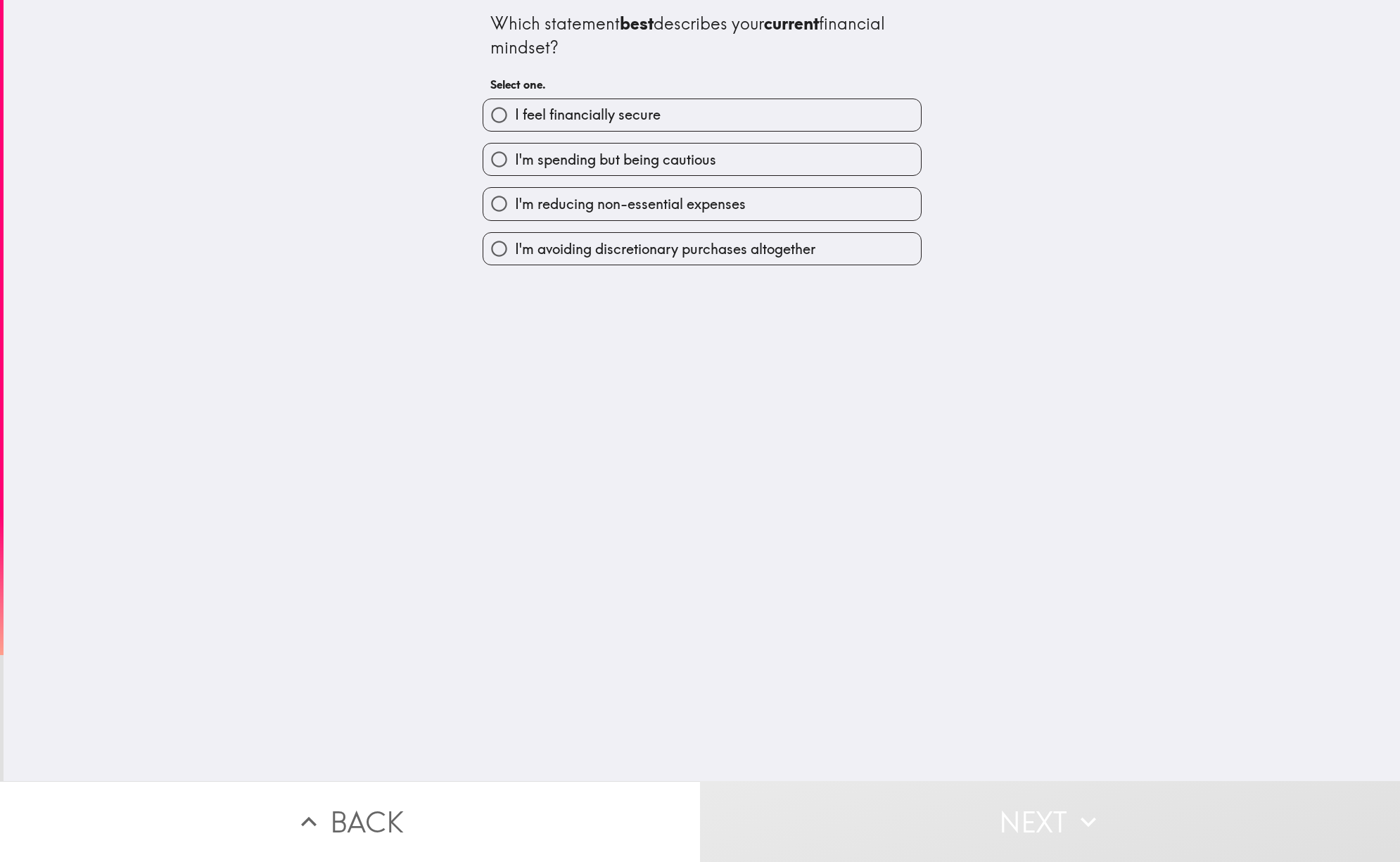
click at [627, 160] on span "I'm spending but being cautious" at bounding box center [616, 160] width 201 height 20
click at [515, 160] on input "I'm spending but being cautious" at bounding box center [499, 160] width 32 height 32
radio input "true"
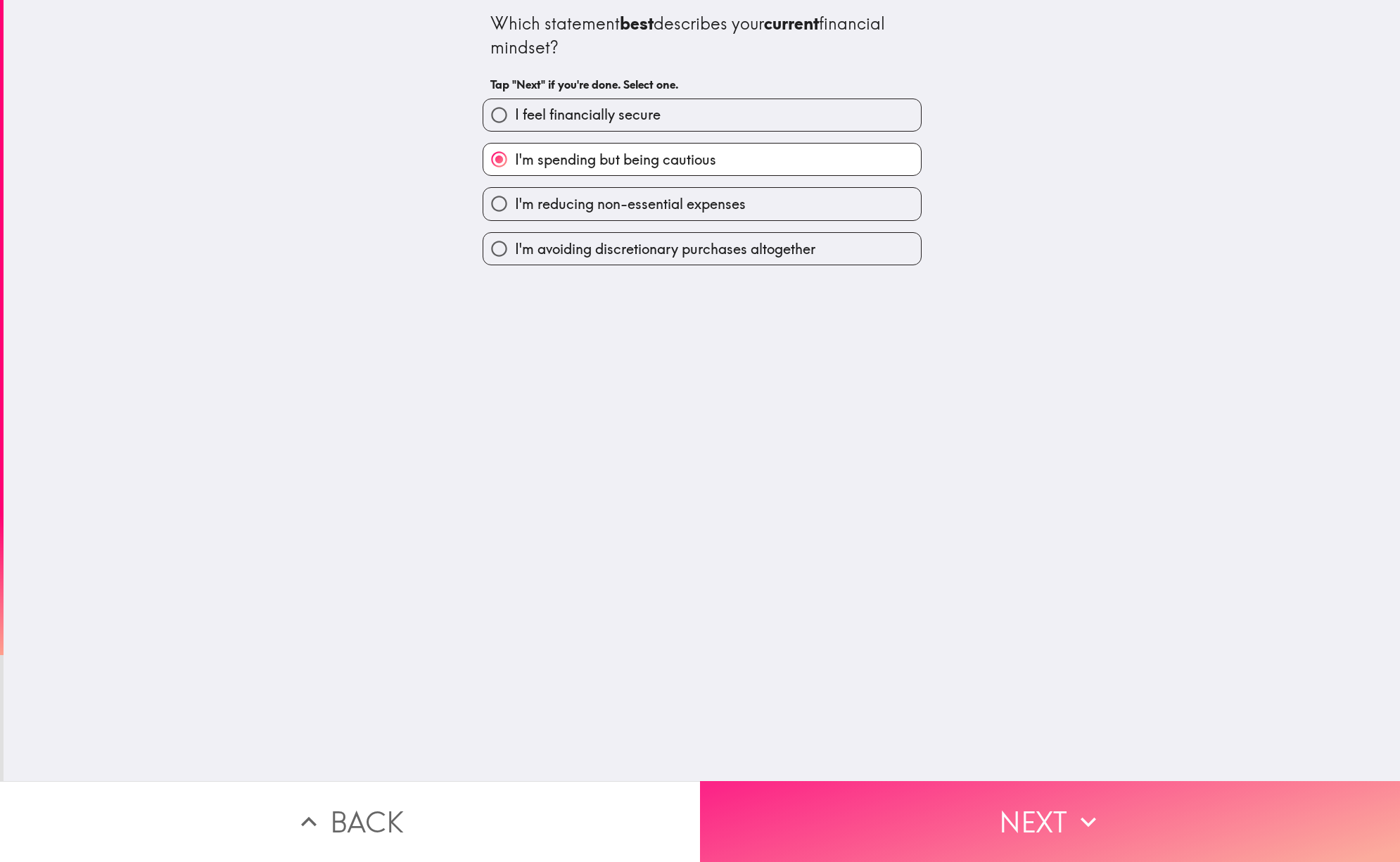
drag, startPoint x: 964, startPoint y: 824, endPoint x: 964, endPoint y: 816, distance: 8.0
click at [964, 821] on button "Next" at bounding box center [1050, 820] width 700 height 81
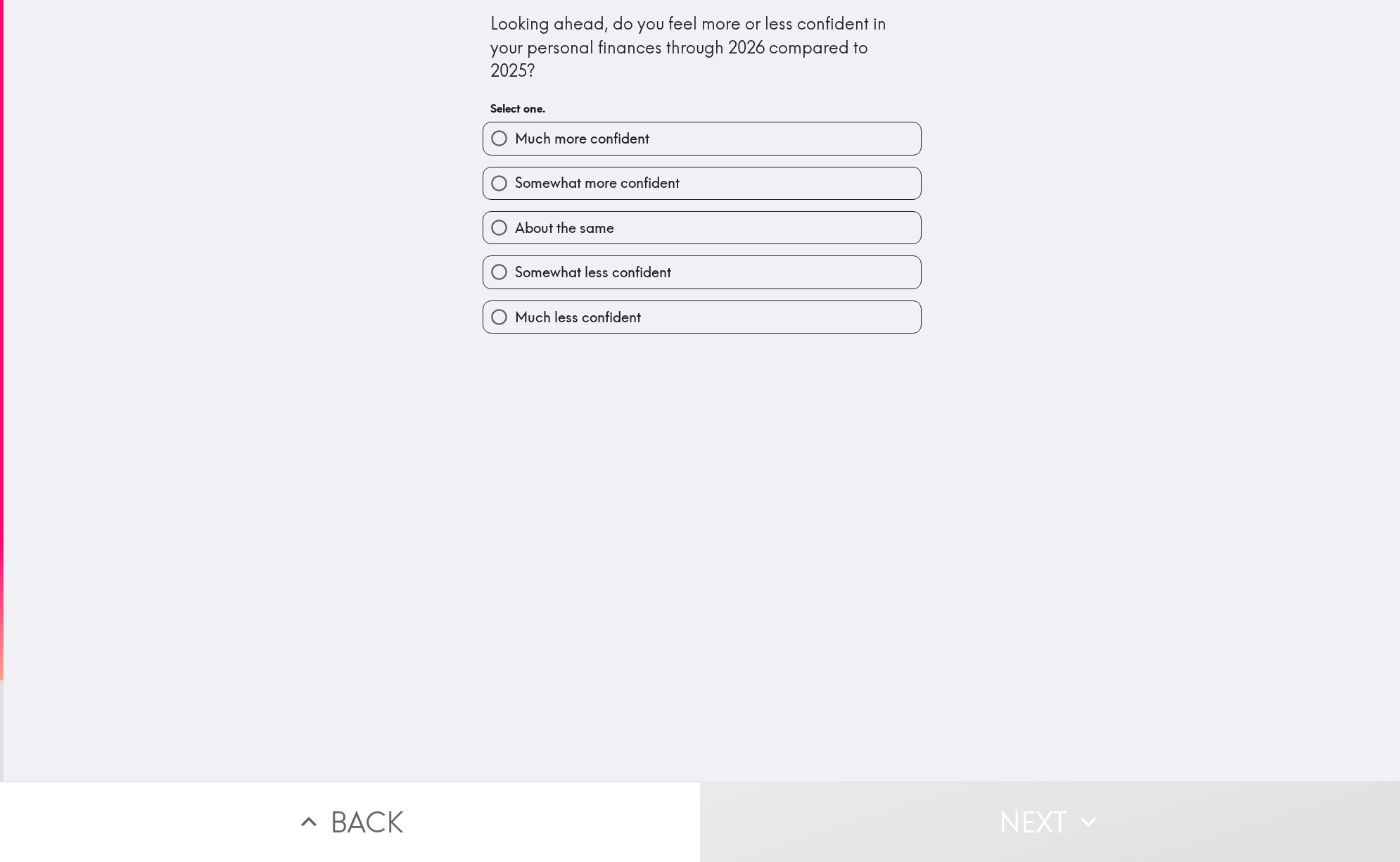
click at [643, 224] on label "About the same" at bounding box center [702, 228] width 438 height 32
click at [515, 224] on input "About the same" at bounding box center [499, 228] width 32 height 32
radio input "true"
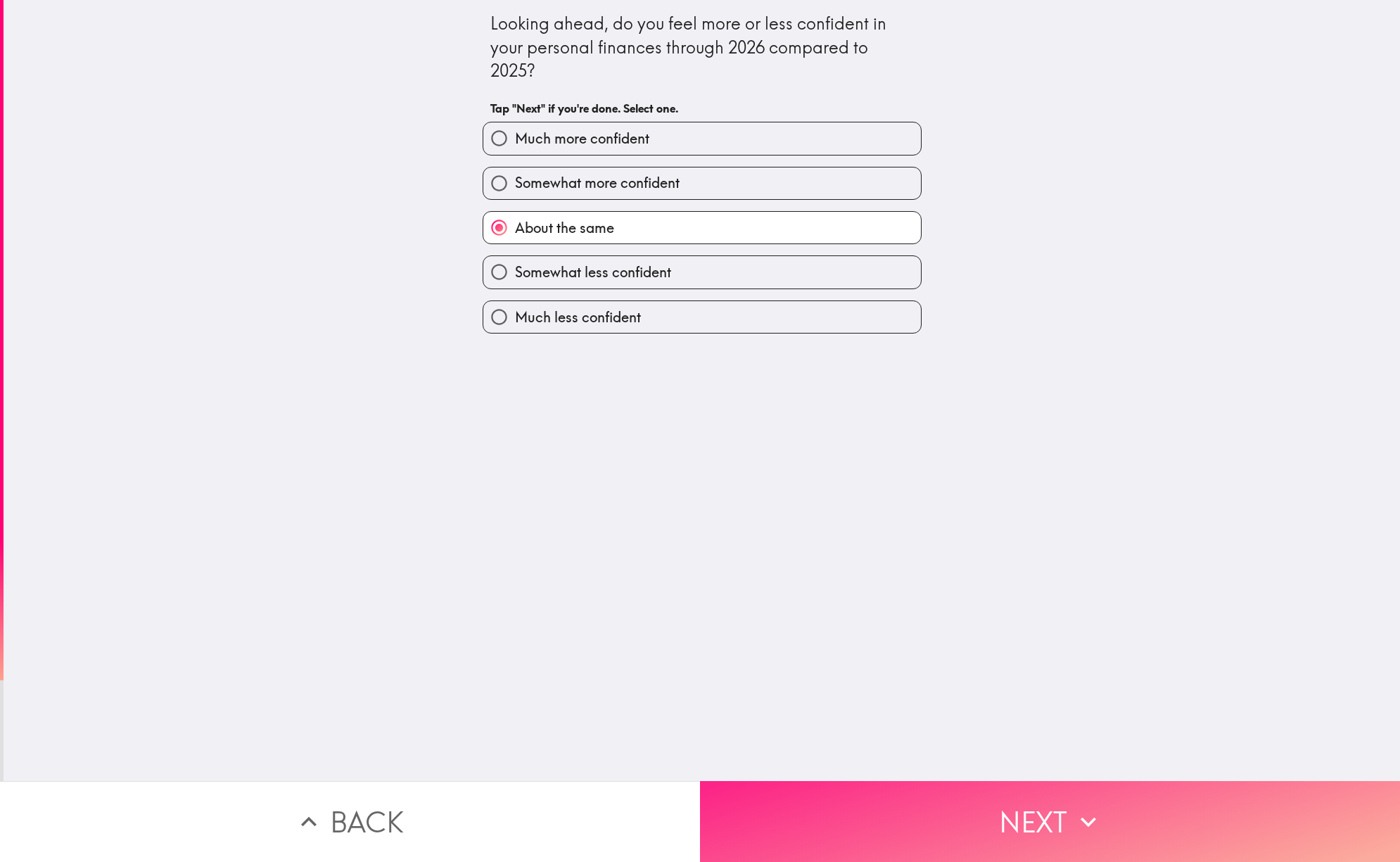
drag, startPoint x: 995, startPoint y: 813, endPoint x: 980, endPoint y: 757, distance: 58.0
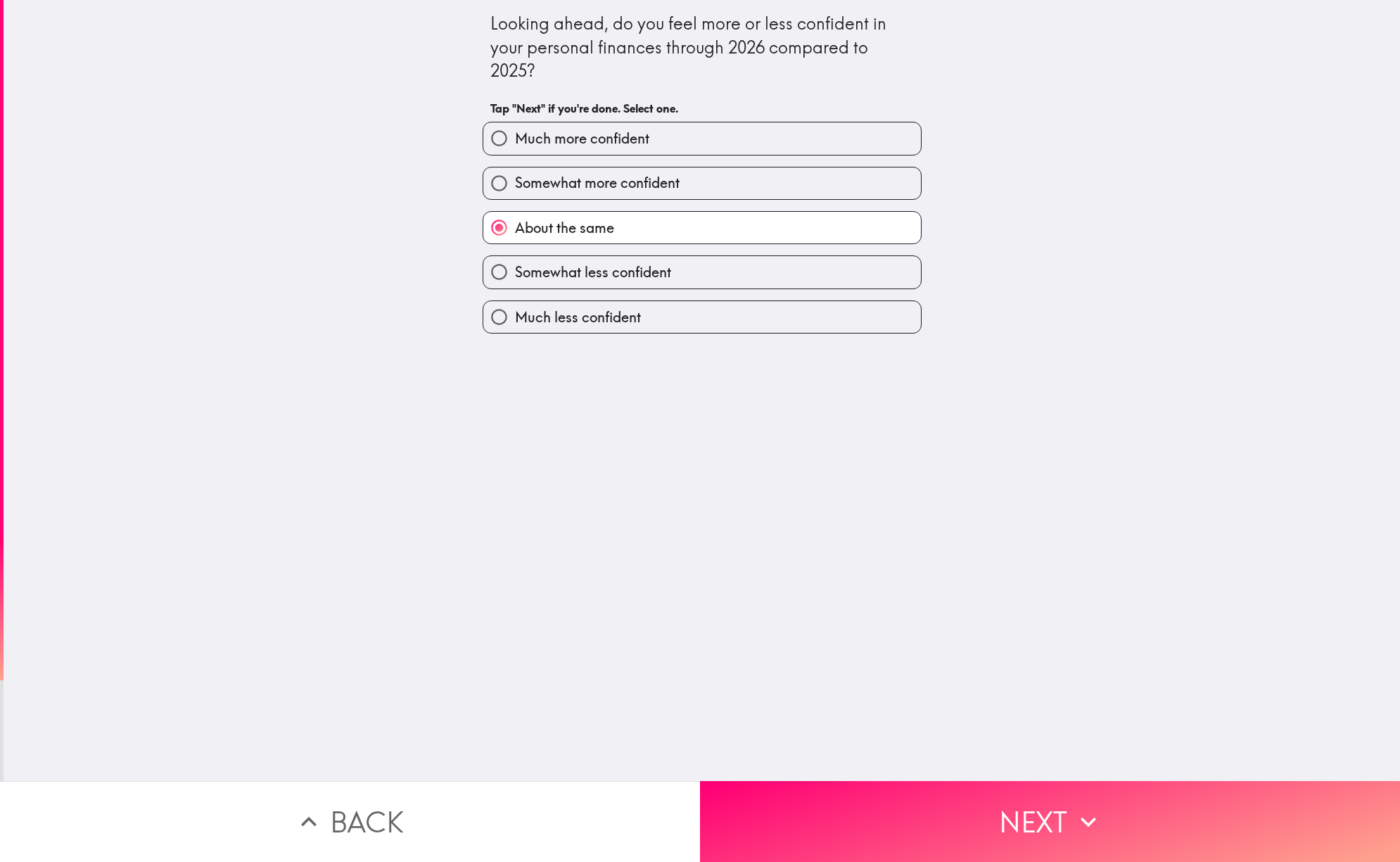
click at [995, 812] on button "Next" at bounding box center [1050, 820] width 700 height 81
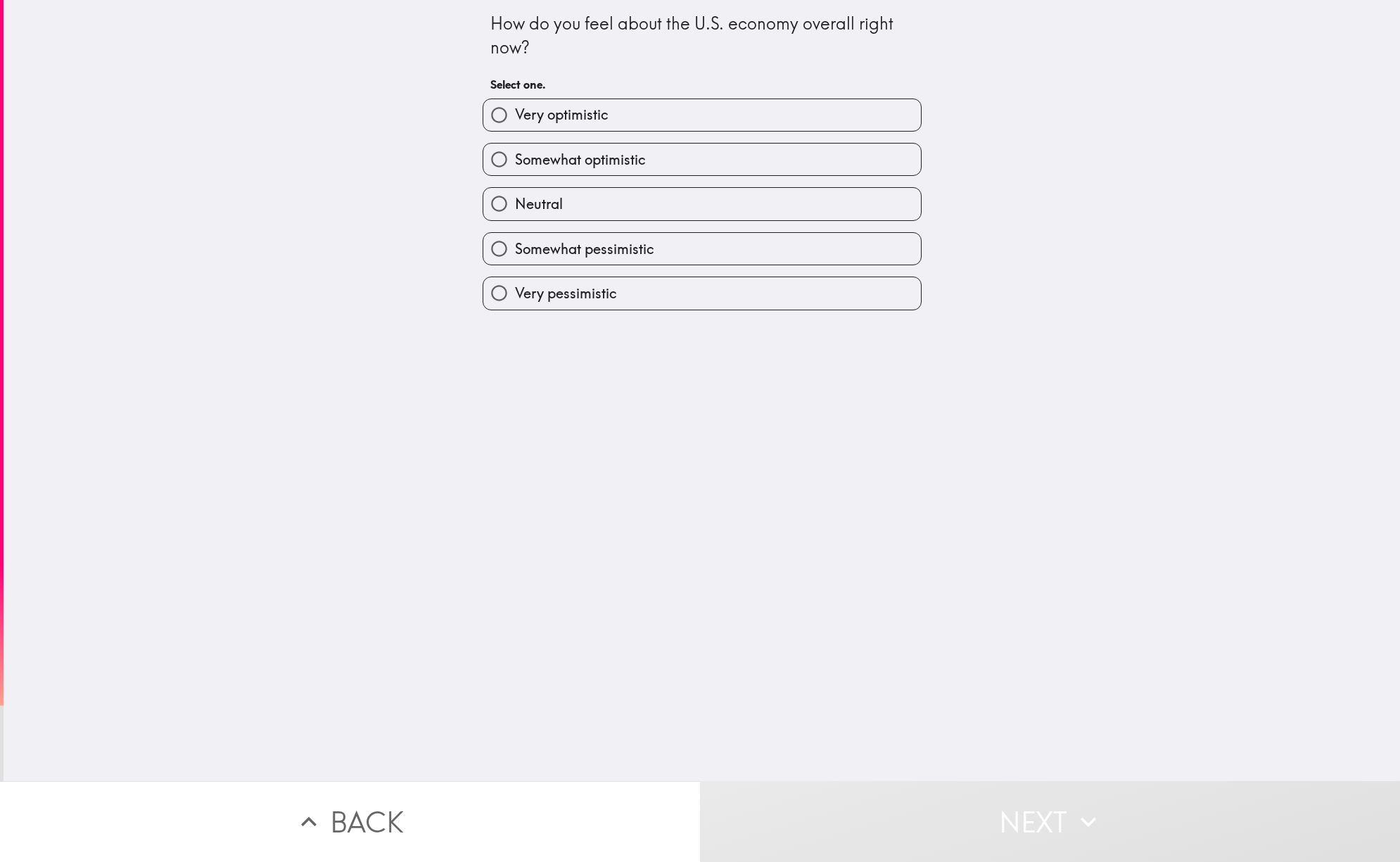
click at [639, 197] on label "Neutral" at bounding box center [702, 204] width 438 height 32
click at [515, 197] on input "Neutral" at bounding box center [499, 204] width 32 height 32
radio input "true"
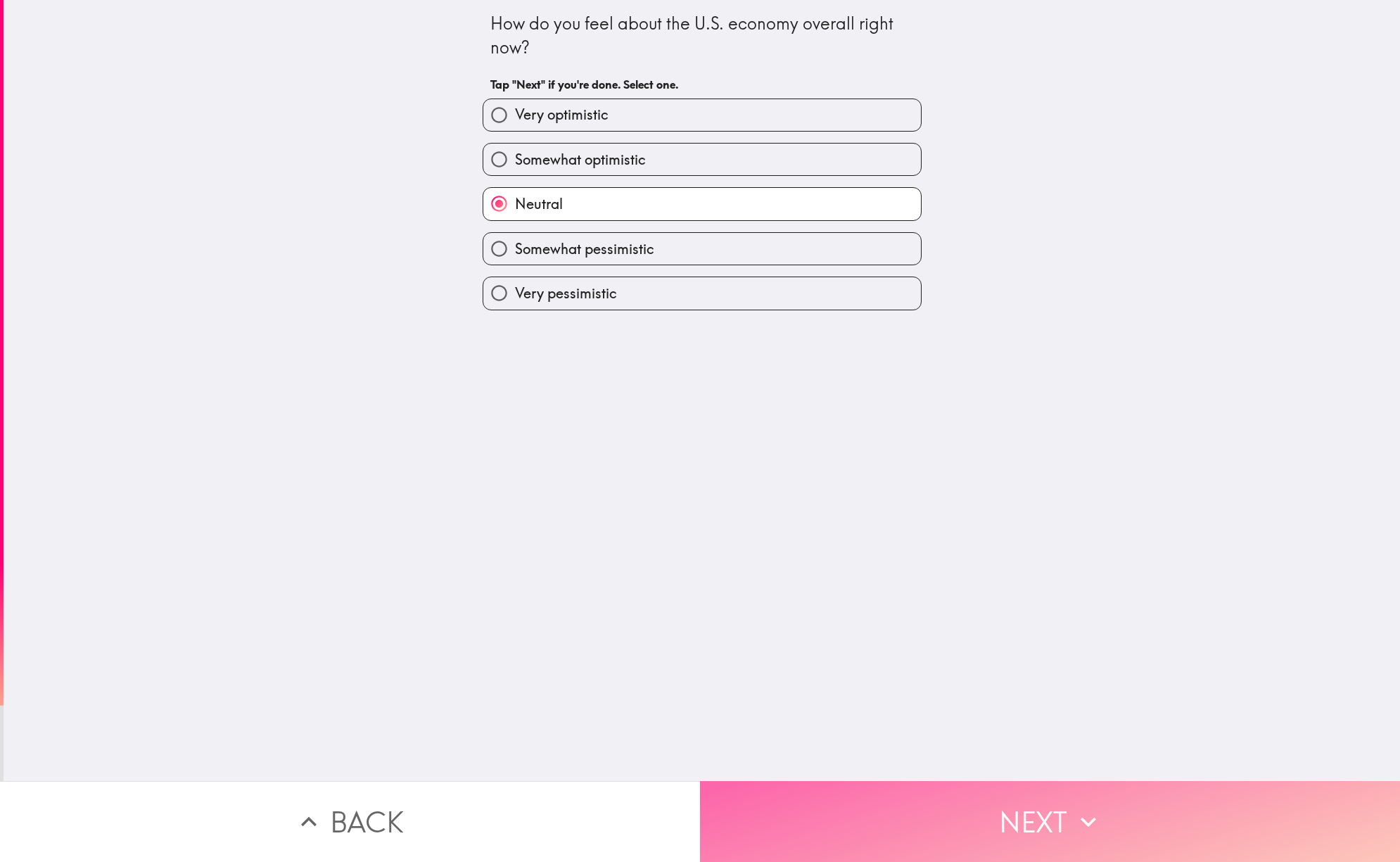
click at [1008, 801] on button "Next" at bounding box center [1050, 820] width 700 height 81
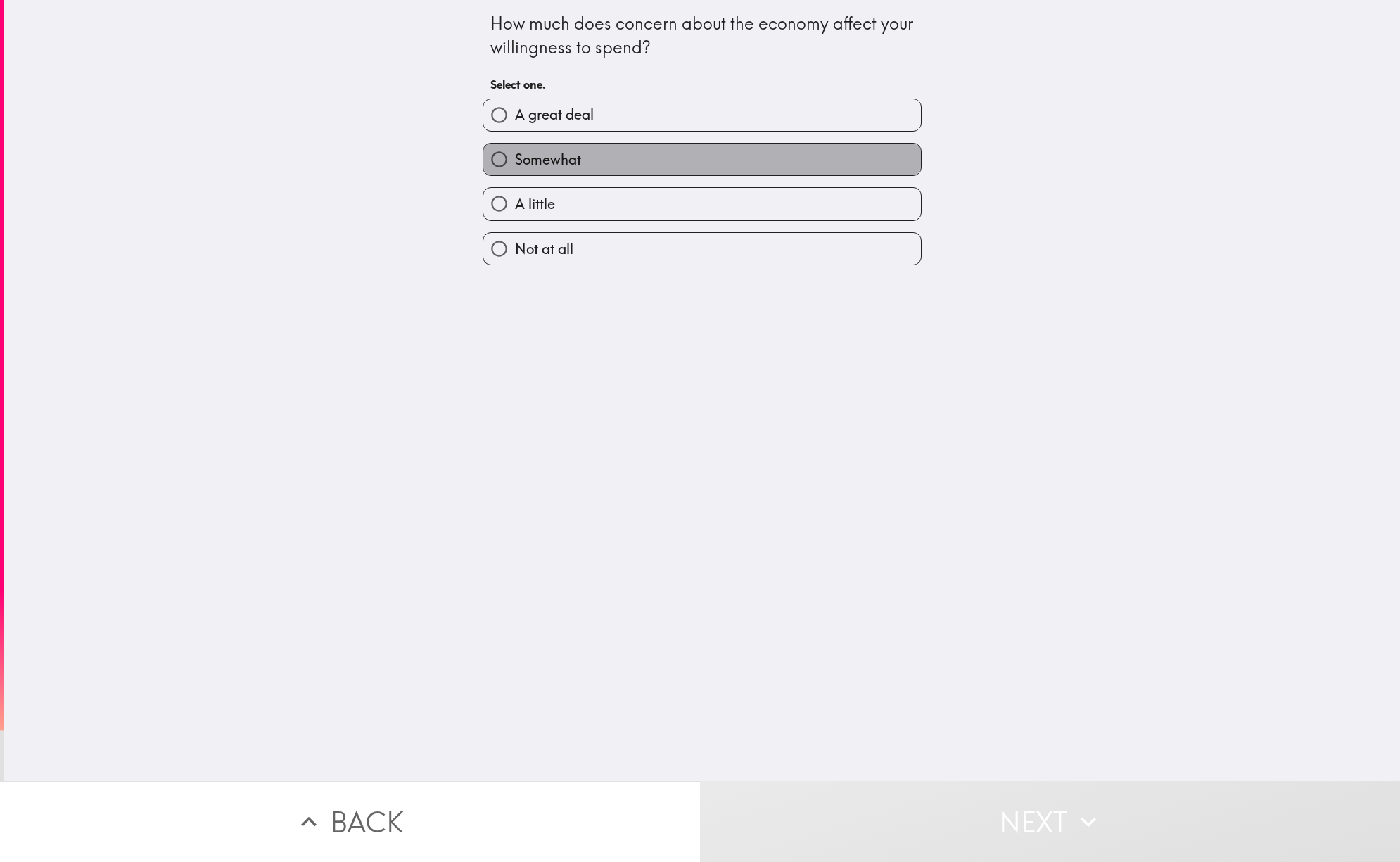
click at [577, 162] on label "Somewhat" at bounding box center [702, 160] width 438 height 32
click at [515, 162] on input "Somewhat" at bounding box center [499, 160] width 32 height 32
radio input "true"
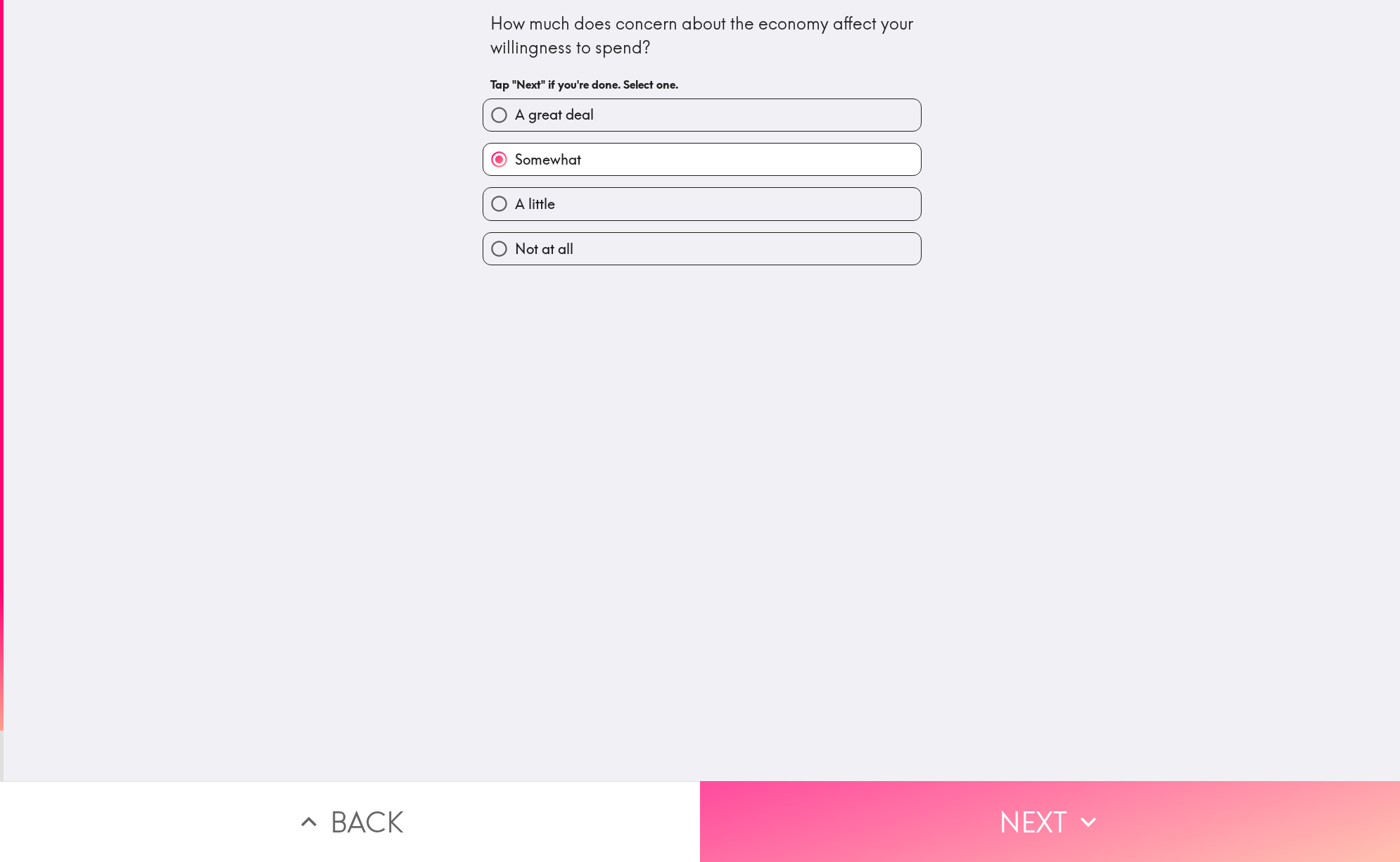
click at [1033, 811] on button "Next" at bounding box center [1050, 820] width 700 height 81
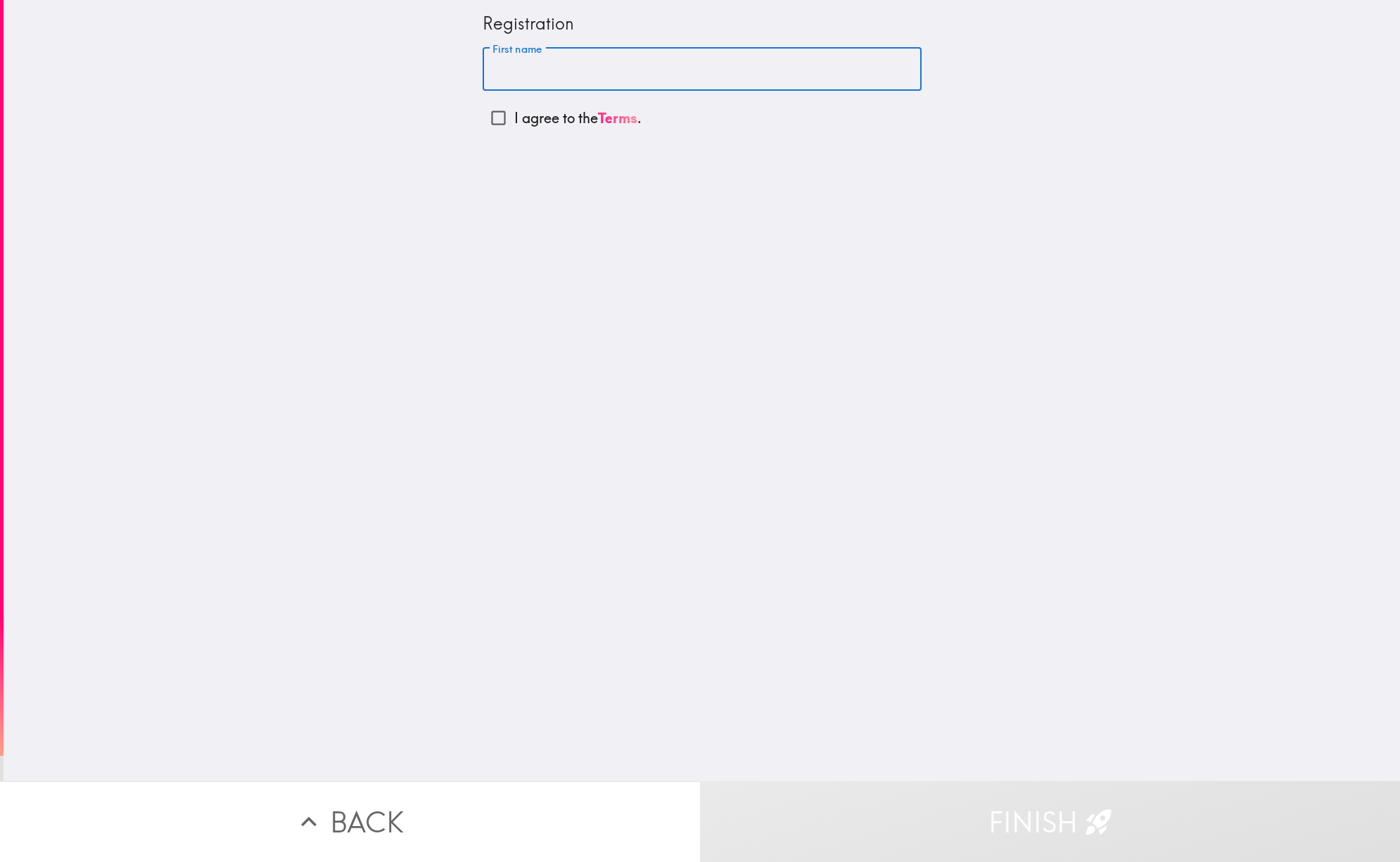
click at [588, 70] on input "First name" at bounding box center [702, 70] width 439 height 44
type input "[PERSON_NAME]"
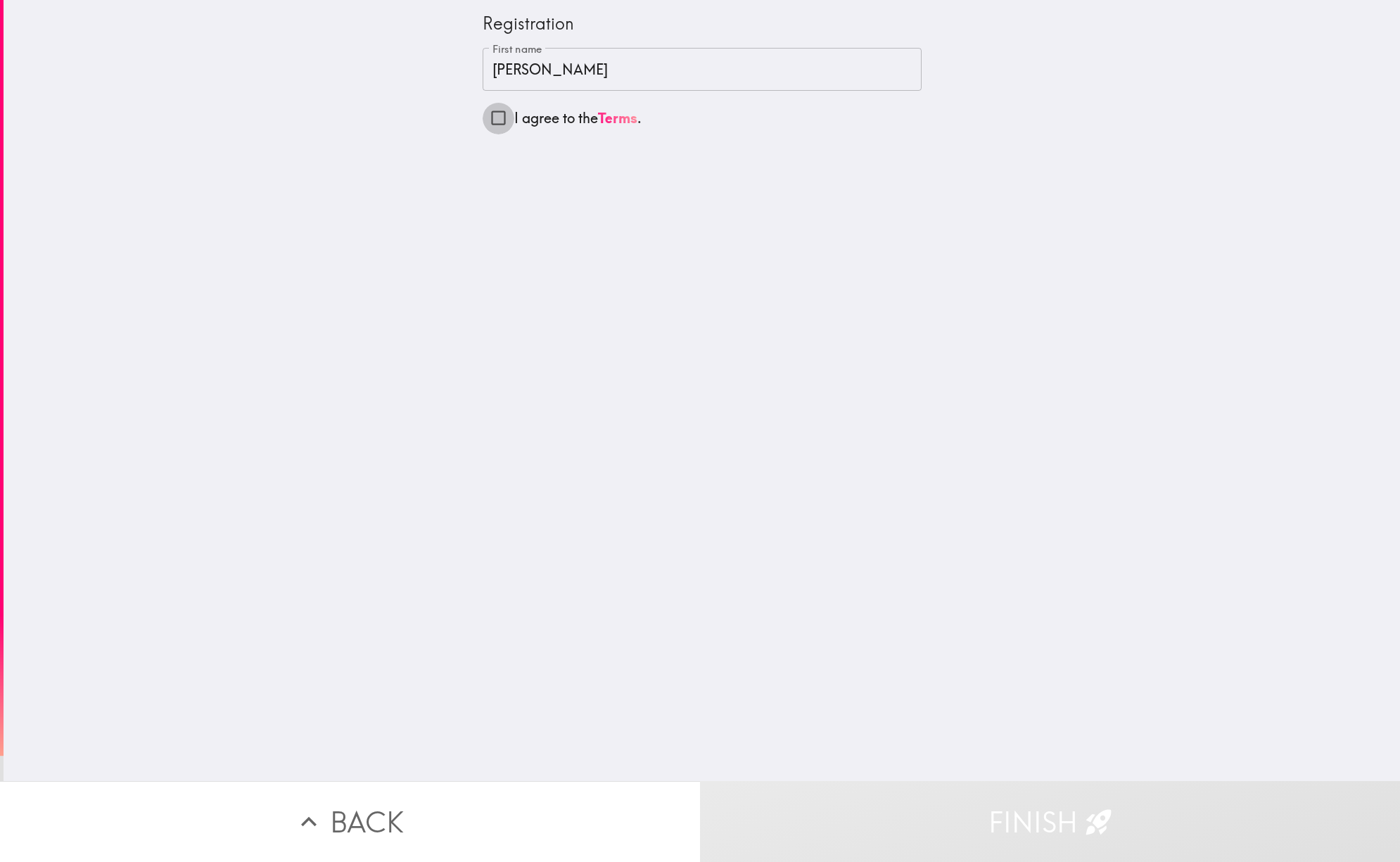
click at [484, 116] on input "I agree to the Terms ." at bounding box center [499, 118] width 32 height 32
checkbox input "true"
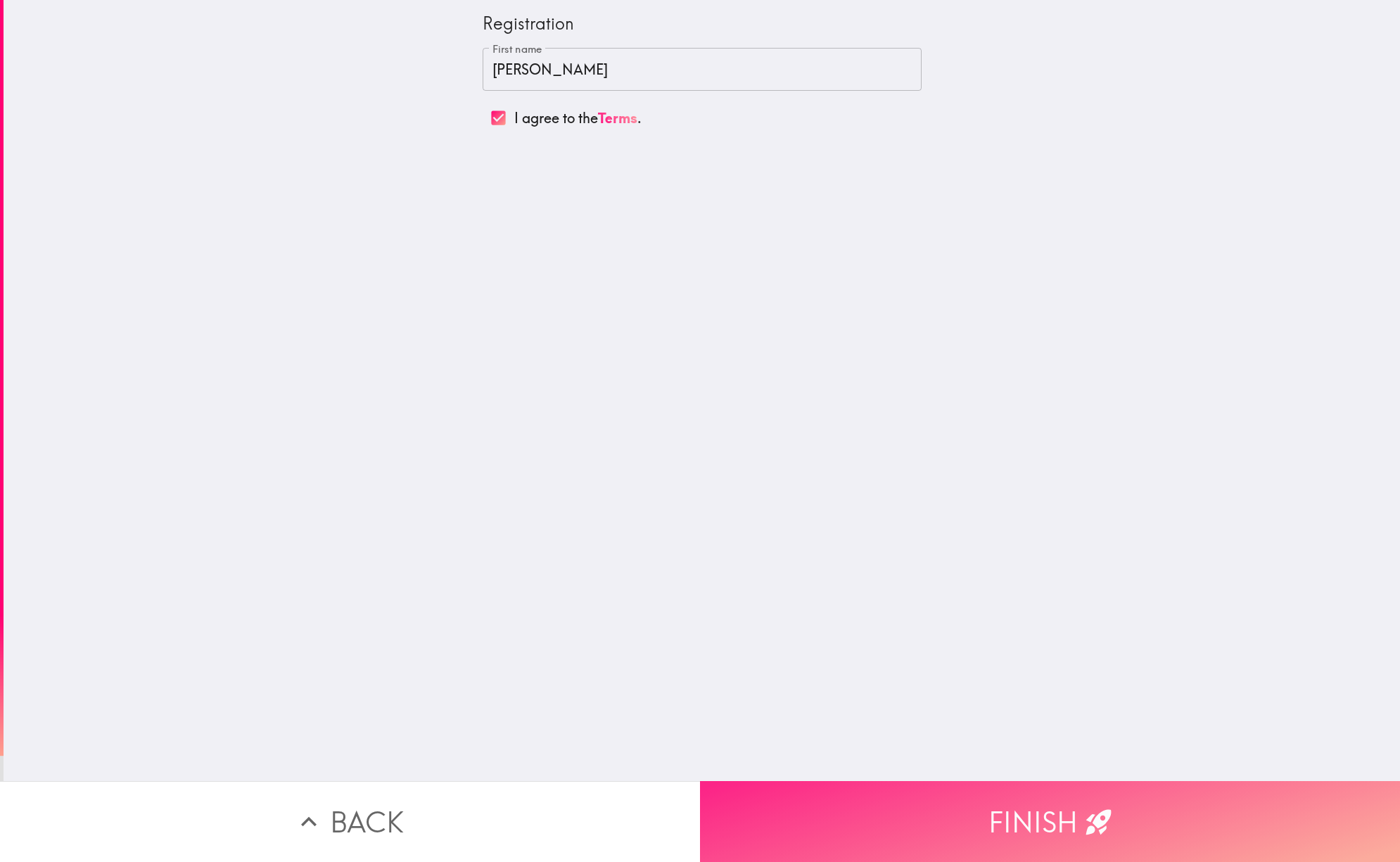
click at [1055, 804] on button "Finish" at bounding box center [1050, 820] width 700 height 81
